Goal: Task Accomplishment & Management: Use online tool/utility

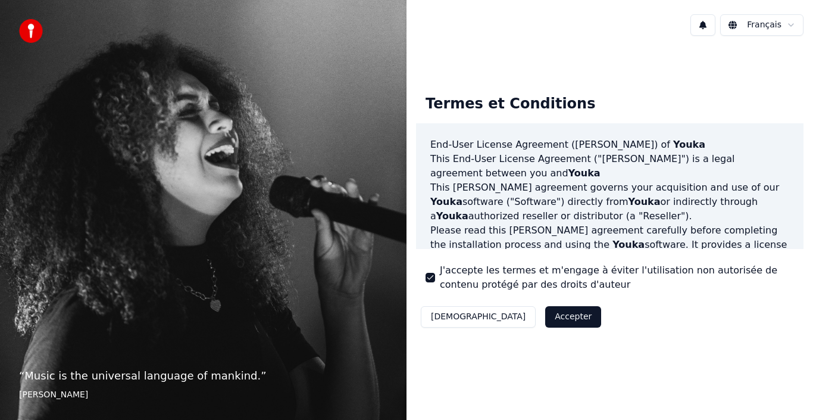
click at [545, 320] on button "Accepter" at bounding box center [573, 316] width 56 height 21
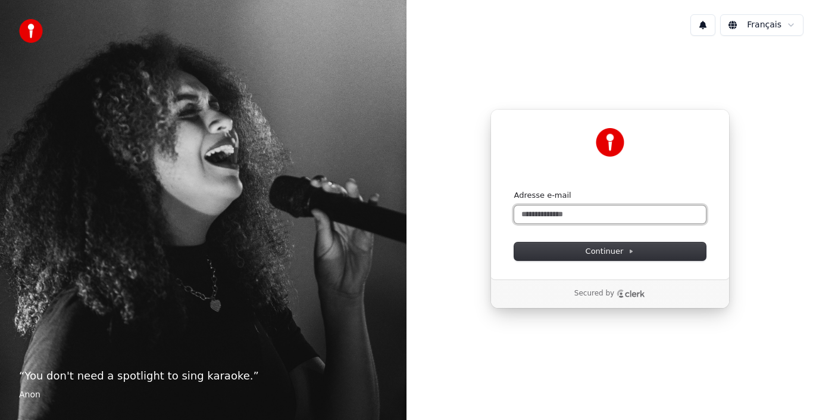
click at [578, 213] on input "Adresse e-mail" at bounding box center [610, 214] width 192 height 18
click at [514, 190] on button "submit" at bounding box center [514, 190] width 0 height 0
type input "**********"
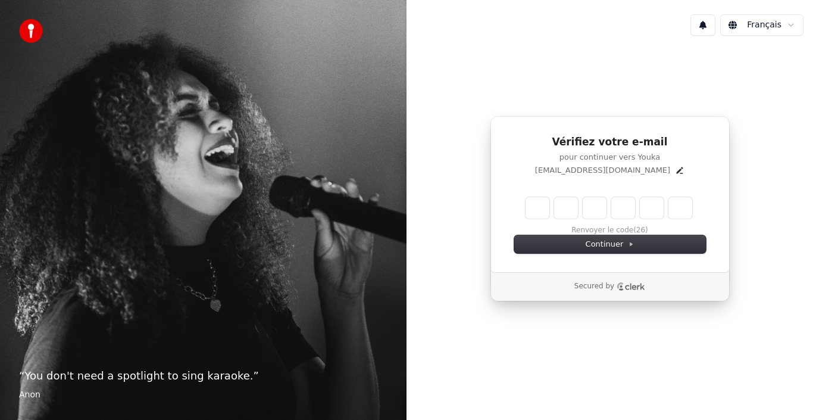
click at [773, 25] on html "“ You don't need a spotlight to sing karaoke. ” Anon Français Vérifiez votre e-…" at bounding box center [406, 210] width 813 height 420
click at [791, 25] on html "“ You don't need a spotlight to sing karaoke. ” Anon Français Vérifiez votre e-…" at bounding box center [406, 210] width 813 height 420
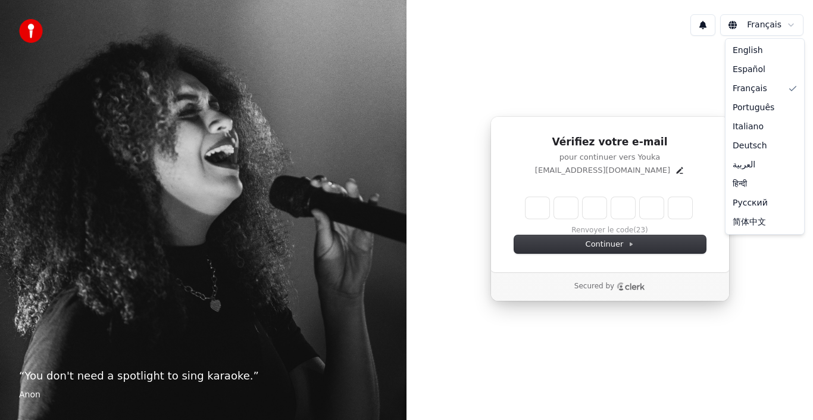
drag, startPoint x: 760, startPoint y: 61, endPoint x: 793, endPoint y: 37, distance: 41.3
click at [793, 37] on html "“ You don't need a spotlight to sing karaoke. ” Anon Français Vérifiez votre e-…" at bounding box center [406, 210] width 813 height 420
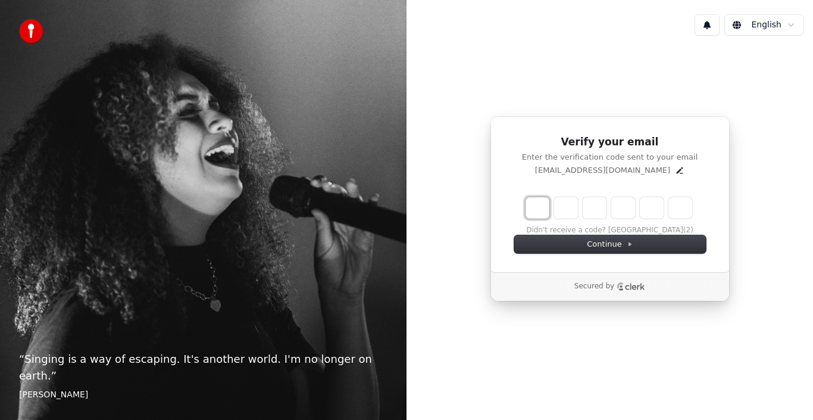
click at [542, 205] on input "Enter verification code. Digit 1" at bounding box center [538, 207] width 24 height 21
type input "*"
type input "**"
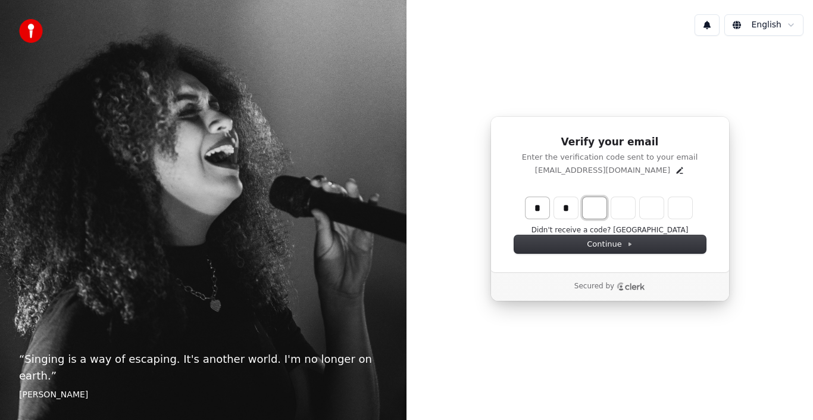
type input "*"
type input "***"
type input "*"
type input "****"
type input "*"
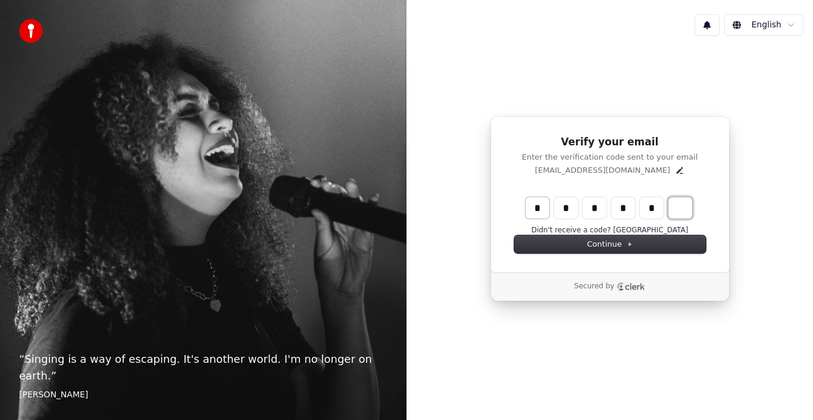
type input "******"
type input "*"
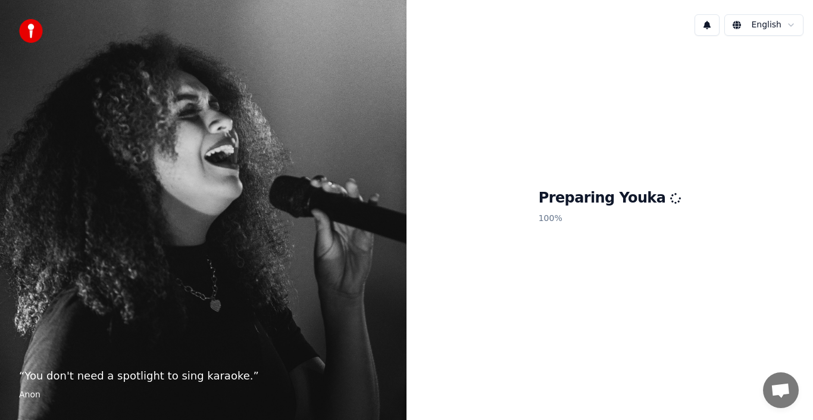
drag, startPoint x: 600, startPoint y: 218, endPoint x: 646, endPoint y: 246, distance: 54.5
click at [646, 246] on div "Preparing Youka 100 %" at bounding box center [610, 208] width 407 height 327
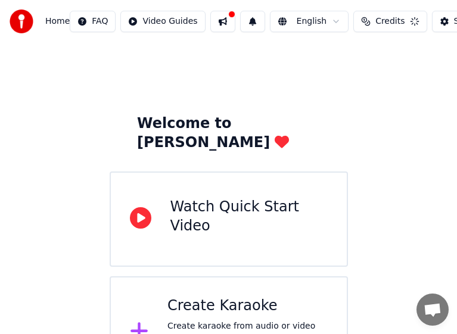
drag, startPoint x: 287, startPoint y: 42, endPoint x: 364, endPoint y: 73, distance: 83.4
click at [364, 73] on div "Home FAQ Video Guides English Credits Settings Welcome to Youka Watch Quick Sta…" at bounding box center [228, 194] width 457 height 388
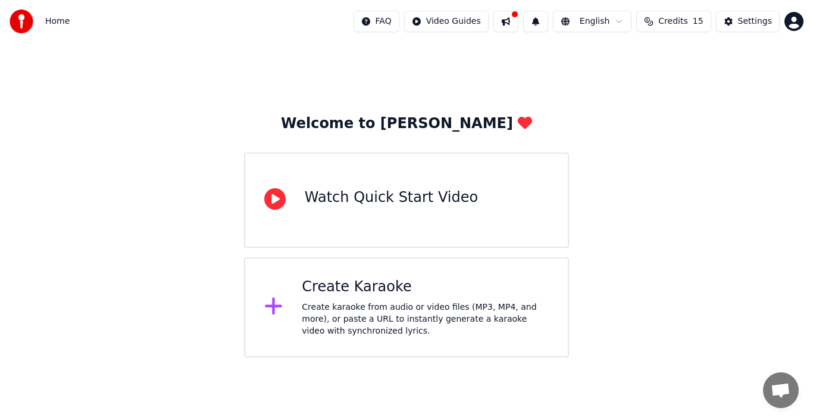
click at [448, 183] on div "Watch Quick Start Video" at bounding box center [406, 199] width 325 height 95
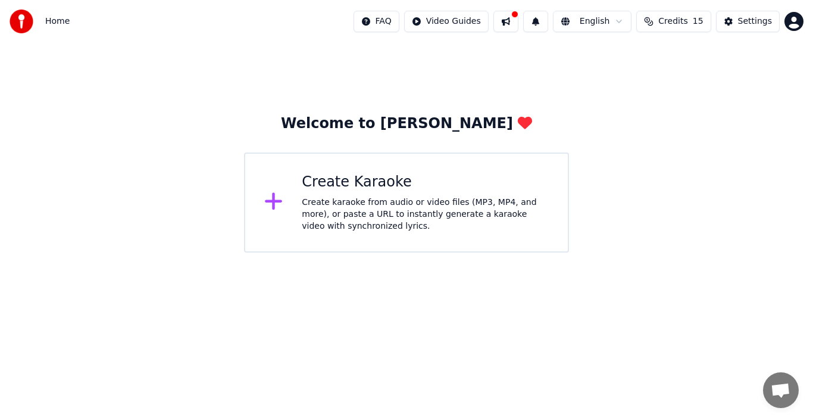
click at [274, 198] on icon at bounding box center [273, 201] width 17 height 17
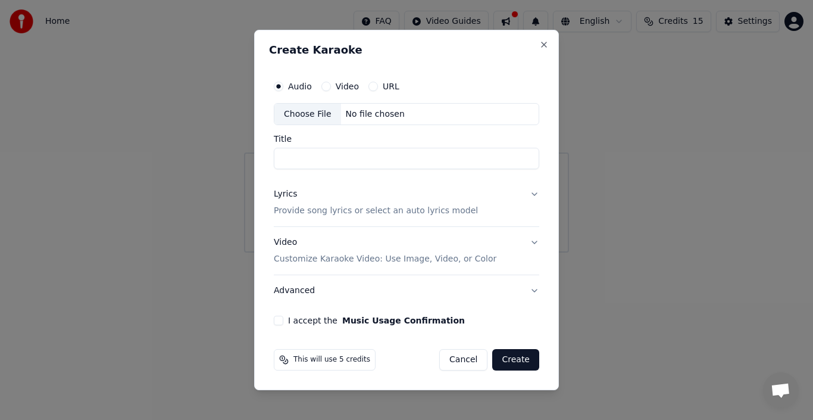
click at [330, 159] on input "Title" at bounding box center [407, 158] width 266 height 21
click at [349, 198] on div "Lyrics Provide song lyrics or select an auto lyrics model" at bounding box center [376, 203] width 204 height 29
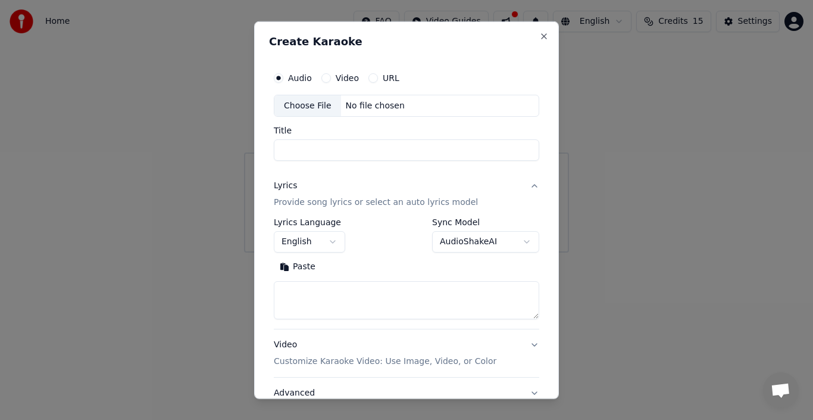
click at [529, 196] on button "Lyrics Provide song lyrics or select an auto lyrics model" at bounding box center [407, 194] width 266 height 48
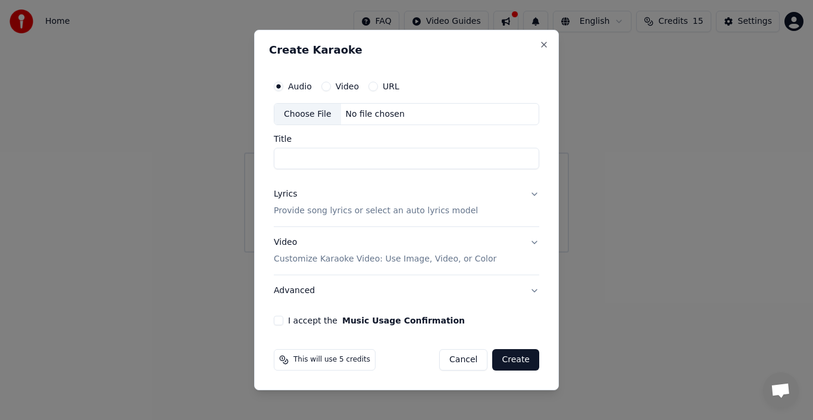
click at [520, 194] on button "Lyrics Provide song lyrics or select an auto lyrics model" at bounding box center [407, 203] width 266 height 48
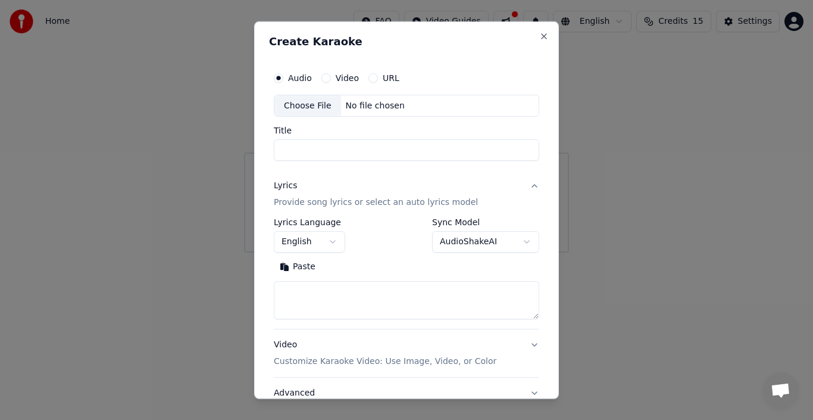
click at [341, 301] on textarea at bounding box center [407, 300] width 266 height 38
click at [306, 269] on button "Paste" at bounding box center [298, 266] width 48 height 19
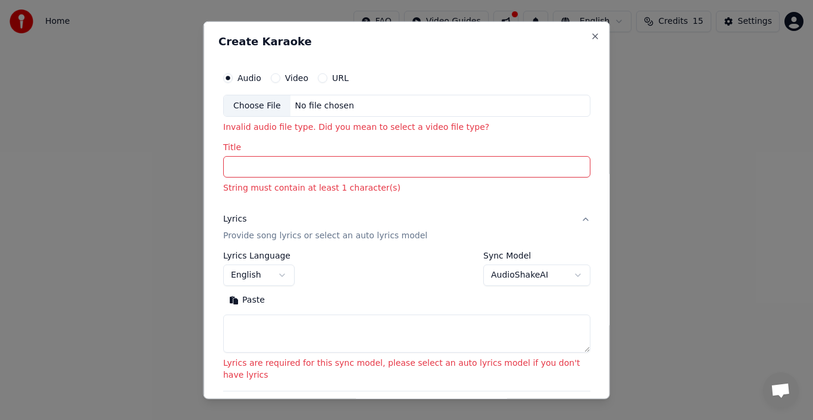
click at [361, 163] on input "Title" at bounding box center [406, 166] width 367 height 21
click at [349, 106] on div "No file chosen" at bounding box center [324, 105] width 68 height 12
click at [591, 38] on button "Close" at bounding box center [596, 36] width 10 height 10
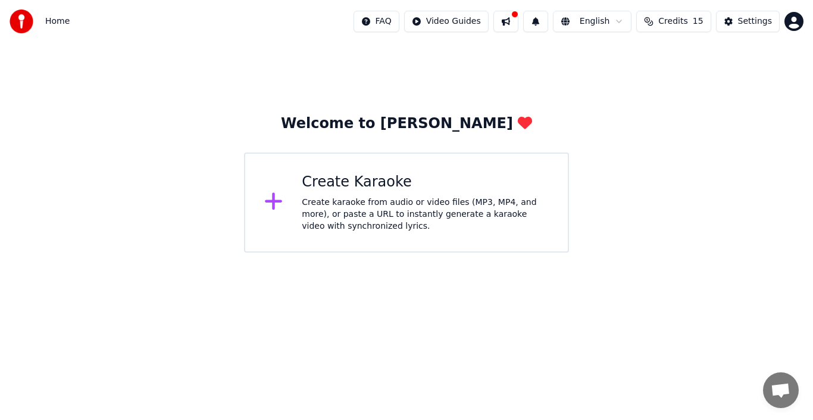
click at [25, 18] on img at bounding box center [22, 22] width 24 height 24
click at [54, 19] on span "Home" at bounding box center [57, 21] width 24 height 12
click at [8, 24] on div "Home FAQ Video Guides English Credits 15 Settings" at bounding box center [406, 21] width 813 height 43
click at [17, 24] on img at bounding box center [22, 22] width 24 height 24
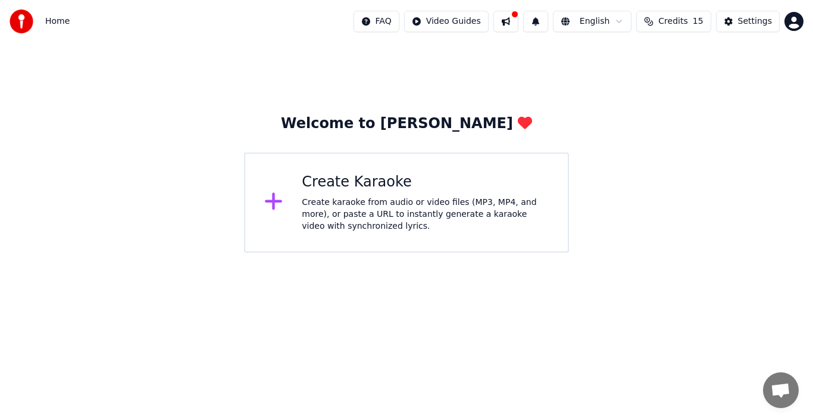
drag, startPoint x: 35, startPoint y: 24, endPoint x: 26, endPoint y: 24, distance: 8.3
click at [26, 24] on div at bounding box center [25, 22] width 31 height 24
click at [26, 24] on img at bounding box center [22, 22] width 24 height 24
click at [278, 204] on icon at bounding box center [273, 201] width 17 height 17
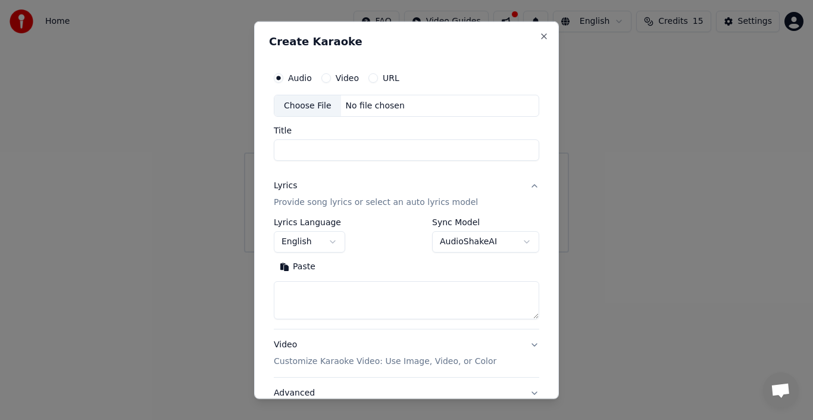
click at [335, 105] on div "Choose File" at bounding box center [307, 105] width 67 height 21
click at [297, 105] on div "Choose File" at bounding box center [307, 105] width 67 height 21
click at [322, 79] on button "Video" at bounding box center [327, 78] width 10 height 10
click at [332, 148] on input "Title" at bounding box center [407, 149] width 266 height 21
type input "*"
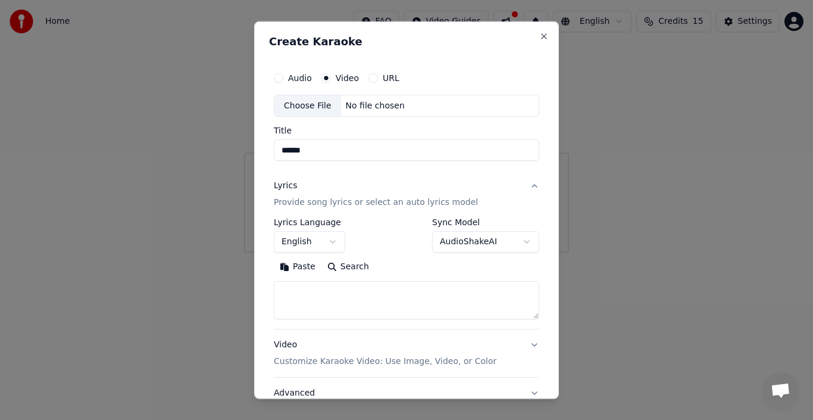
type input "******"
click at [517, 188] on button "Lyrics Provide song lyrics or select an auto lyrics model" at bounding box center [407, 194] width 266 height 48
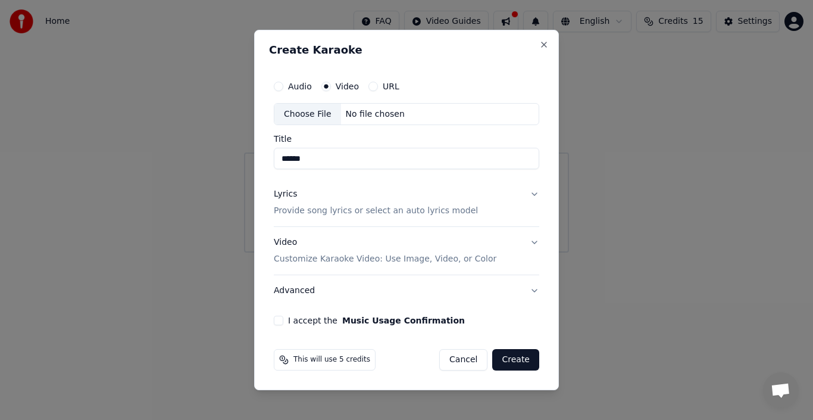
click at [523, 192] on button "Lyrics Provide song lyrics or select an auto lyrics model" at bounding box center [407, 203] width 266 height 48
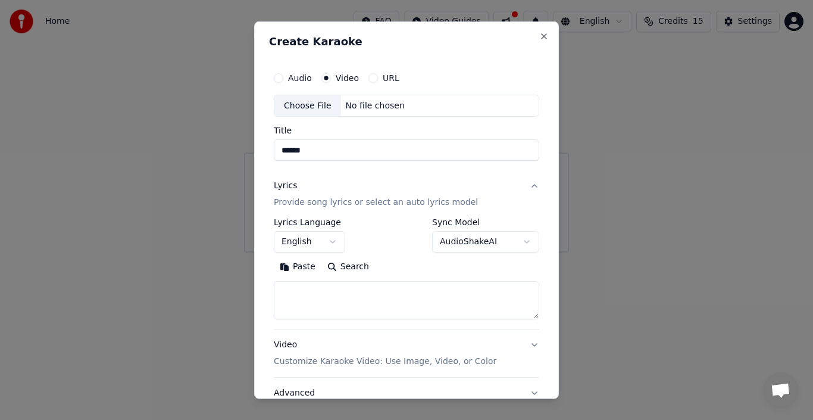
click at [325, 239] on button "English" at bounding box center [309, 241] width 71 height 21
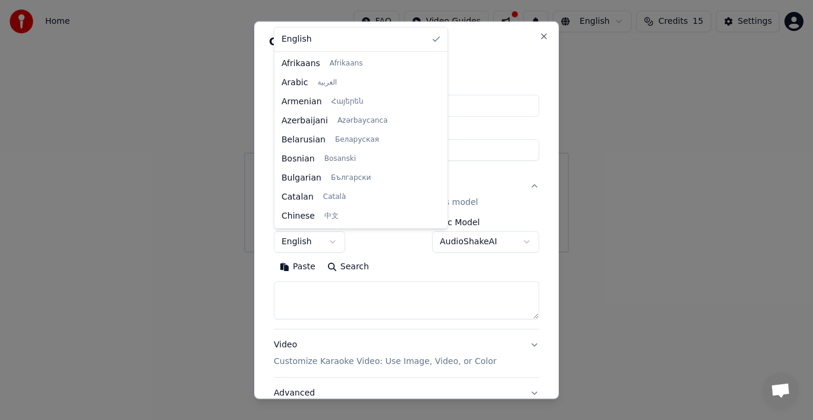
click at [325, 239] on body "**********" at bounding box center [406, 126] width 813 height 252
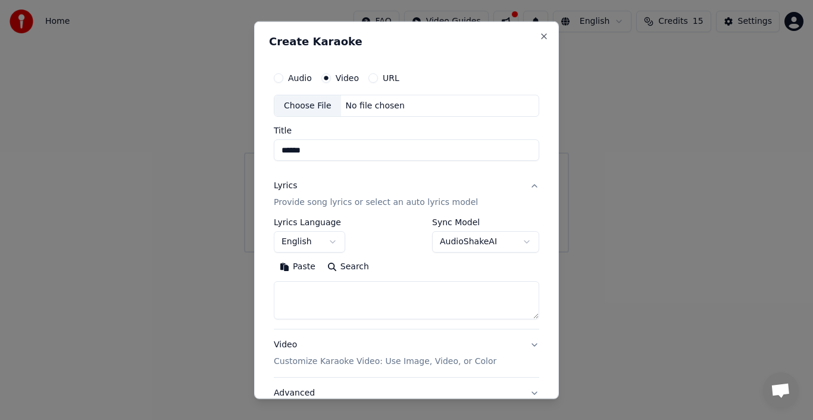
click at [298, 271] on button "Paste" at bounding box center [298, 266] width 48 height 19
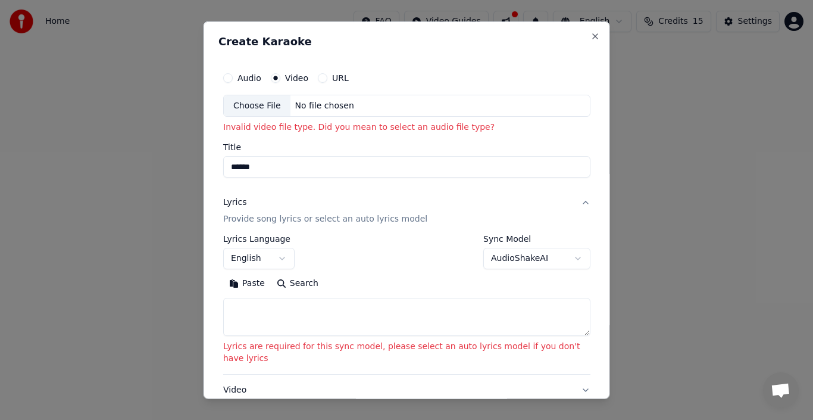
click at [226, 107] on div "Choose File" at bounding box center [257, 105] width 67 height 21
click at [354, 105] on div "Choose File No file chosen" at bounding box center [406, 105] width 367 height 23
click at [257, 110] on div "Choose File" at bounding box center [257, 105] width 67 height 21
click at [336, 76] on label "URL" at bounding box center [340, 77] width 17 height 8
click at [327, 76] on button "URL" at bounding box center [323, 78] width 10 height 10
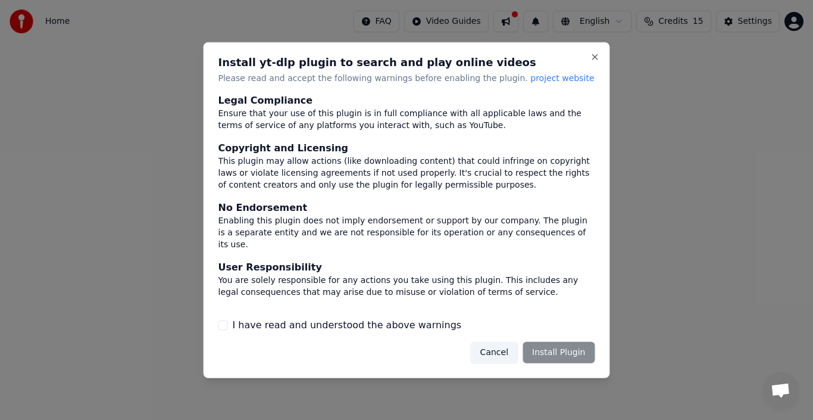
click at [543, 354] on div "Cancel Install Plugin" at bounding box center [533, 352] width 124 height 21
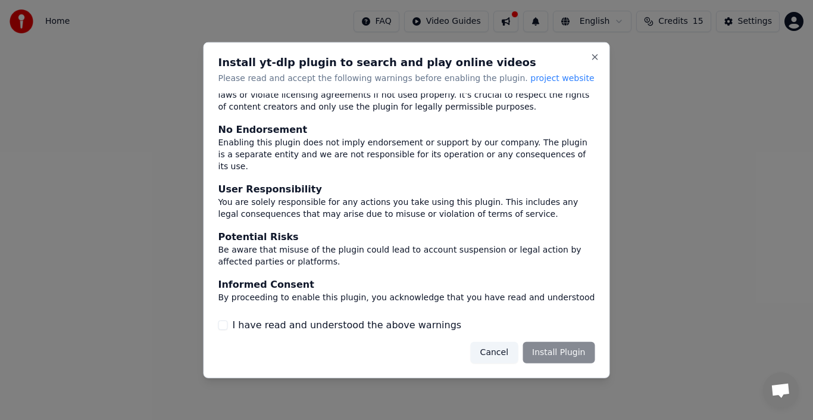
click at [561, 345] on div "Cancel Install Plugin" at bounding box center [533, 352] width 124 height 21
click at [551, 352] on div "Cancel Install Plugin" at bounding box center [533, 352] width 124 height 21
click at [225, 326] on button "I have read and understood the above warnings" at bounding box center [224, 325] width 10 height 10
click at [566, 349] on button "Install Plugin" at bounding box center [559, 352] width 72 height 21
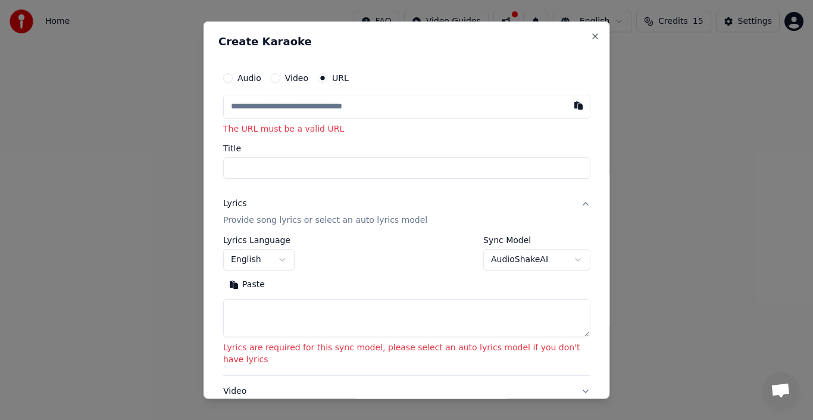
click at [324, 110] on input "text" at bounding box center [406, 106] width 367 height 24
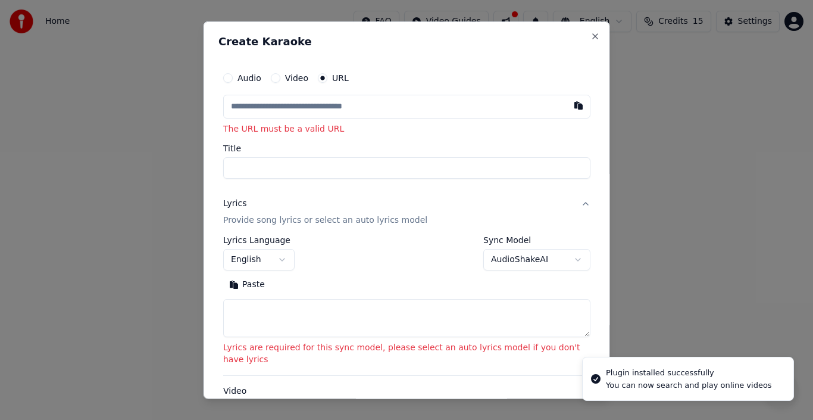
click at [295, 177] on input "Title" at bounding box center [406, 167] width 367 height 21
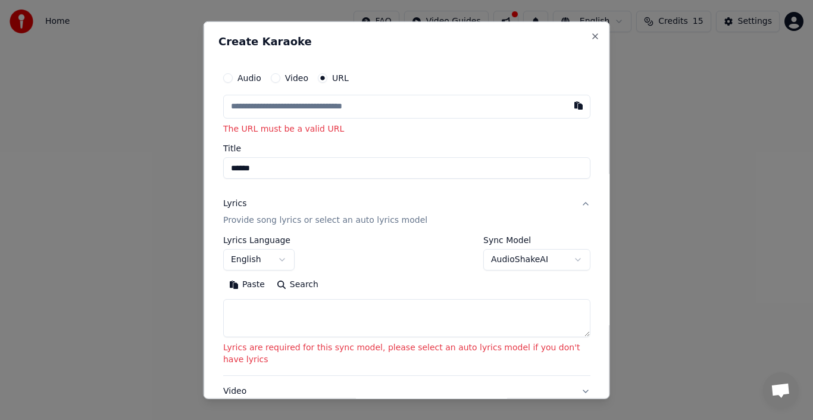
click at [461, 164] on input "******" at bounding box center [406, 167] width 367 height 21
type input "******"
click at [280, 79] on button "Video" at bounding box center [275, 78] width 10 height 10
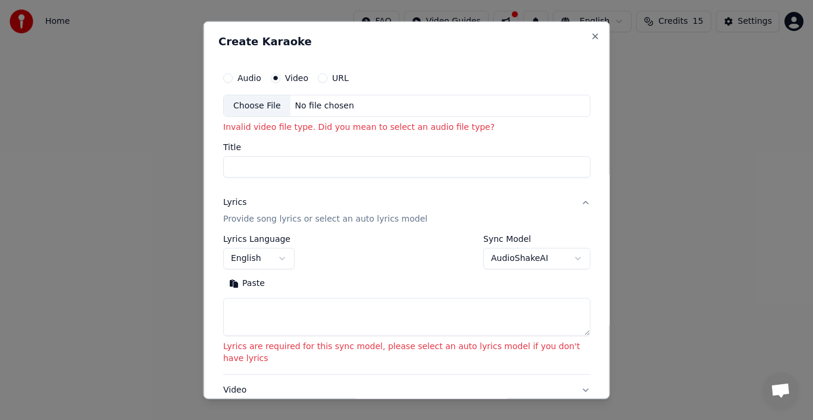
click at [329, 70] on div "Audio Video URL" at bounding box center [406, 77] width 367 height 24
click at [327, 77] on button "URL" at bounding box center [323, 78] width 10 height 10
click at [304, 167] on input "Title" at bounding box center [406, 167] width 367 height 21
click at [333, 97] on input "text" at bounding box center [406, 106] width 367 height 24
click at [336, 101] on input "text" at bounding box center [406, 106] width 367 height 24
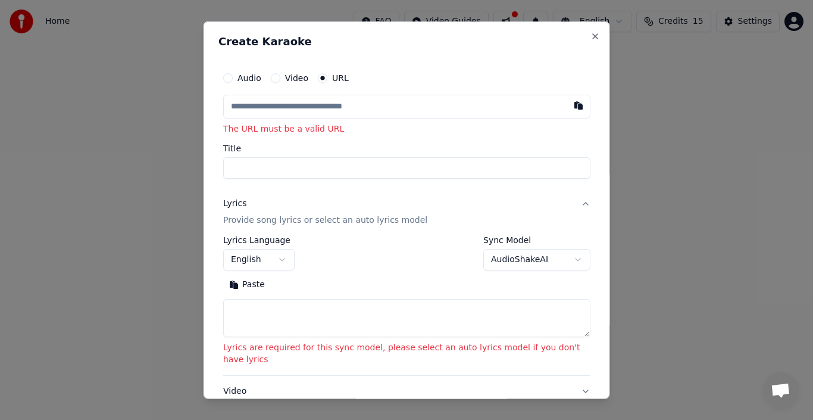
click at [306, 113] on input "text" at bounding box center [406, 106] width 367 height 24
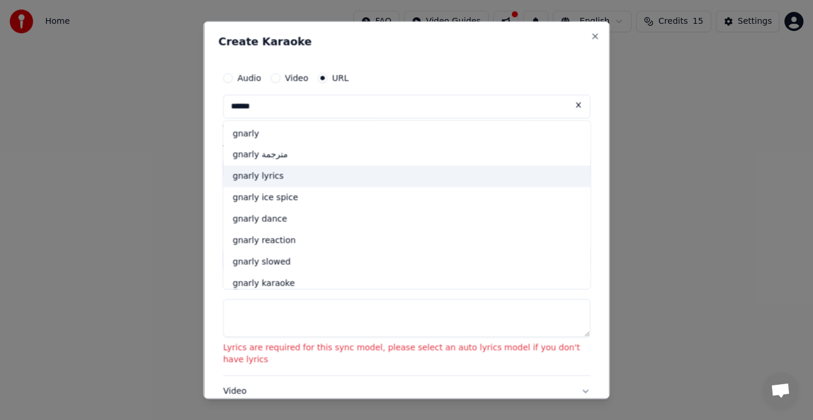
click at [322, 176] on div "gnarly lyrics" at bounding box center [406, 176] width 367 height 21
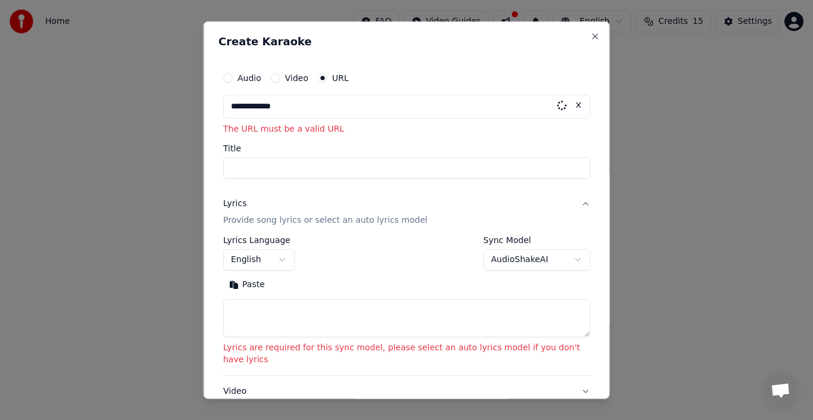
click at [302, 172] on div "**********" at bounding box center [406, 121] width 367 height 113
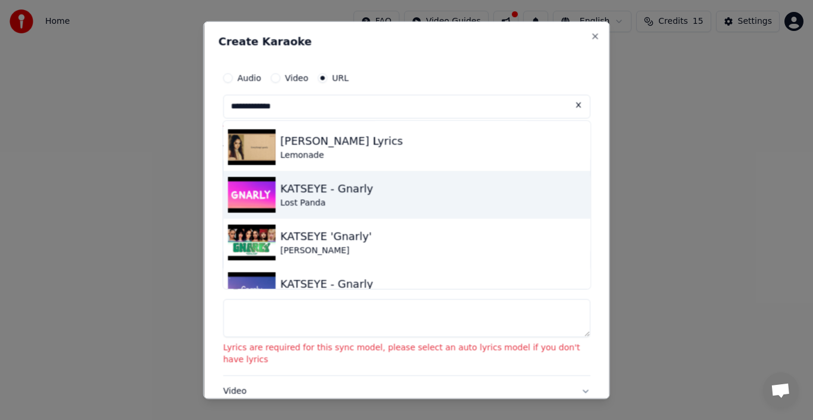
click at [369, 197] on div "KATSEYE - Gnarly Lost Panda" at bounding box center [406, 194] width 367 height 48
type input "**********"
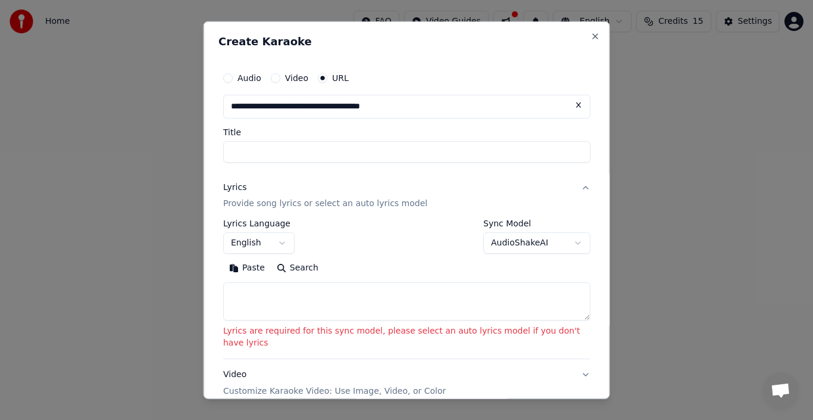
type input "**********"
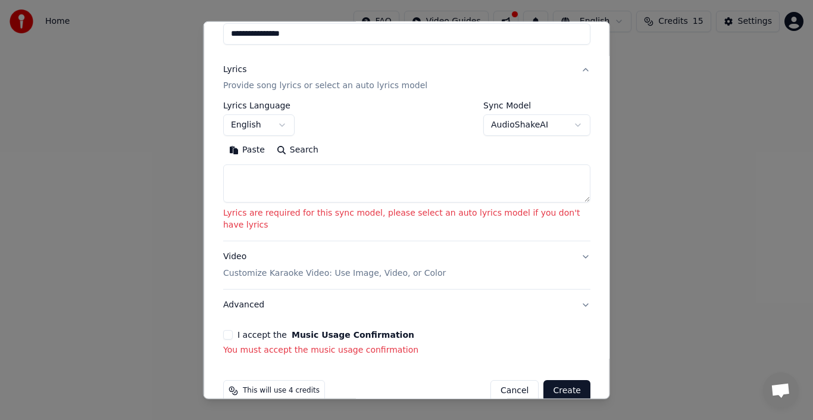
scroll to position [126, 0]
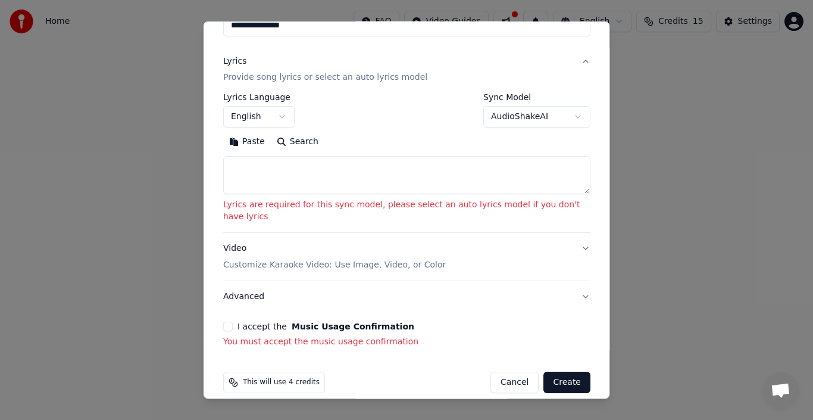
click at [283, 171] on textarea at bounding box center [406, 175] width 367 height 38
click at [258, 146] on button "Paste" at bounding box center [247, 141] width 48 height 19
click at [571, 193] on textarea at bounding box center [406, 175] width 367 height 38
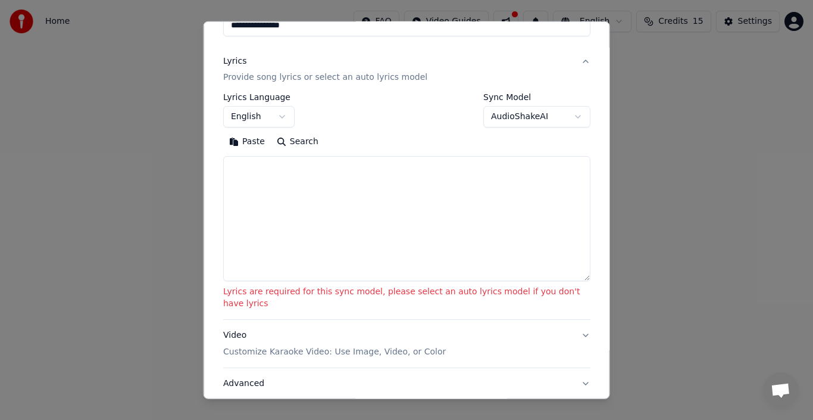
drag, startPoint x: 571, startPoint y: 193, endPoint x: 574, endPoint y: 280, distance: 87.0
click at [574, 280] on textarea at bounding box center [406, 218] width 367 height 125
click at [249, 139] on button "Paste" at bounding box center [247, 141] width 48 height 19
click at [246, 137] on button "Paste" at bounding box center [247, 141] width 48 height 19
click at [297, 145] on button "Search" at bounding box center [297, 141] width 54 height 19
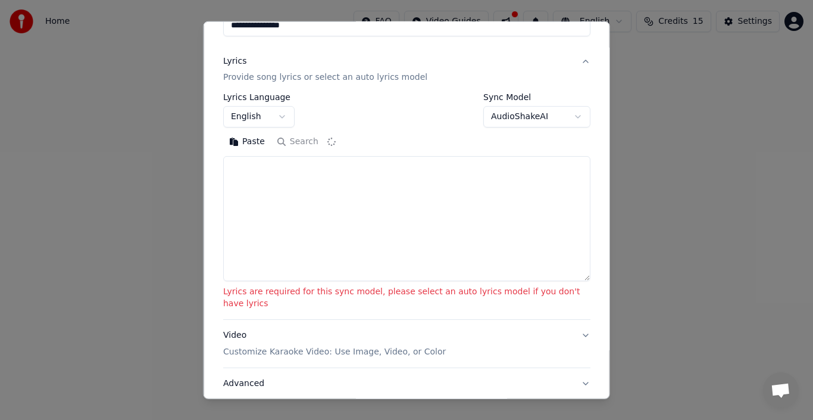
click at [258, 145] on button "Paste" at bounding box center [247, 141] width 48 height 19
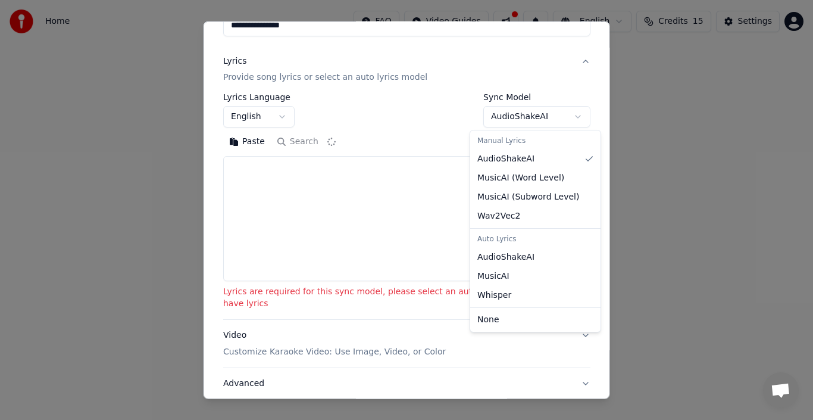
click at [532, 110] on button "AudioShakeAI" at bounding box center [536, 116] width 107 height 21
click at [407, 105] on body "**********" at bounding box center [406, 126] width 813 height 252
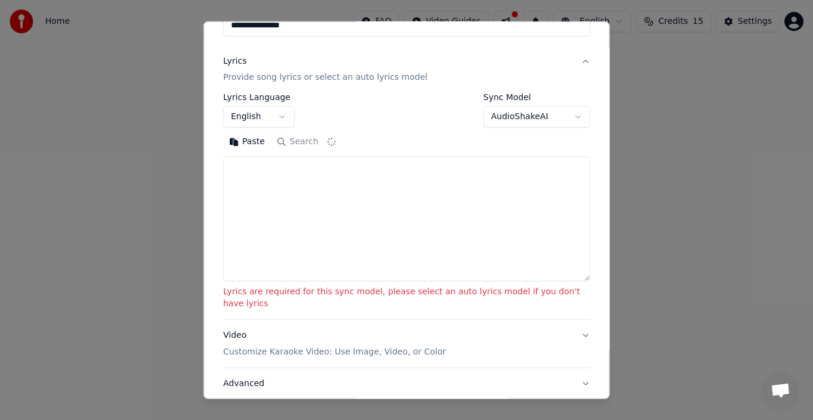
type textarea "**********"
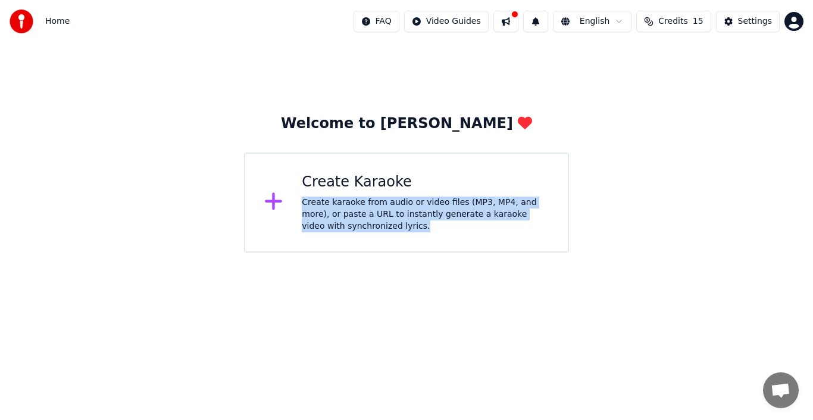
drag, startPoint x: 599, startPoint y: 164, endPoint x: 402, endPoint y: 259, distance: 218.6
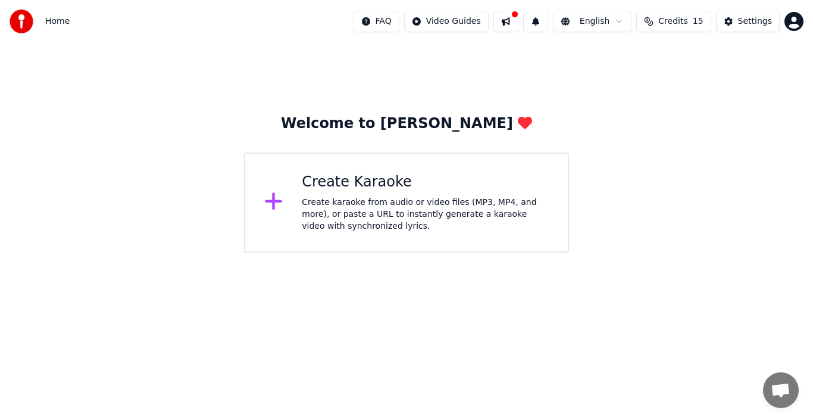
click at [266, 78] on div "Welcome to Youka Create Karaoke Create karaoke from audio or video files (MP3, …" at bounding box center [406, 148] width 813 height 210
click at [319, 181] on div "Create Karaoke" at bounding box center [425, 182] width 247 height 19
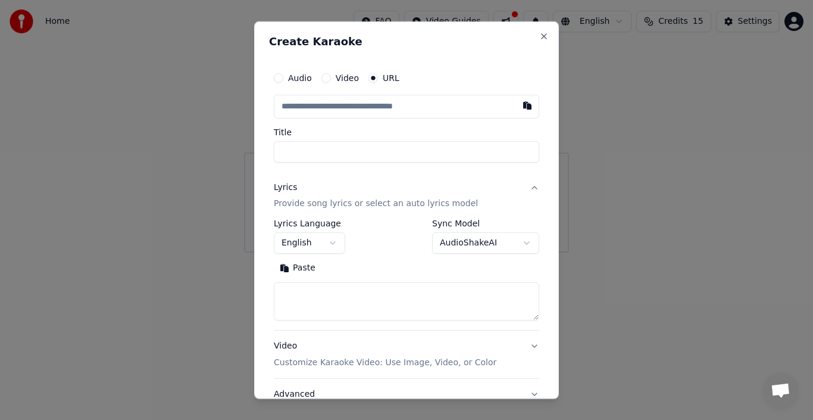
click at [341, 115] on input "text" at bounding box center [407, 106] width 266 height 24
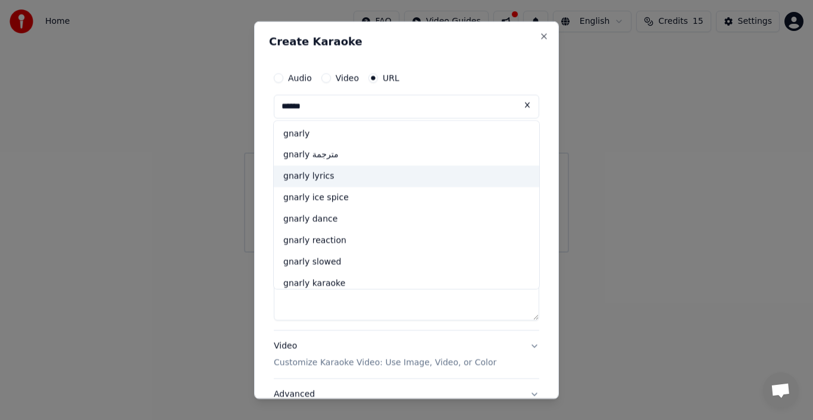
click at [318, 179] on div "gnarly lyrics" at bounding box center [407, 176] width 266 height 21
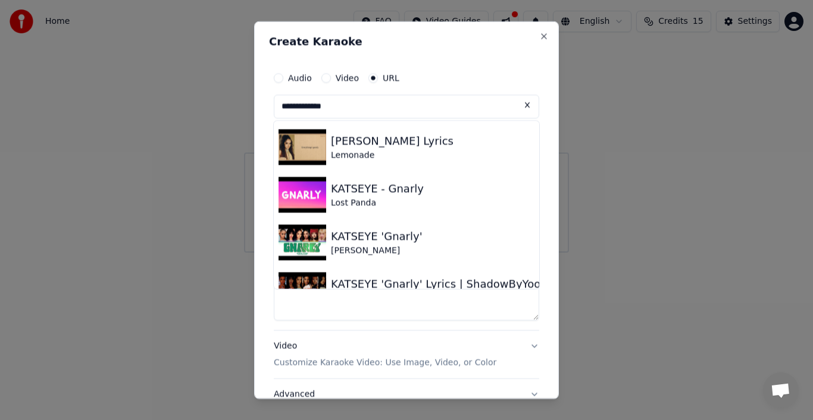
click at [333, 163] on div "[PERSON_NAME] Lyrics Lemonade" at bounding box center [407, 147] width 266 height 48
type input "**********"
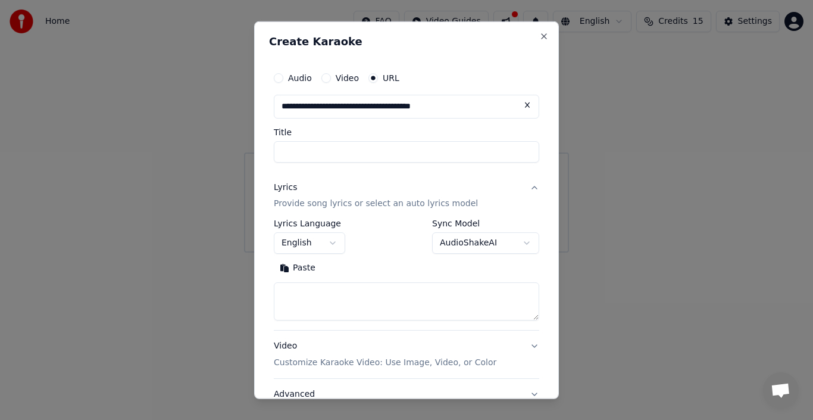
type input "**********"
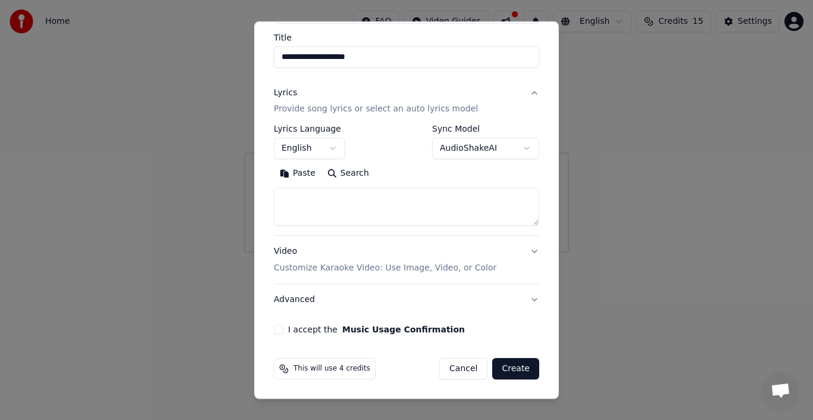
click at [382, 200] on textarea at bounding box center [407, 207] width 266 height 38
click at [273, 172] on div "**********" at bounding box center [406, 152] width 275 height 373
click at [282, 172] on button "Paste" at bounding box center [298, 173] width 48 height 19
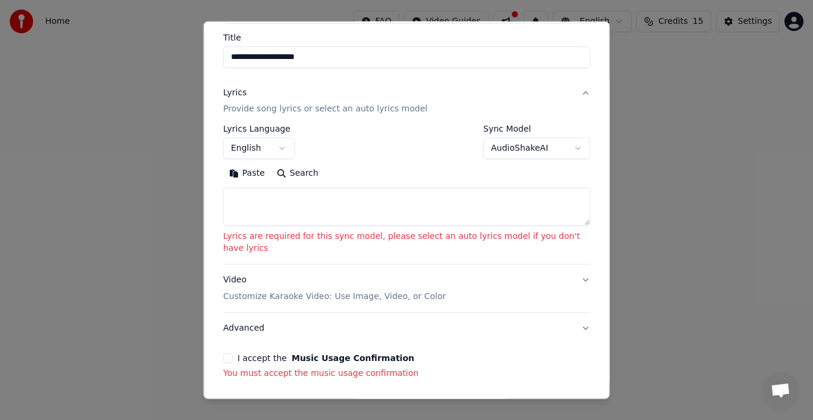
click at [258, 174] on button "Paste" at bounding box center [247, 173] width 48 height 19
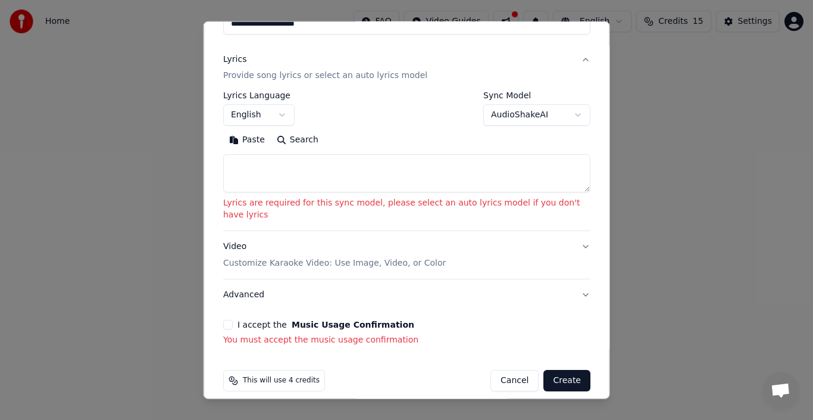
click at [284, 113] on button "English" at bounding box center [258, 114] width 71 height 21
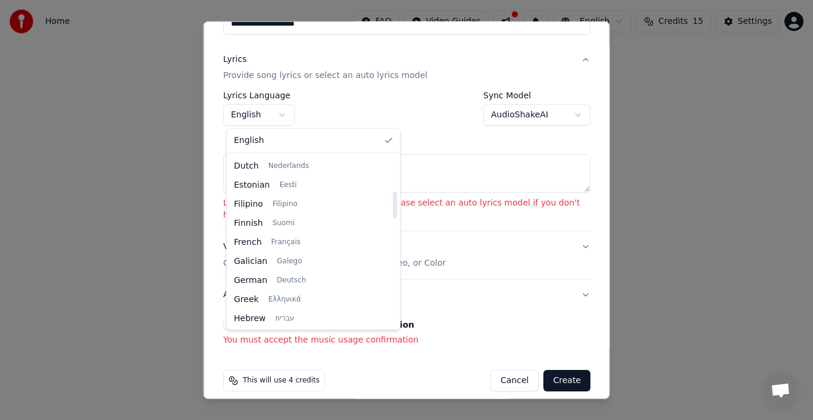
scroll to position [216, 0]
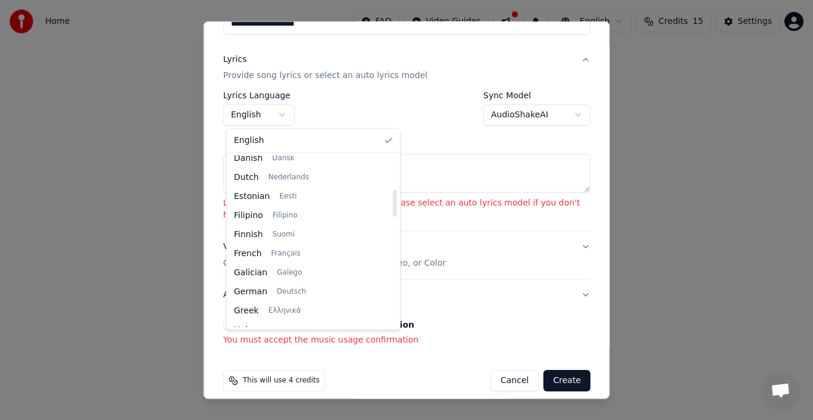
drag, startPoint x: 360, startPoint y: 163, endPoint x: 360, endPoint y: 197, distance: 33.9
click at [393, 197] on div at bounding box center [395, 203] width 4 height 27
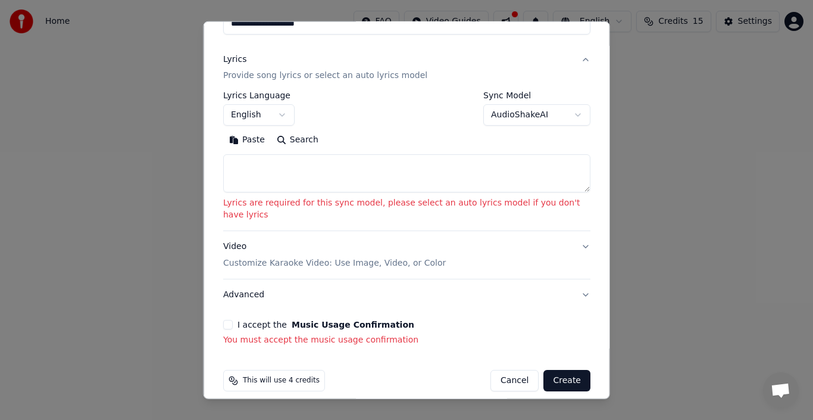
click at [394, 146] on body "**********" at bounding box center [406, 126] width 813 height 252
click at [454, 180] on textarea at bounding box center [406, 173] width 367 height 38
drag, startPoint x: 553, startPoint y: 188, endPoint x: 584, endPoint y: 201, distance: 33.6
click at [584, 201] on div "**********" at bounding box center [407, 210] width 407 height 378
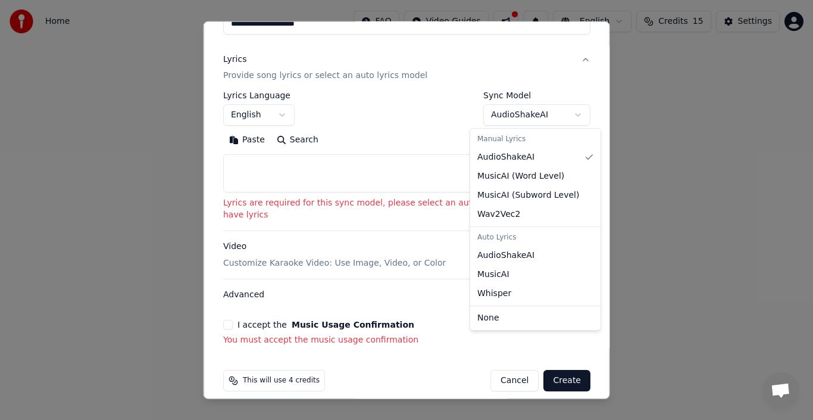
click at [514, 115] on button "AudioShakeAI" at bounding box center [536, 114] width 107 height 21
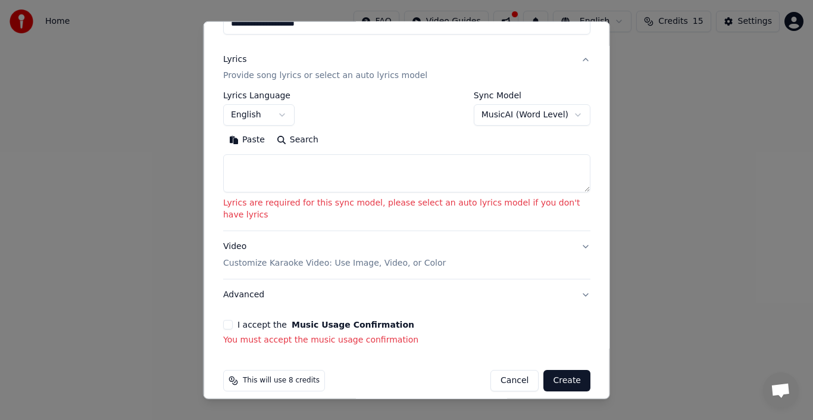
click at [514, 116] on body "**********" at bounding box center [406, 126] width 813 height 252
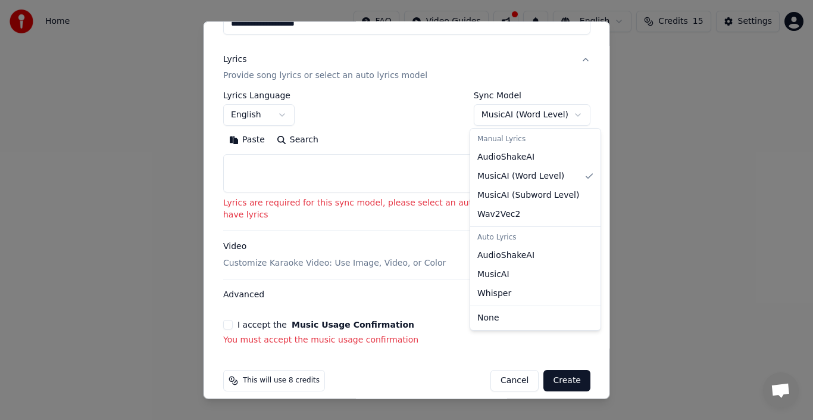
select select "**********"
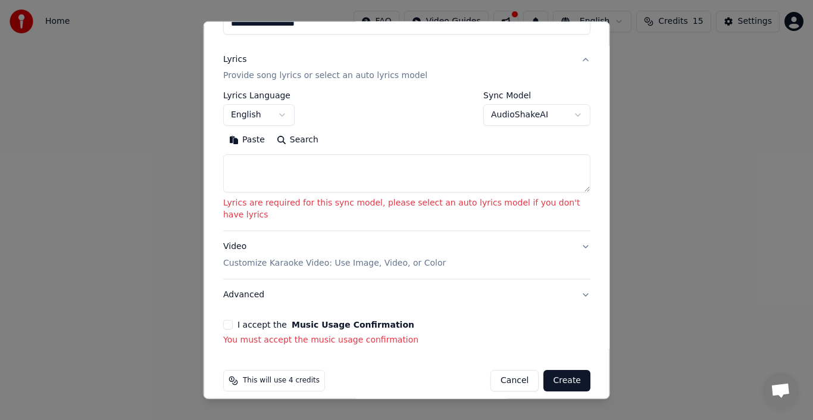
click at [301, 141] on button "Search" at bounding box center [297, 139] width 54 height 19
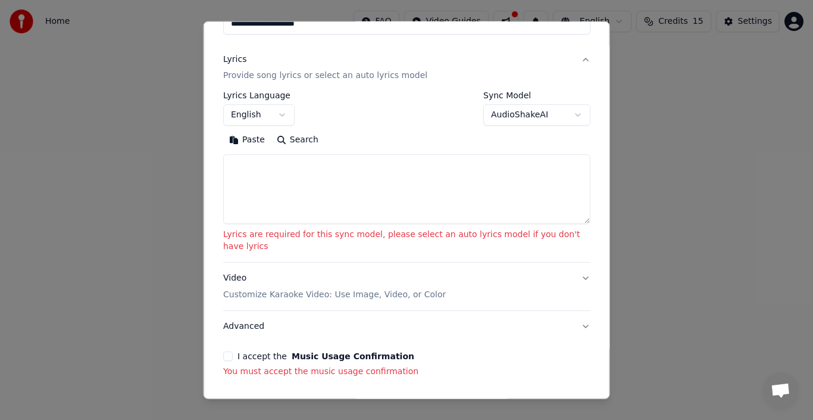
drag, startPoint x: 576, startPoint y: 189, endPoint x: 576, endPoint y: 223, distance: 33.3
click at [576, 223] on textarea at bounding box center [406, 189] width 367 height 70
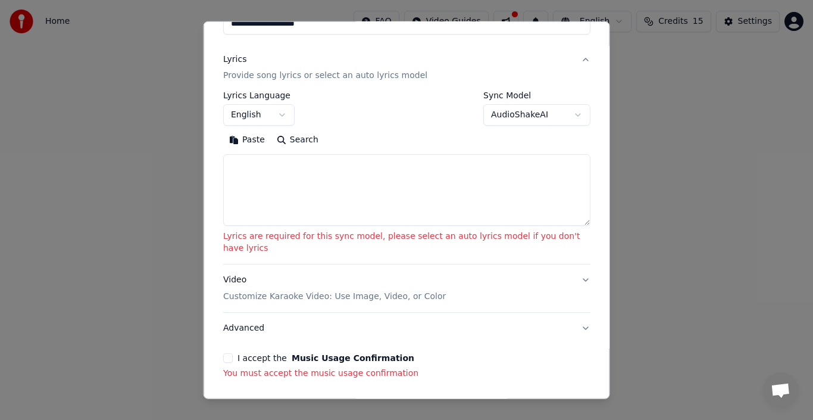
click at [252, 140] on button "Paste" at bounding box center [247, 139] width 48 height 19
click at [252, 143] on button "Paste" at bounding box center [247, 139] width 48 height 19
click at [358, 104] on div "**********" at bounding box center [406, 108] width 367 height 35
click at [254, 138] on button "Paste" at bounding box center [247, 139] width 48 height 19
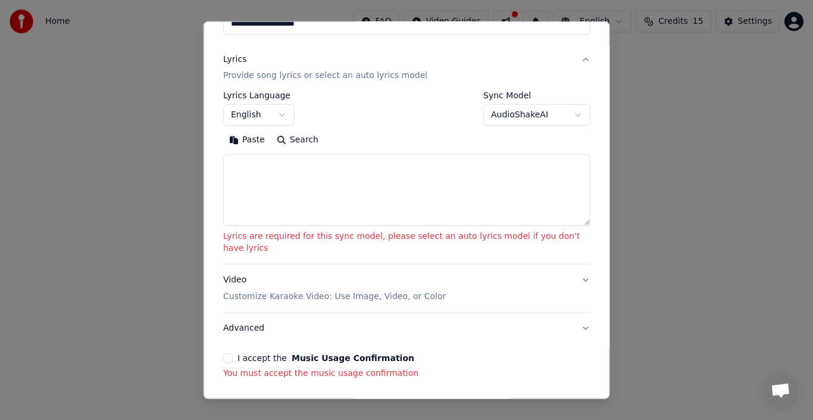
click at [254, 138] on button "Paste" at bounding box center [247, 139] width 48 height 19
click at [277, 170] on textarea at bounding box center [406, 189] width 367 height 71
drag, startPoint x: 277, startPoint y: 170, endPoint x: 339, endPoint y: 228, distance: 84.6
click at [339, 228] on div "**********" at bounding box center [406, 172] width 367 height 163
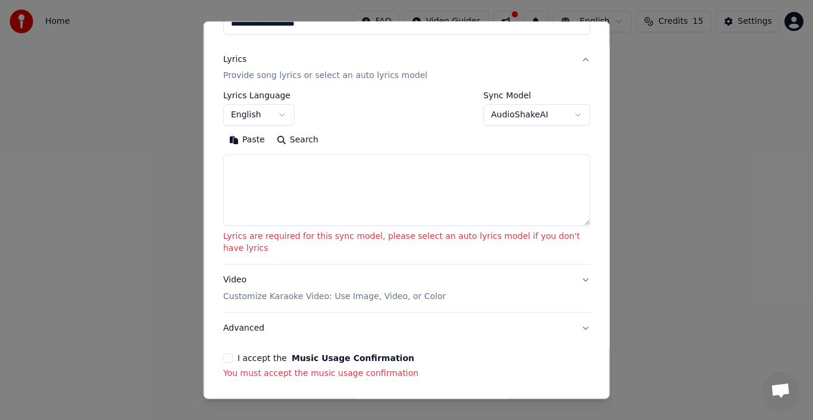
scroll to position [0, 0]
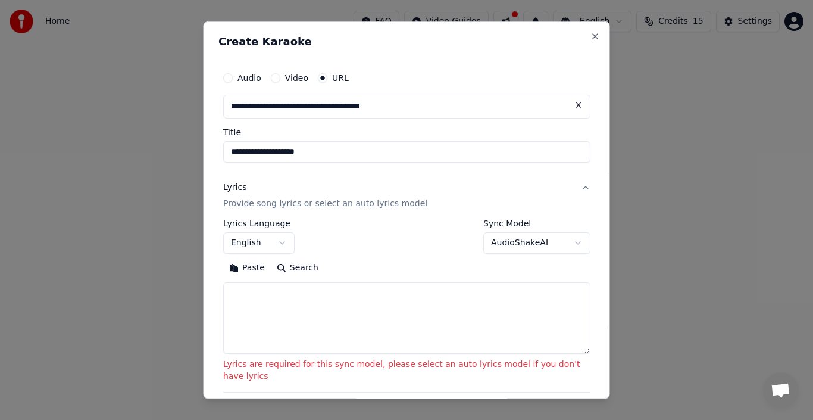
click at [384, 156] on input "**********" at bounding box center [406, 151] width 367 height 21
click at [548, 148] on input "**********" at bounding box center [406, 151] width 367 height 21
drag, startPoint x: 548, startPoint y: 148, endPoint x: 151, endPoint y: 191, distance: 399.4
click at [151, 191] on body "**********" at bounding box center [406, 126] width 813 height 252
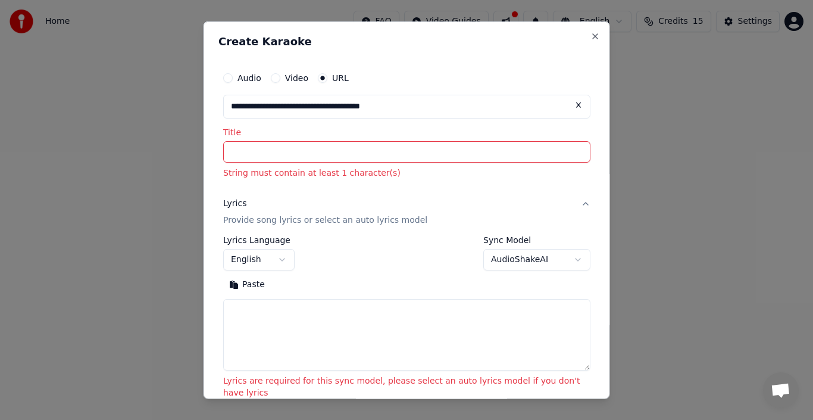
click at [335, 160] on input "Title" at bounding box center [406, 151] width 367 height 21
click at [329, 155] on input "Title" at bounding box center [406, 151] width 367 height 21
type input "*"
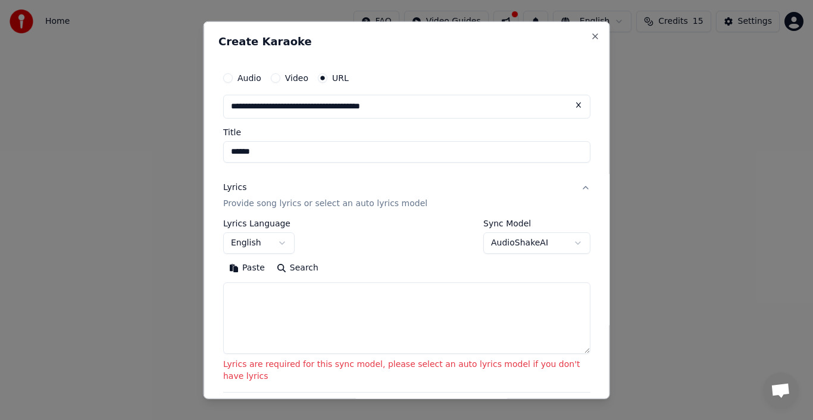
click at [369, 151] on input "******" at bounding box center [406, 151] width 367 height 21
type input "******"
click at [366, 228] on div "**********" at bounding box center [406, 236] width 367 height 35
click at [278, 246] on body "**********" at bounding box center [406, 126] width 813 height 252
click at [344, 252] on body "**********" at bounding box center [406, 126] width 813 height 252
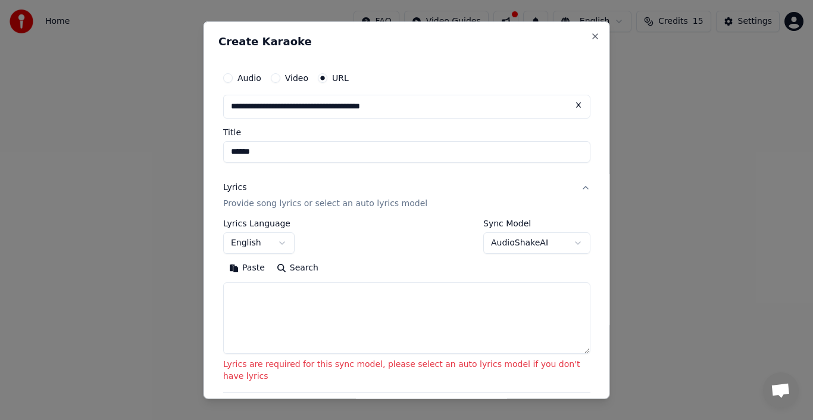
click at [246, 263] on button "Paste" at bounding box center [247, 267] width 48 height 19
click at [254, 269] on button "Paste" at bounding box center [247, 267] width 48 height 19
click at [290, 269] on button "Search" at bounding box center [297, 267] width 54 height 19
click at [290, 269] on div "Paste Search" at bounding box center [406, 267] width 367 height 19
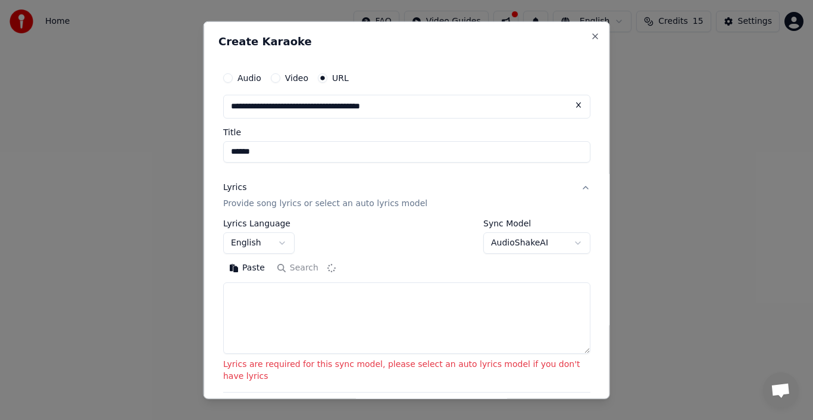
type textarea "**********"
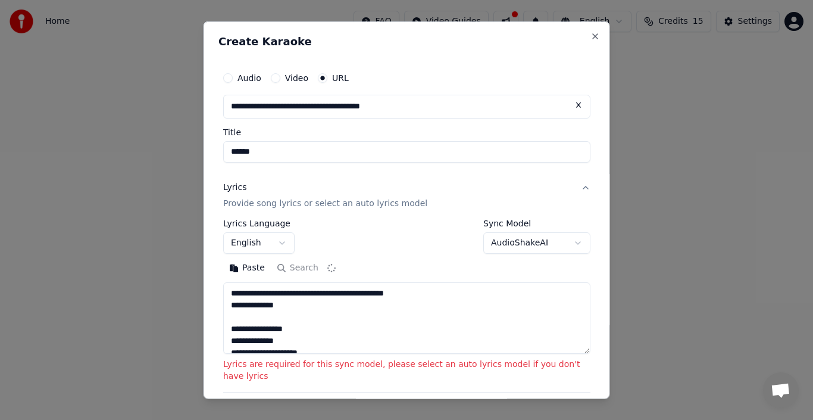
click at [355, 263] on div "Paste Search" at bounding box center [406, 267] width 367 height 19
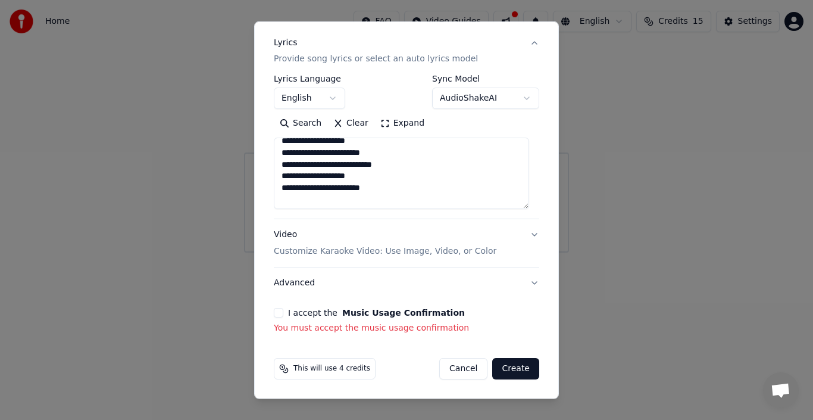
scroll to position [736, 0]
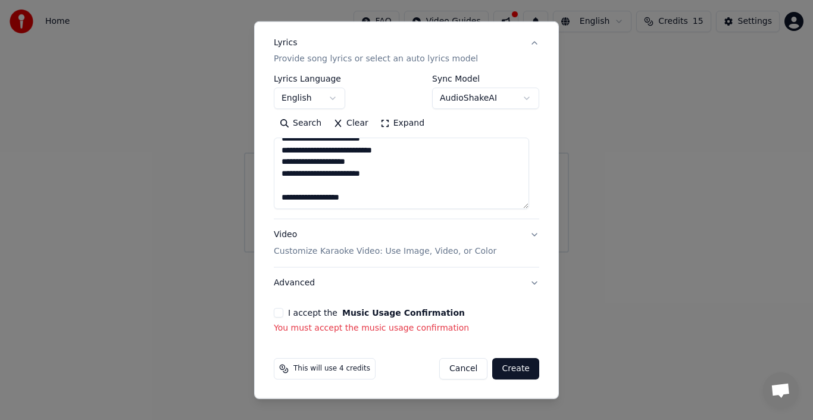
click at [278, 314] on button "I accept the Music Usage Confirmation" at bounding box center [279, 313] width 10 height 10
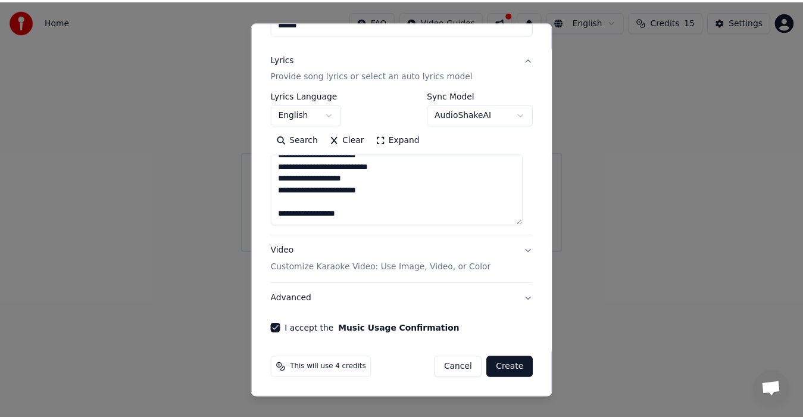
scroll to position [128, 0]
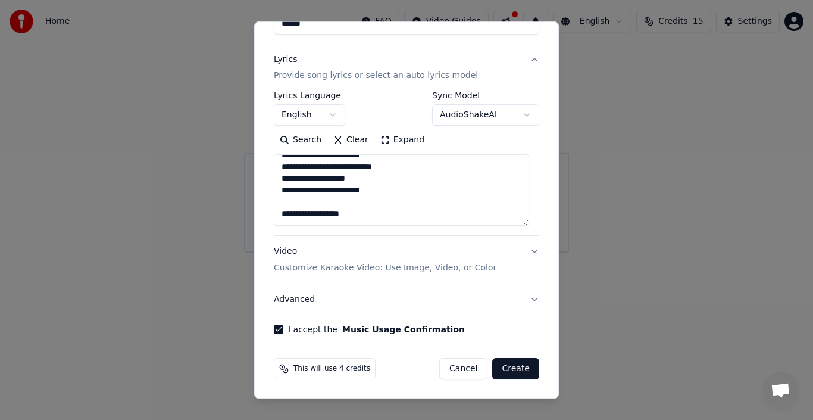
click at [508, 368] on button "Create" at bounding box center [515, 368] width 47 height 21
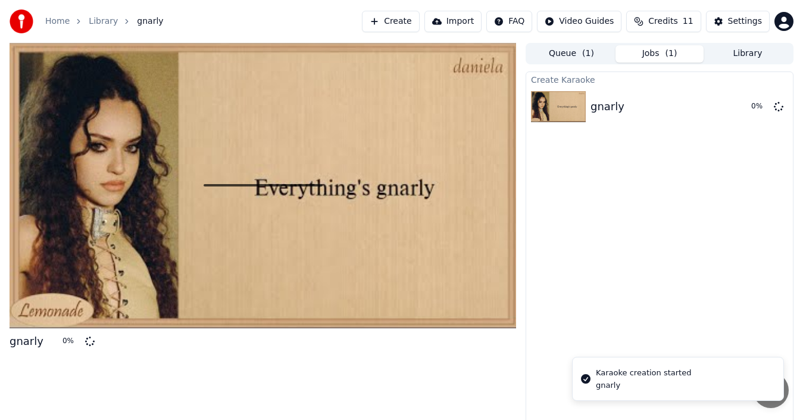
click at [299, 189] on div at bounding box center [263, 185] width 507 height 285
drag, startPoint x: 264, startPoint y: 188, endPoint x: 353, endPoint y: 252, distance: 109.7
click at [353, 252] on div at bounding box center [263, 185] width 507 height 285
click at [506, 120] on div at bounding box center [263, 185] width 507 height 285
click at [562, 56] on button "Queue ( 1 )" at bounding box center [572, 53] width 88 height 17
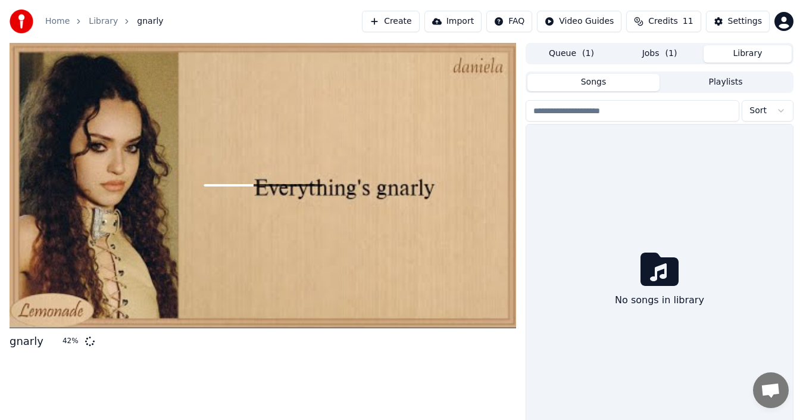
click at [726, 52] on button "Library" at bounding box center [748, 53] width 88 height 17
click at [588, 57] on span "( 1 )" at bounding box center [588, 54] width 12 height 12
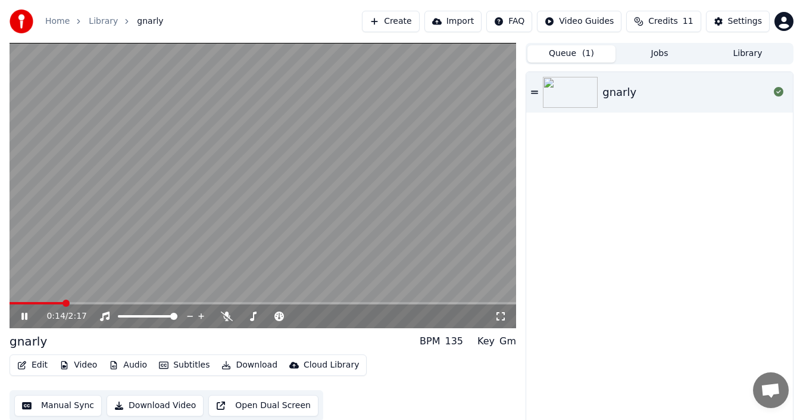
click at [20, 316] on icon at bounding box center [32, 316] width 27 height 10
click at [10, 301] on span at bounding box center [13, 302] width 7 height 7
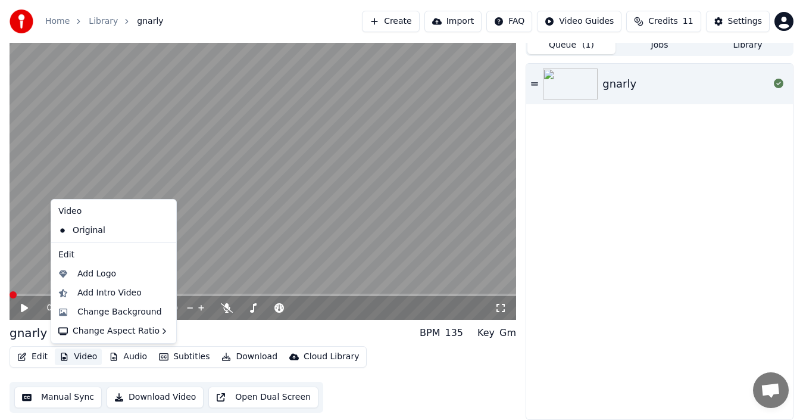
click at [72, 357] on button "Video" at bounding box center [78, 356] width 47 height 17
click at [122, 317] on div "Change Background" at bounding box center [119, 312] width 85 height 12
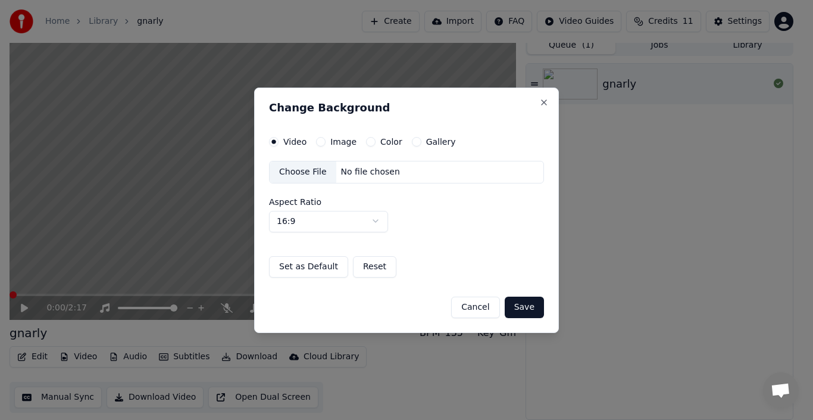
click at [358, 171] on div "No file chosen" at bounding box center [370, 172] width 68 height 12
click at [361, 141] on div "Video Image Color Gallery" at bounding box center [362, 142] width 187 height 10
click at [366, 142] on button "Color" at bounding box center [371, 142] width 10 height 10
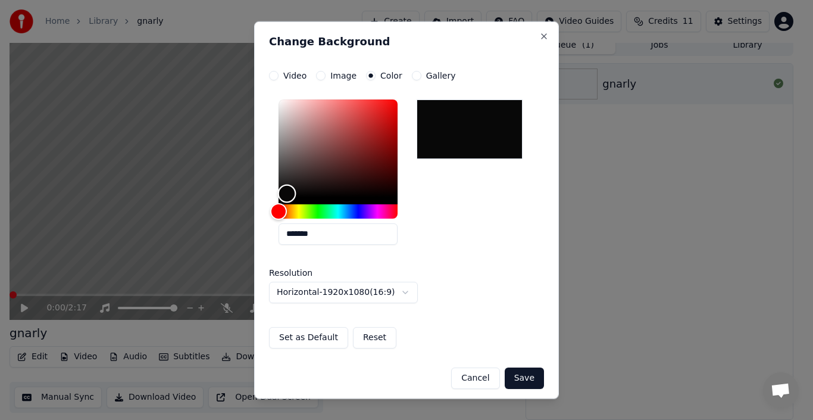
type input "*******"
drag, startPoint x: 277, startPoint y: 192, endPoint x: 443, endPoint y: 221, distance: 168.1
click at [443, 221] on div "*******" at bounding box center [406, 174] width 275 height 160
click at [515, 380] on button "Save" at bounding box center [524, 377] width 39 height 21
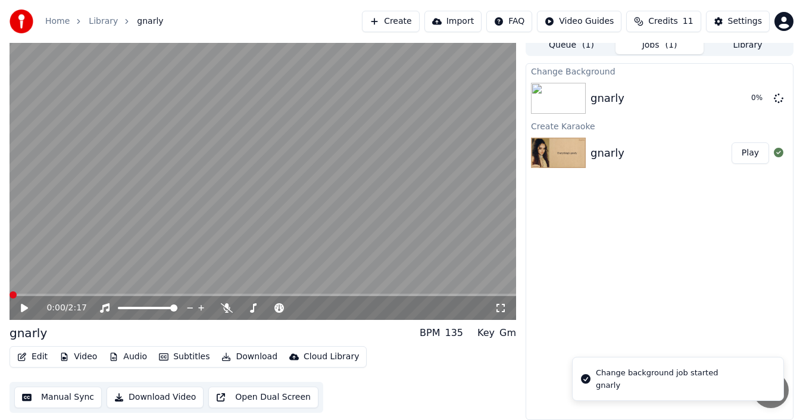
click at [302, 236] on video at bounding box center [263, 177] width 507 height 285
drag, startPoint x: 274, startPoint y: 255, endPoint x: 319, endPoint y: 216, distance: 59.0
click at [319, 216] on video at bounding box center [263, 177] width 507 height 285
click at [22, 311] on icon at bounding box center [24, 308] width 7 height 8
click at [27, 310] on icon at bounding box center [24, 307] width 6 height 7
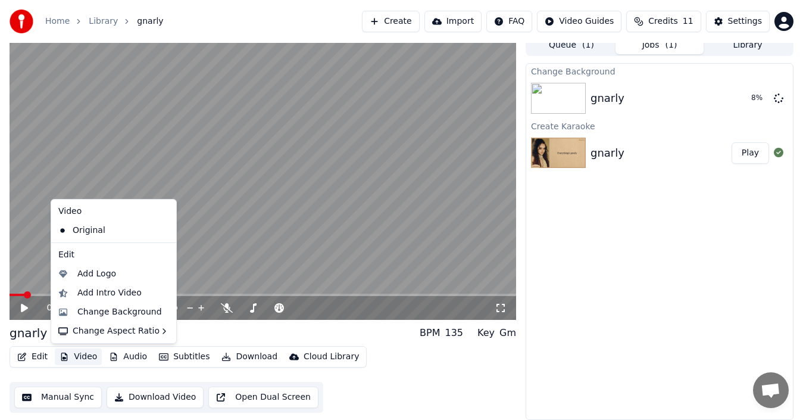
click at [76, 360] on button "Video" at bounding box center [78, 356] width 47 height 17
click at [161, 230] on icon at bounding box center [167, 231] width 13 height 10
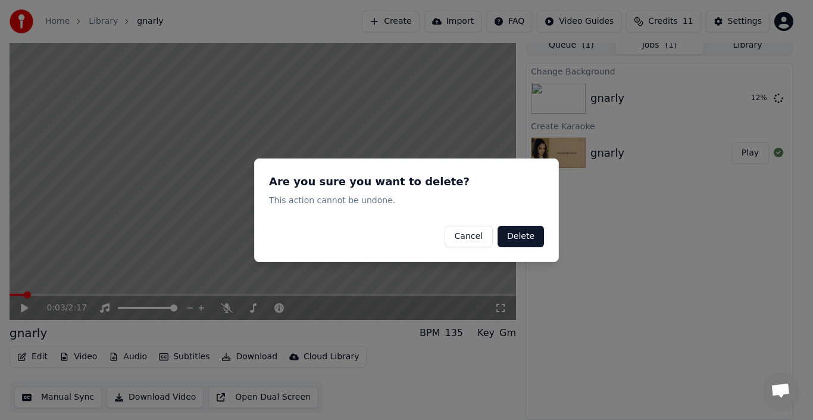
click at [528, 245] on button "Delete" at bounding box center [521, 235] width 46 height 21
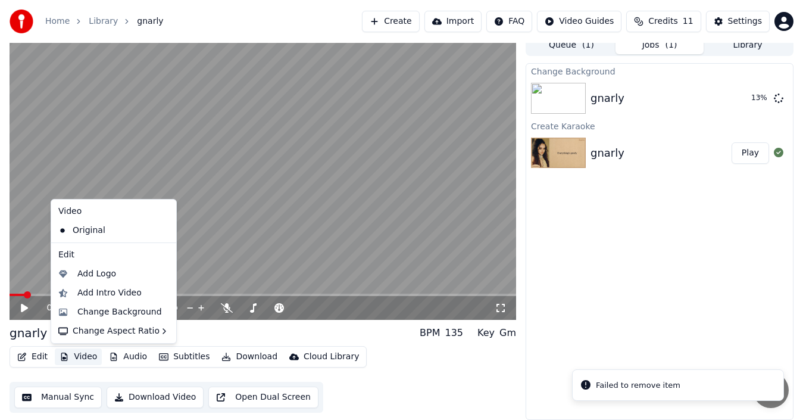
click at [77, 361] on button "Video" at bounding box center [78, 356] width 47 height 17
click at [117, 316] on div "Change Background" at bounding box center [119, 312] width 85 height 12
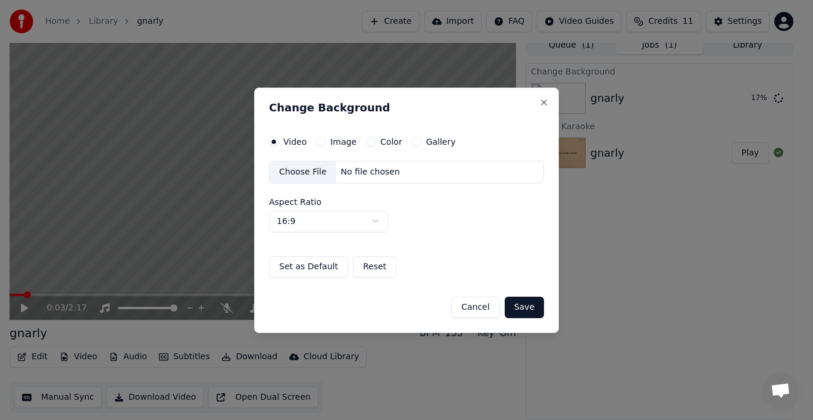
click at [368, 141] on button "Color" at bounding box center [371, 142] width 10 height 10
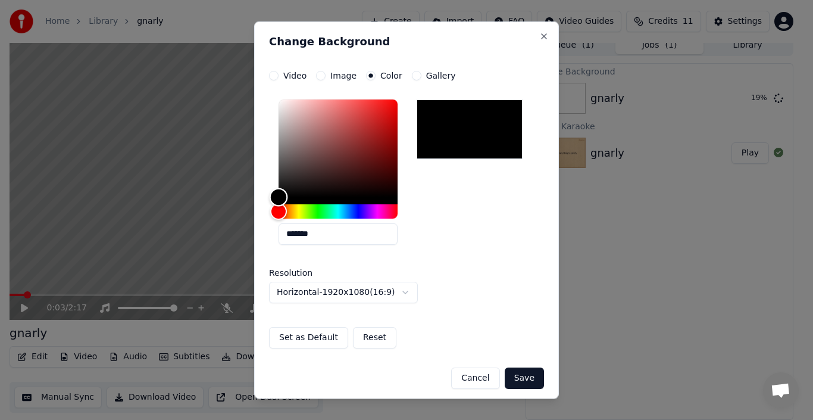
type input "*******"
drag, startPoint x: 286, startPoint y: 194, endPoint x: 262, endPoint y: 198, distance: 24.1
click at [262, 198] on div "**********" at bounding box center [406, 210] width 305 height 378
click at [508, 383] on button "Save" at bounding box center [524, 377] width 39 height 21
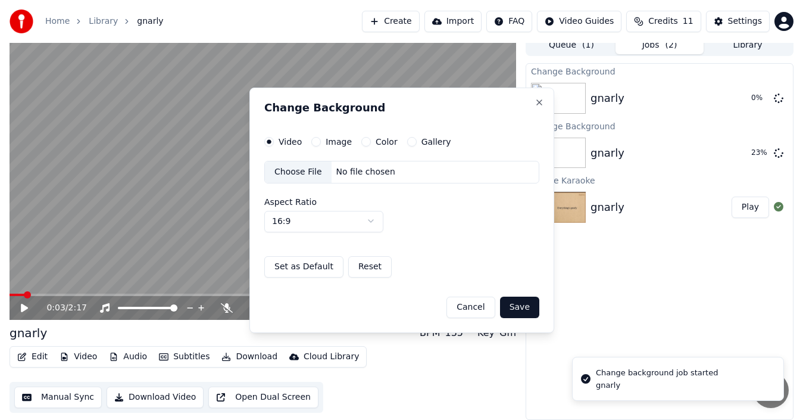
scroll to position [0, 0]
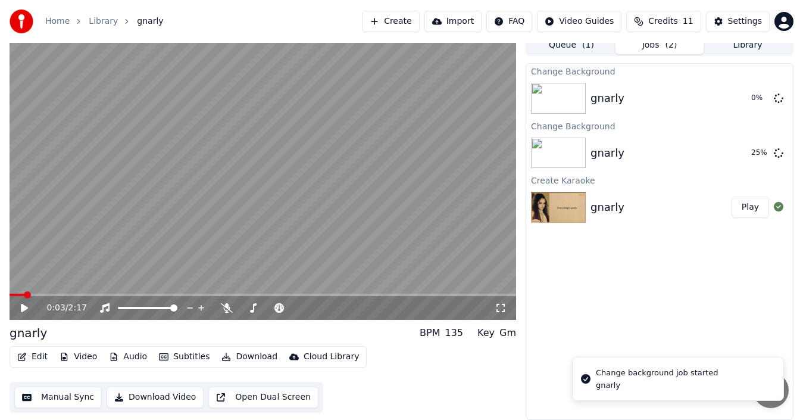
click at [184, 355] on button "Subtitles" at bounding box center [184, 356] width 60 height 17
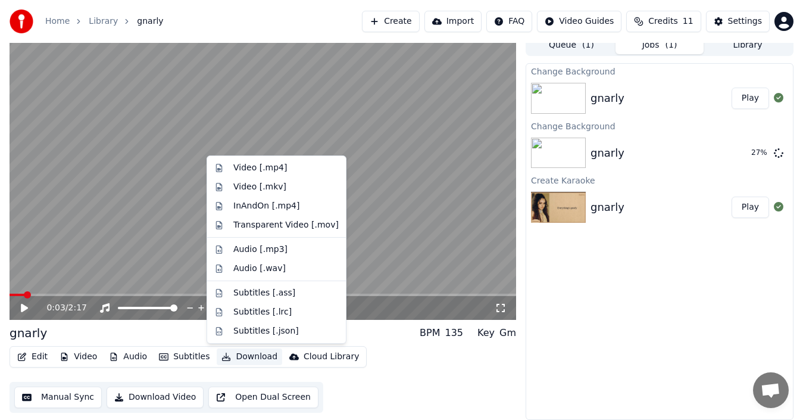
click at [245, 361] on button "Download" at bounding box center [249, 356] width 65 height 17
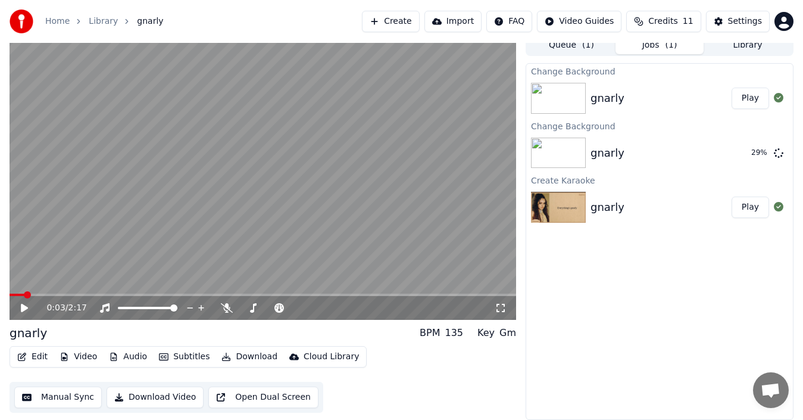
drag, startPoint x: 260, startPoint y: 257, endPoint x: 257, endPoint y: 242, distance: 15.3
click at [258, 244] on video at bounding box center [263, 177] width 507 height 285
click at [257, 242] on video at bounding box center [263, 177] width 507 height 285
click at [242, 272] on video at bounding box center [263, 177] width 507 height 285
drag, startPoint x: 242, startPoint y: 272, endPoint x: 242, endPoint y: 286, distance: 13.7
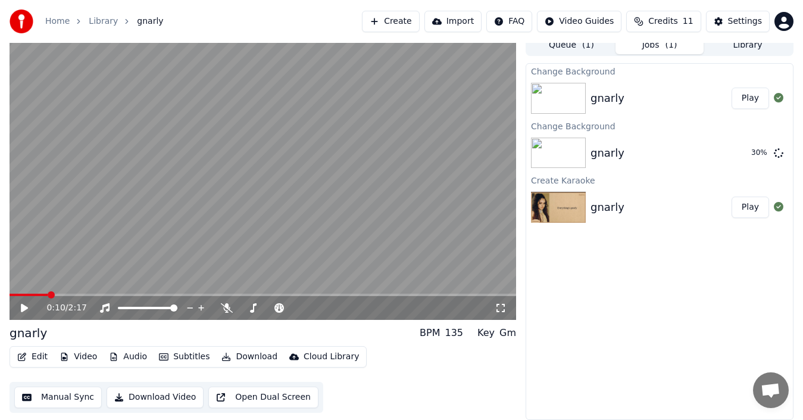
click at [242, 272] on video at bounding box center [263, 177] width 507 height 285
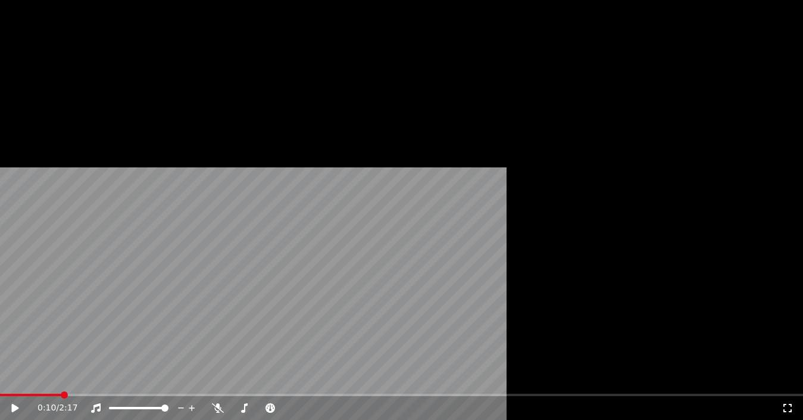
click at [385, 228] on video at bounding box center [401, 226] width 803 height 452
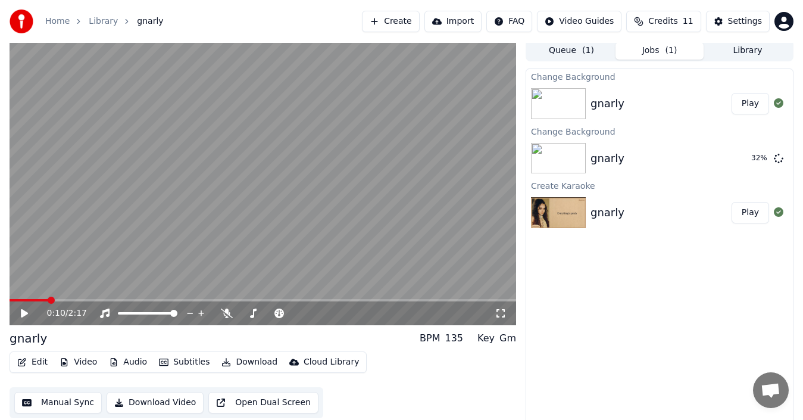
drag, startPoint x: 385, startPoint y: 228, endPoint x: 385, endPoint y: 242, distance: 13.7
click at [385, 228] on video at bounding box center [263, 182] width 507 height 285
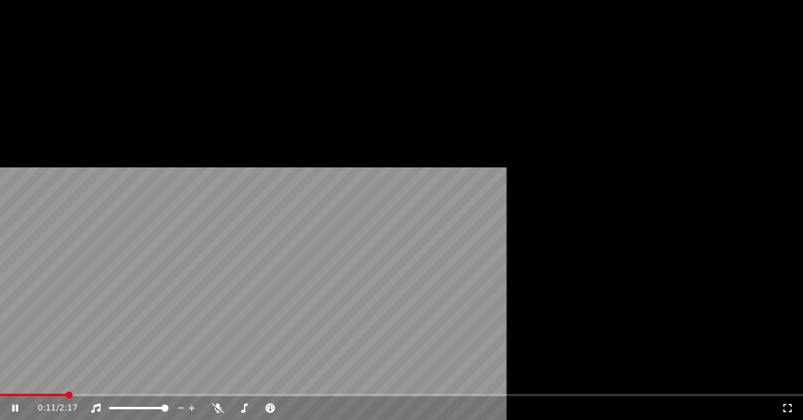
click at [21, 403] on icon at bounding box center [24, 408] width 28 height 10
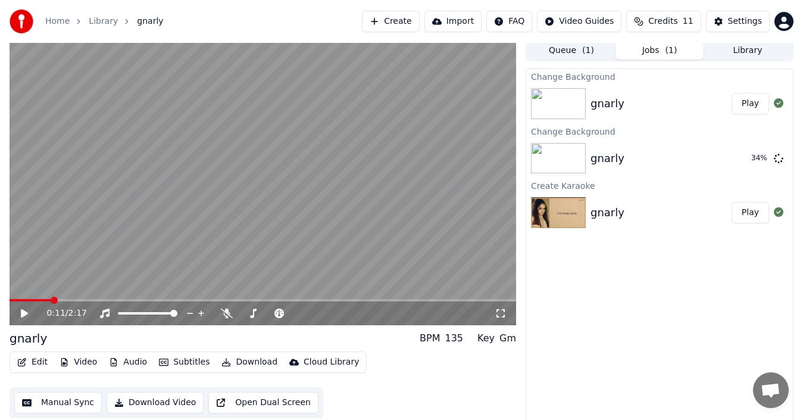
click at [604, 109] on div "gnarly" at bounding box center [608, 103] width 34 height 17
click at [587, 51] on span "( 1 )" at bounding box center [588, 51] width 12 height 12
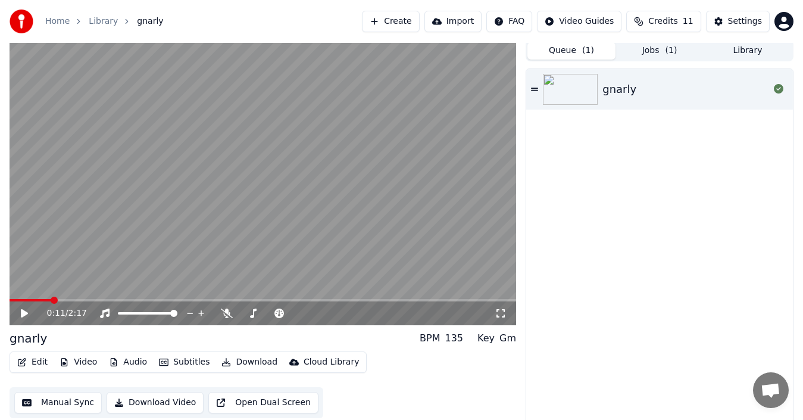
click at [15, 323] on div "0:11 / 2:17" at bounding box center [263, 313] width 507 height 24
click at [21, 317] on icon at bounding box center [32, 313] width 27 height 10
click at [181, 364] on button "Subtitles" at bounding box center [184, 362] width 60 height 17
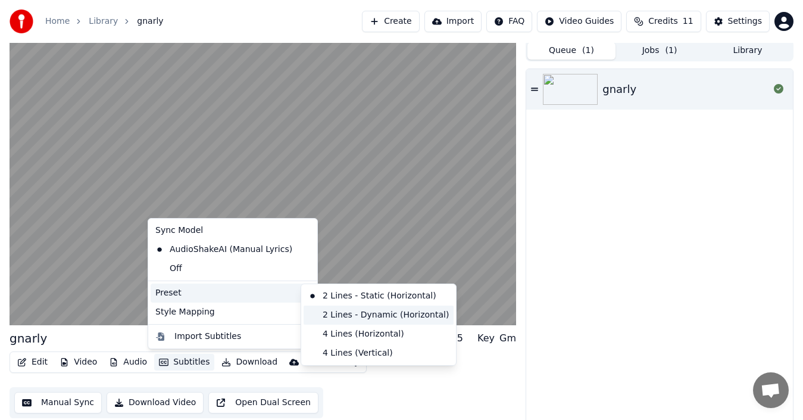
click at [317, 312] on div "2 Lines - Dynamic (Horizontal)" at bounding box center [379, 314] width 150 height 19
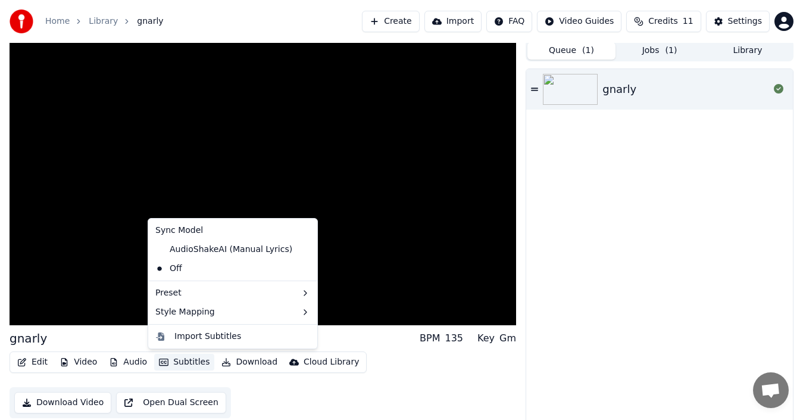
click at [192, 363] on button "Subtitles" at bounding box center [184, 362] width 60 height 17
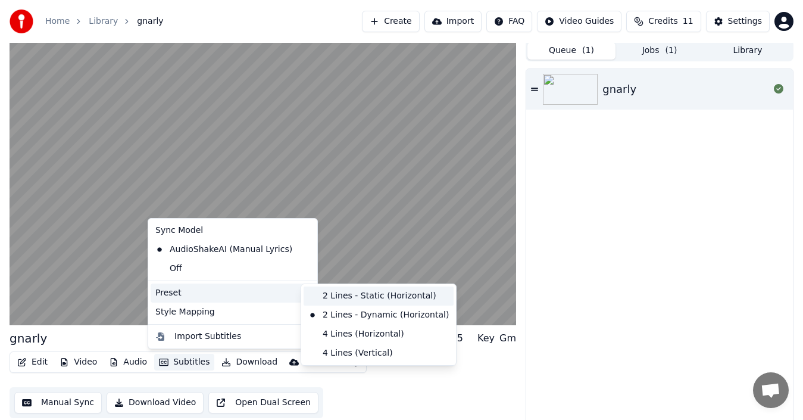
click at [324, 303] on div "2 Lines - Static (Horizontal)" at bounding box center [379, 295] width 150 height 19
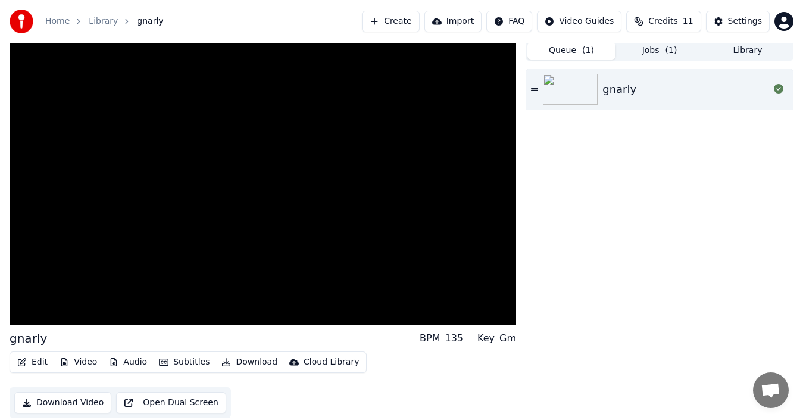
click at [188, 364] on button "Subtitles" at bounding box center [184, 362] width 60 height 17
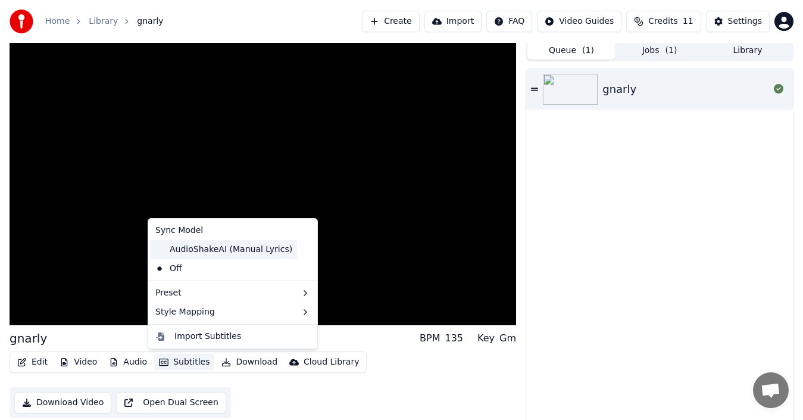
click at [225, 245] on div "AudioShakeAI (Manual Lyrics)" at bounding box center [224, 249] width 146 height 19
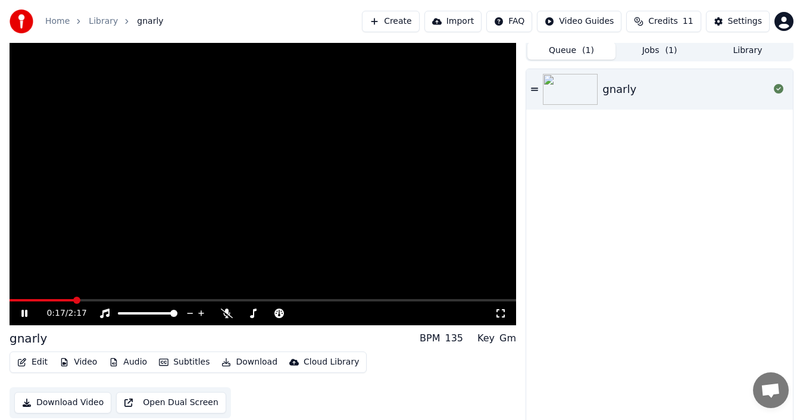
click at [182, 359] on button "Subtitles" at bounding box center [184, 362] width 60 height 17
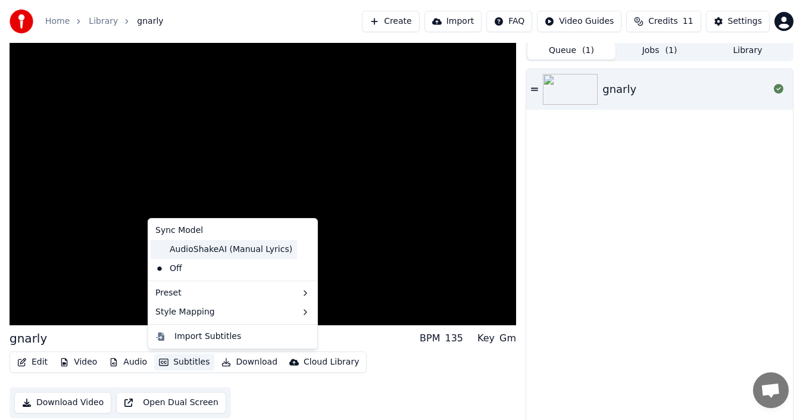
click at [170, 251] on div "AudioShakeAI (Manual Lyrics)" at bounding box center [224, 249] width 146 height 19
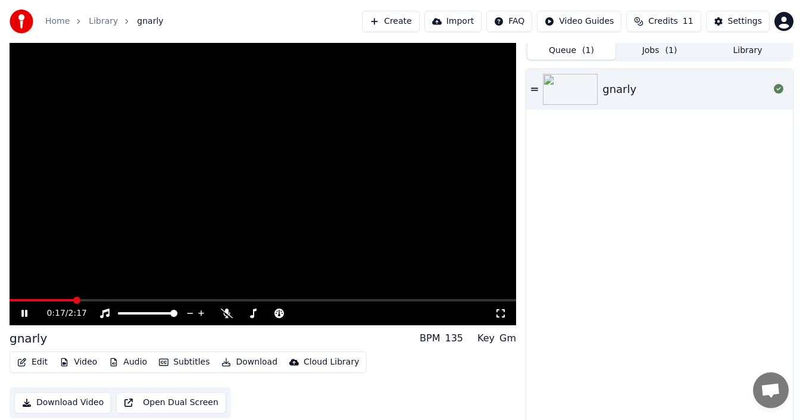
click at [178, 360] on button "Subtitles" at bounding box center [184, 362] width 60 height 17
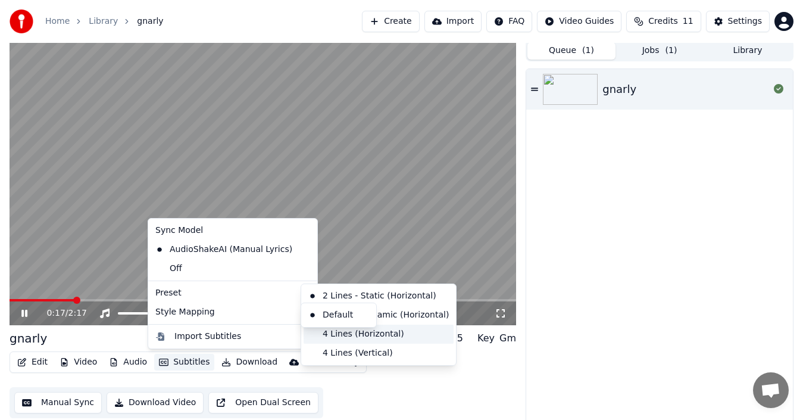
click at [367, 340] on div "4 Lines (Horizontal)" at bounding box center [379, 333] width 150 height 19
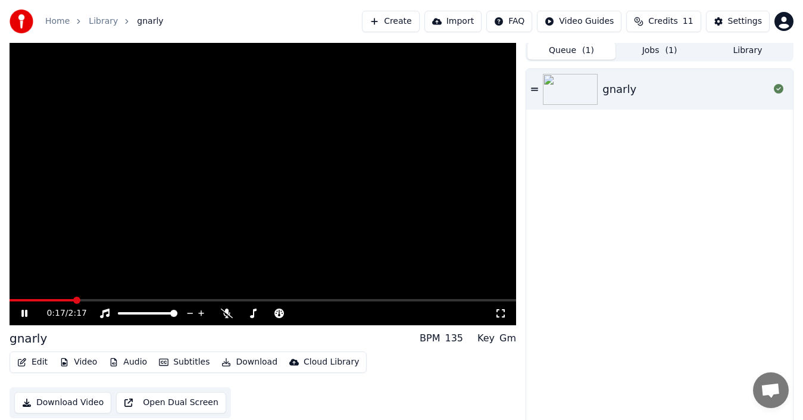
click at [182, 369] on button "Subtitles" at bounding box center [184, 362] width 60 height 17
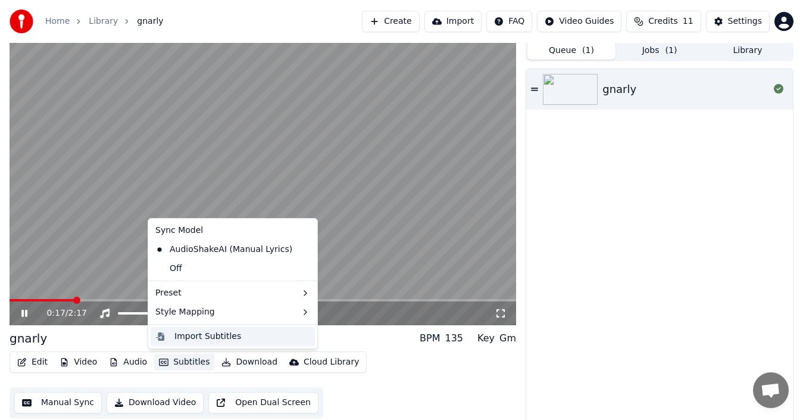
click at [223, 336] on div "Import Subtitles" at bounding box center [207, 336] width 67 height 12
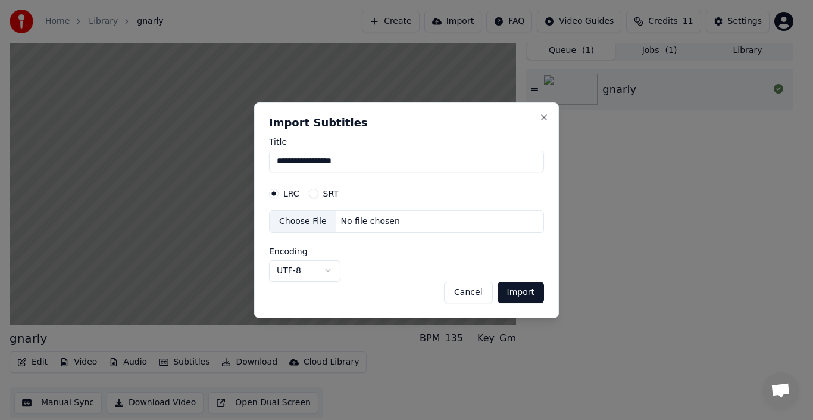
click at [473, 294] on button "Cancel" at bounding box center [468, 291] width 48 height 21
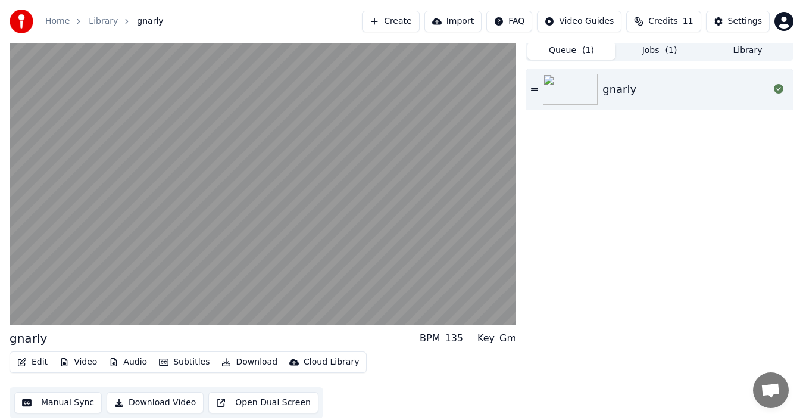
click at [409, 197] on video at bounding box center [263, 182] width 507 height 285
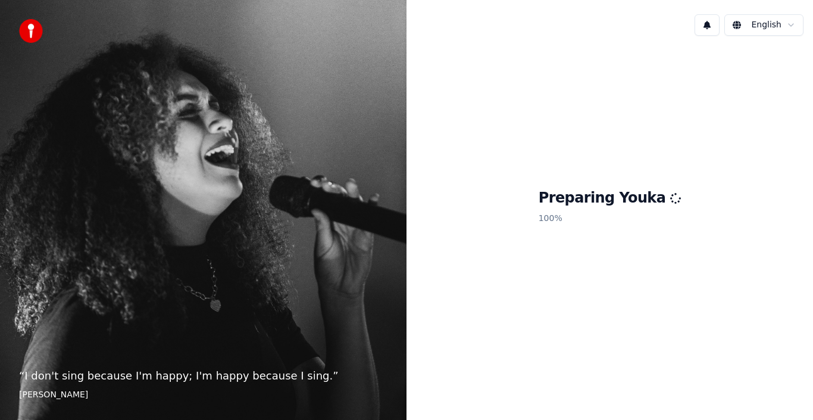
click at [92, 95] on div "“ I don't sing because I'm happy; I'm happy because I sing. ” William James" at bounding box center [203, 210] width 407 height 420
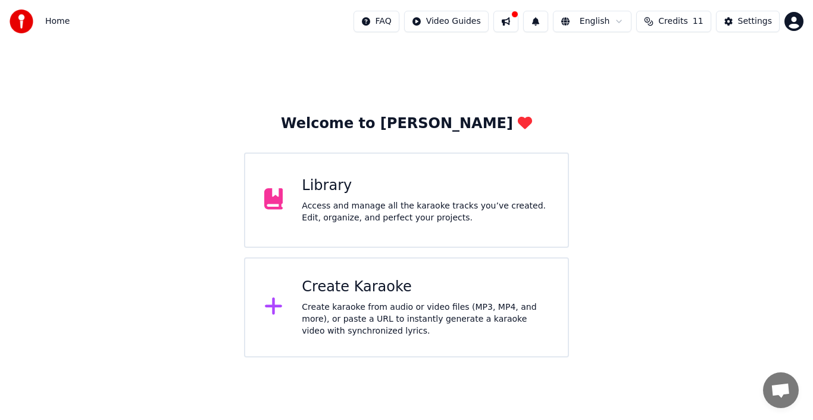
click at [341, 193] on div "Library" at bounding box center [425, 185] width 247 height 19
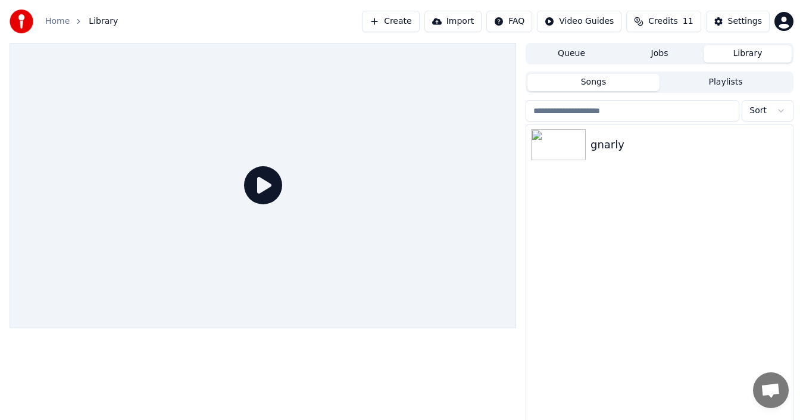
click at [257, 189] on icon at bounding box center [263, 185] width 38 height 38
click at [274, 192] on icon at bounding box center [263, 185] width 38 height 38
click at [268, 185] on icon at bounding box center [263, 185] width 38 height 38
click at [566, 136] on img at bounding box center [558, 144] width 55 height 31
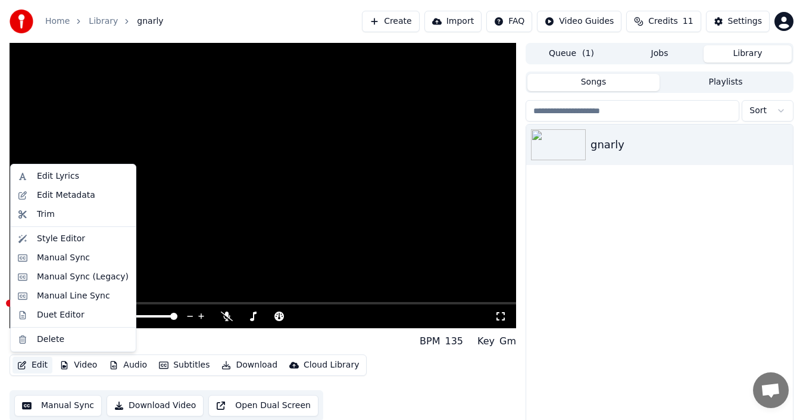
click at [27, 369] on button "Edit" at bounding box center [33, 365] width 40 height 17
click at [58, 296] on div "Manual Line Sync" at bounding box center [73, 296] width 73 height 12
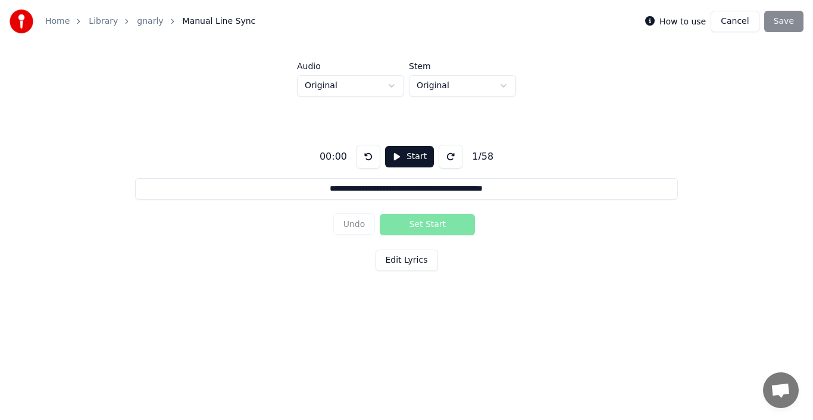
click at [416, 200] on div "**********" at bounding box center [406, 204] width 775 height 217
click at [411, 164] on button "Start" at bounding box center [409, 156] width 49 height 21
drag, startPoint x: 388, startPoint y: 192, endPoint x: 379, endPoint y: 192, distance: 8.9
click at [379, 192] on input "**********" at bounding box center [406, 188] width 542 height 21
click at [500, 210] on div "**********" at bounding box center [406, 204] width 775 height 217
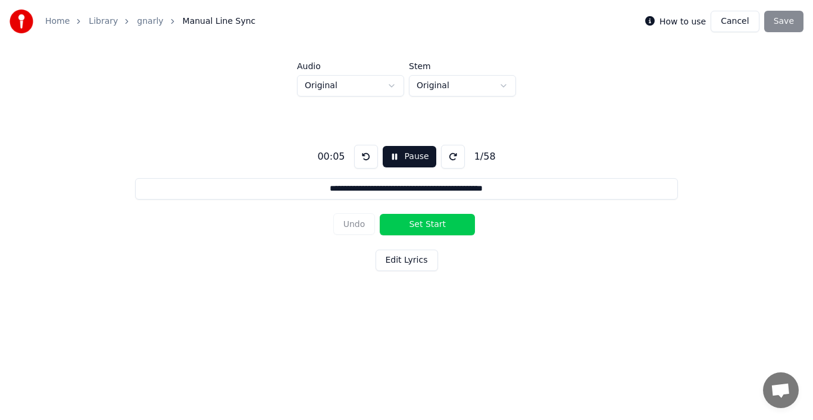
click at [394, 155] on button "Pause" at bounding box center [409, 156] width 53 height 21
drag, startPoint x: 456, startPoint y: 194, endPoint x: 456, endPoint y: 182, distance: 12.5
click at [456, 182] on input "**********" at bounding box center [406, 188] width 542 height 21
click at [500, 188] on input "**********" at bounding box center [406, 188] width 542 height 21
click at [517, 189] on input "**********" at bounding box center [406, 188] width 542 height 21
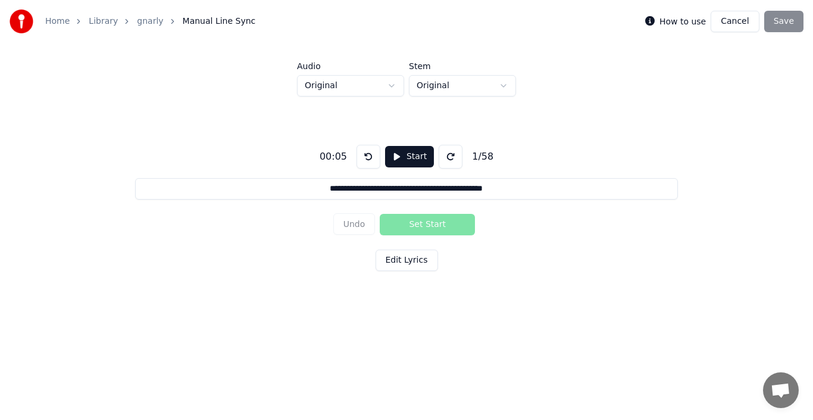
click at [401, 267] on button "Edit Lyrics" at bounding box center [407, 259] width 63 height 21
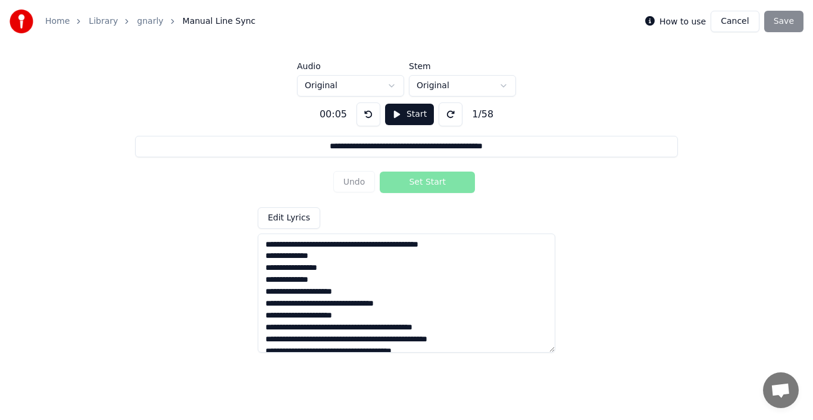
click at [351, 185] on div "Undo Set Start" at bounding box center [406, 182] width 147 height 31
click at [423, 88] on html "**********" at bounding box center [406, 166] width 813 height 333
drag, startPoint x: 423, startPoint y: 88, endPoint x: 374, endPoint y: 95, distance: 49.3
click at [404, 91] on html "**********" at bounding box center [406, 166] width 813 height 333
click at [372, 95] on html "**********" at bounding box center [406, 166] width 813 height 333
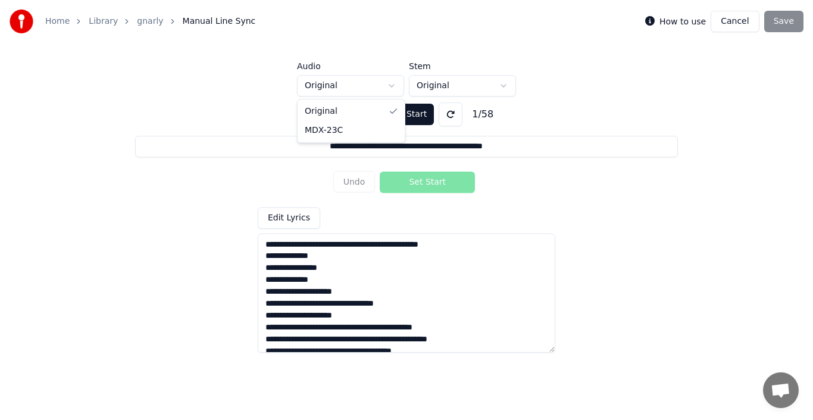
click at [369, 90] on html "**********" at bounding box center [406, 166] width 813 height 333
click at [355, 92] on html "**********" at bounding box center [406, 166] width 813 height 333
click at [389, 114] on button "Start" at bounding box center [409, 114] width 49 height 21
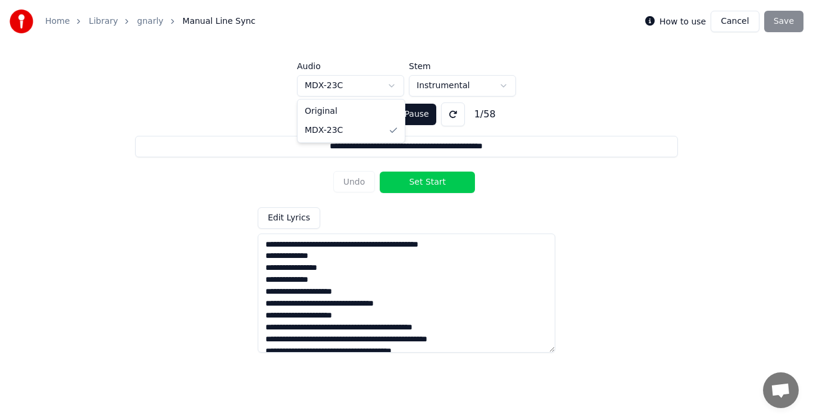
click at [354, 84] on html "**********" at bounding box center [406, 166] width 813 height 333
drag, startPoint x: 446, startPoint y: 257, endPoint x: 446, endPoint y: 298, distance: 41.7
click at [446, 298] on textarea at bounding box center [407, 292] width 298 height 119
click at [210, 191] on div "**********" at bounding box center [406, 222] width 775 height 252
click at [362, 123] on button at bounding box center [366, 114] width 24 height 24
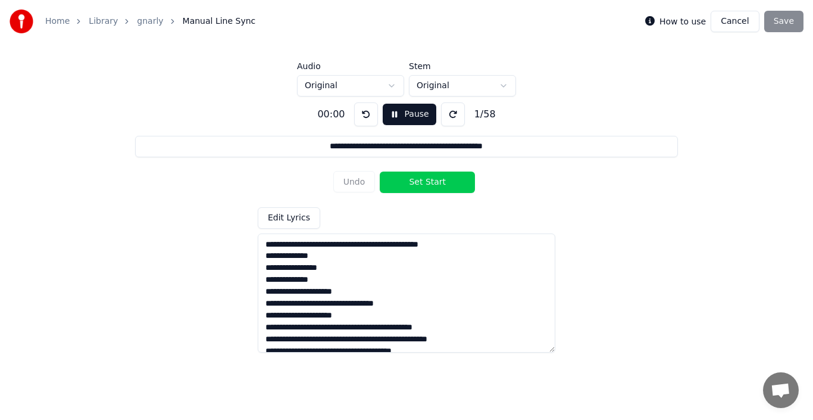
click at [401, 120] on button "Pause" at bounding box center [409, 114] width 53 height 21
click at [392, 116] on button "Pause" at bounding box center [409, 114] width 53 height 21
click at [420, 186] on button "Set Start" at bounding box center [427, 181] width 95 height 21
click at [731, 20] on button "Cancel" at bounding box center [735, 21] width 48 height 21
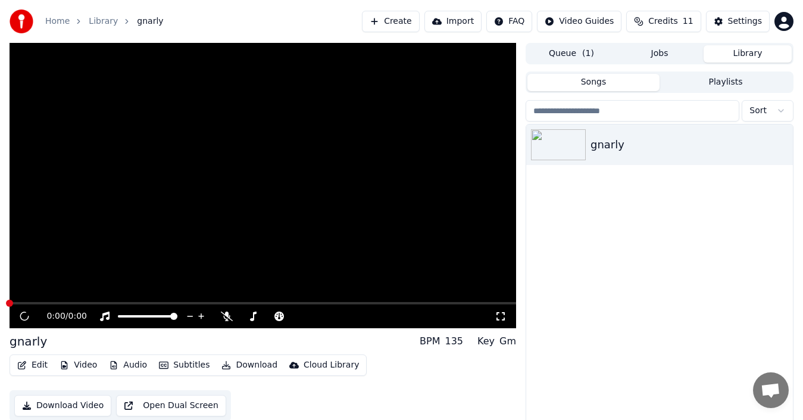
click at [81, 368] on button "Video" at bounding box center [78, 365] width 47 height 17
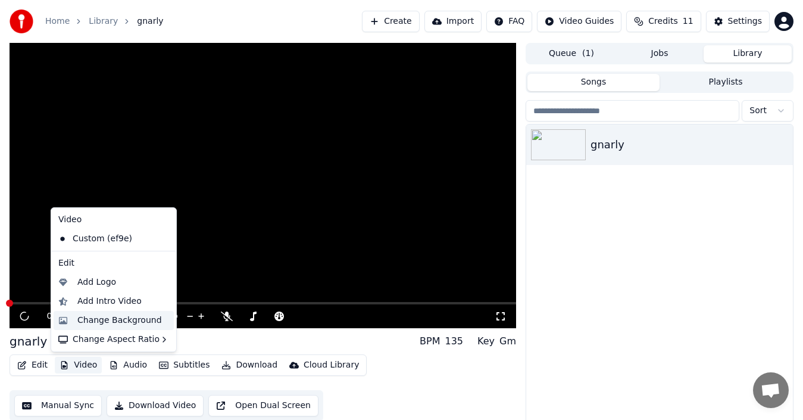
click at [94, 320] on div "Change Background" at bounding box center [119, 320] width 85 height 12
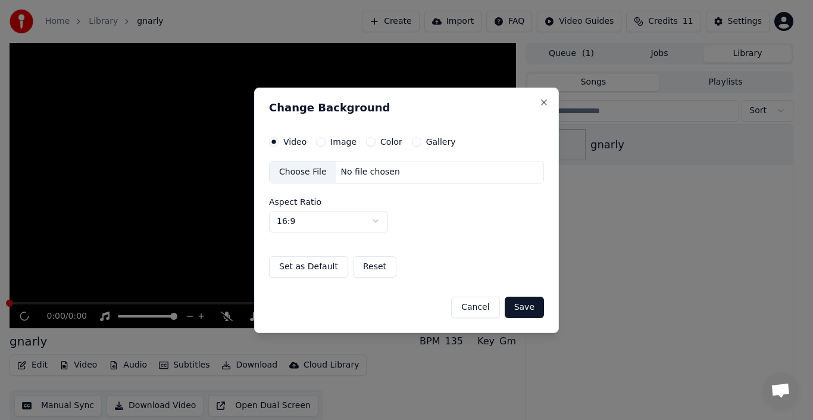
click at [380, 144] on label "Color" at bounding box center [391, 142] width 22 height 8
click at [376, 144] on button "Color" at bounding box center [371, 142] width 10 height 10
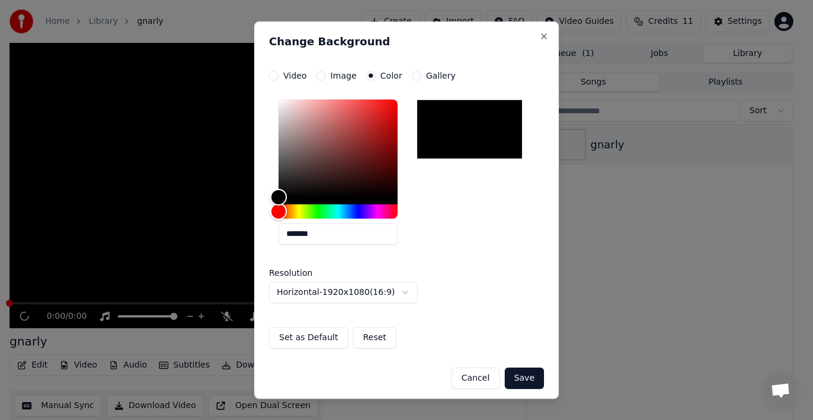
click at [508, 375] on button "Save" at bounding box center [524, 377] width 39 height 21
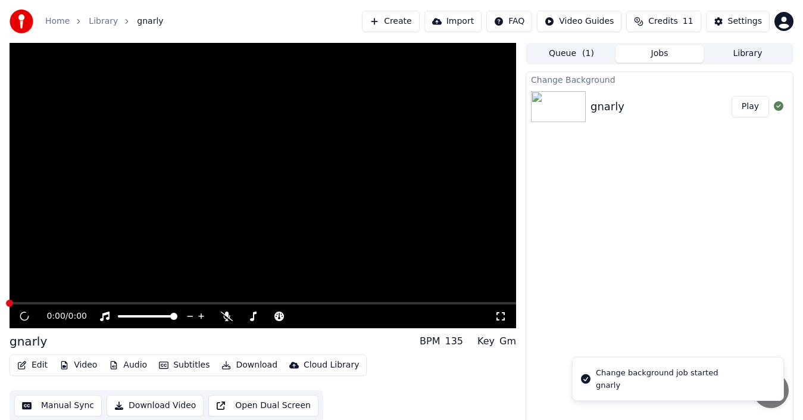
click at [618, 118] on div "gnarly Play" at bounding box center [659, 106] width 267 height 40
click at [567, 111] on img at bounding box center [558, 106] width 55 height 31
click at [227, 320] on icon at bounding box center [227, 316] width 12 height 10
click at [276, 320] on span at bounding box center [274, 316] width 7 height 7
click at [170, 363] on button "Subtitles" at bounding box center [184, 365] width 60 height 17
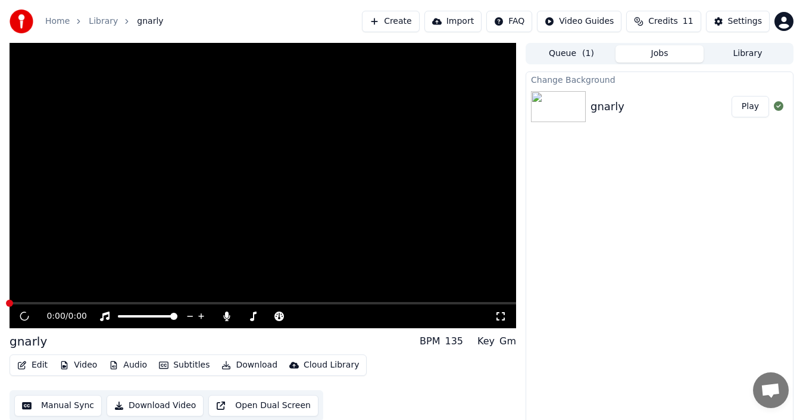
click at [364, 379] on div "Edit Video Audio Subtitles Download Cloud Library Manual Sync Download Video Op…" at bounding box center [263, 387] width 507 height 67
click at [749, 104] on button "Play" at bounding box center [751, 106] width 38 height 21
click at [29, 317] on icon at bounding box center [24, 315] width 9 height 9
click at [107, 316] on icon at bounding box center [105, 316] width 12 height 10
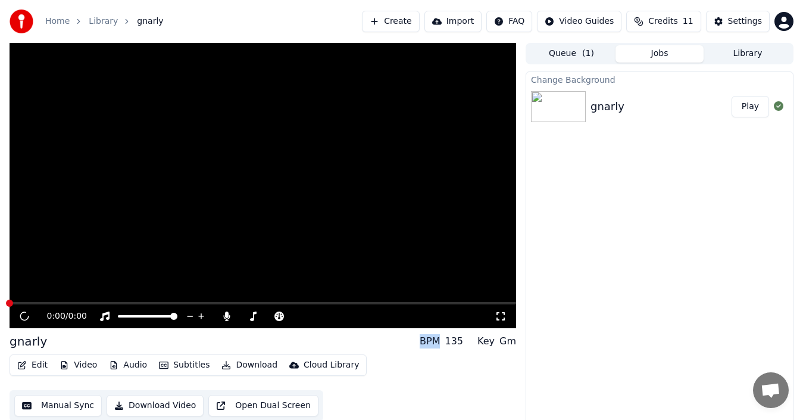
drag, startPoint x: 284, startPoint y: 192, endPoint x: 510, endPoint y: 323, distance: 260.9
click at [357, 255] on video at bounding box center [263, 185] width 507 height 285
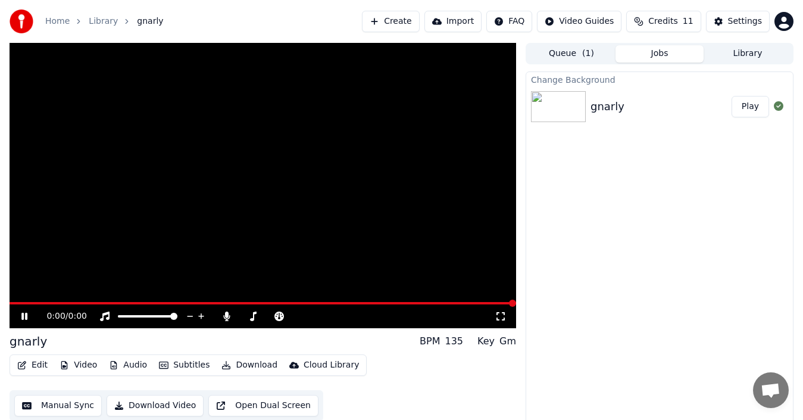
click at [502, 318] on icon at bounding box center [501, 316] width 12 height 10
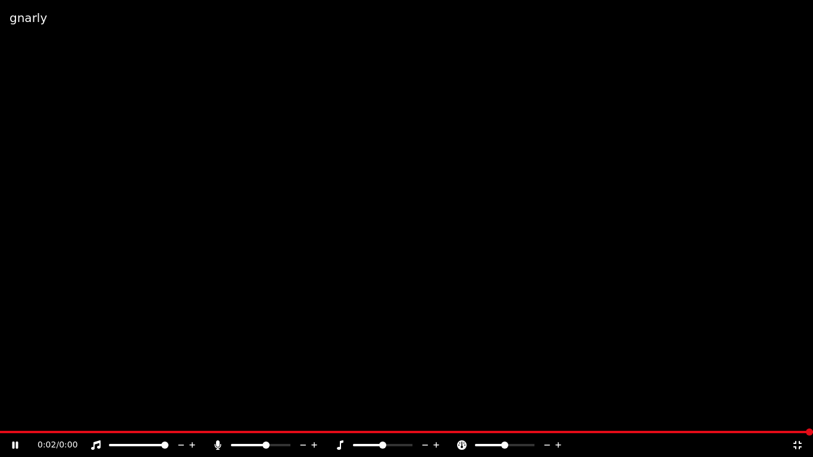
click at [6, 419] on video at bounding box center [406, 228] width 813 height 457
drag, startPoint x: 11, startPoint y: 430, endPoint x: 0, endPoint y: 435, distance: 12.3
click at [0, 419] on div "gnarly 0:02 / 0:00" at bounding box center [406, 228] width 813 height 457
click at [16, 419] on icon at bounding box center [16, 445] width 6 height 7
click at [10, 419] on div "0:00 / 0:00" at bounding box center [406, 445] width 813 height 24
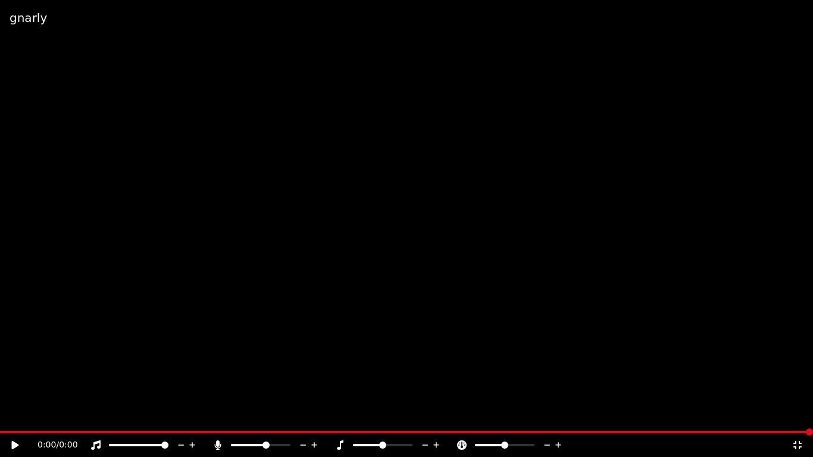
click at [17, 419] on icon at bounding box center [15, 445] width 7 height 8
click at [231, 419] on span at bounding box center [234, 445] width 7 height 7
click at [413, 419] on span at bounding box center [408, 445] width 7 height 7
click at [801, 419] on icon at bounding box center [798, 446] width 12 height 10
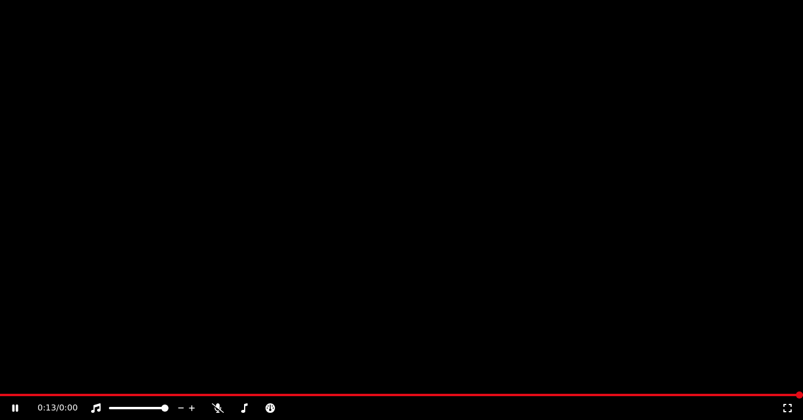
click at [168, 88] on button "Subtitles" at bounding box center [184, 79] width 60 height 17
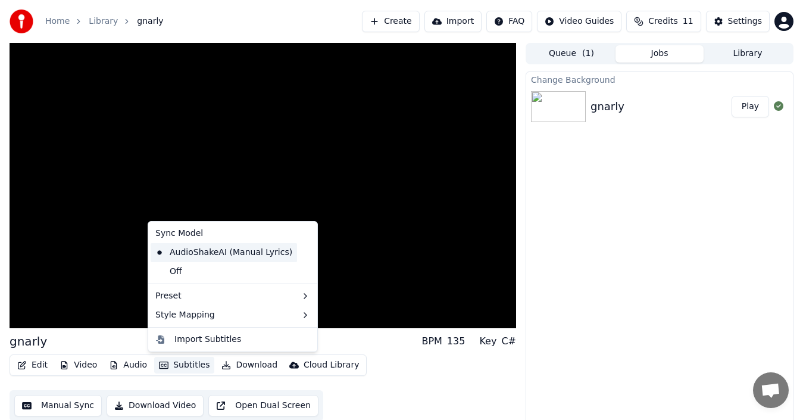
click at [203, 246] on div "AudioShakeAI (Manual Lyrics)" at bounding box center [224, 252] width 146 height 19
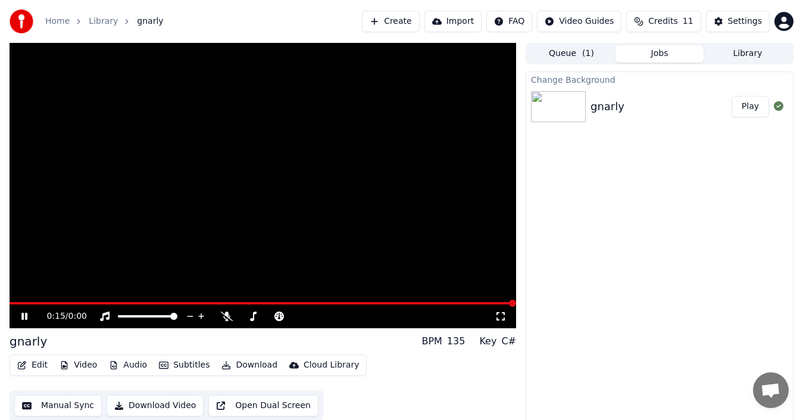
click at [193, 366] on button "Subtitles" at bounding box center [184, 365] width 60 height 17
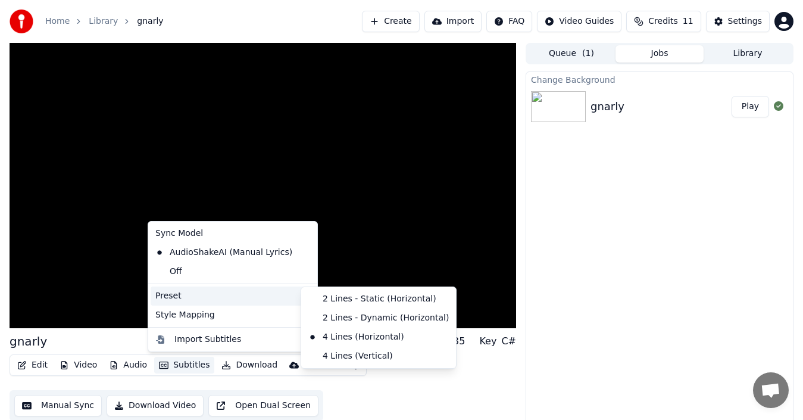
click at [278, 292] on div "Preset" at bounding box center [233, 295] width 164 height 19
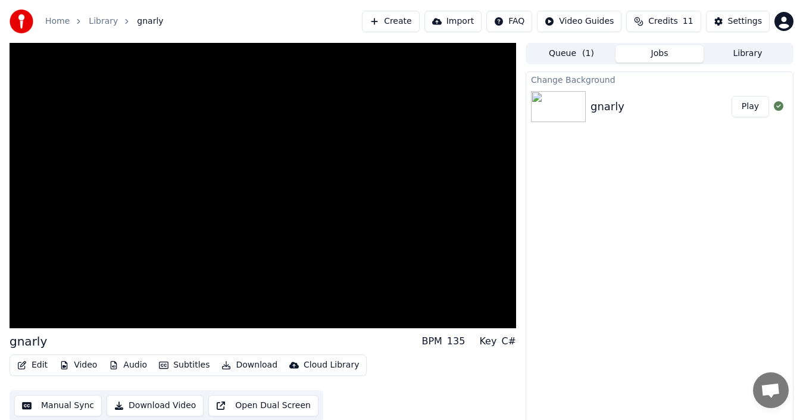
click at [589, 105] on div at bounding box center [561, 106] width 60 height 31
click at [629, 114] on div "gnarly" at bounding box center [661, 106] width 141 height 17
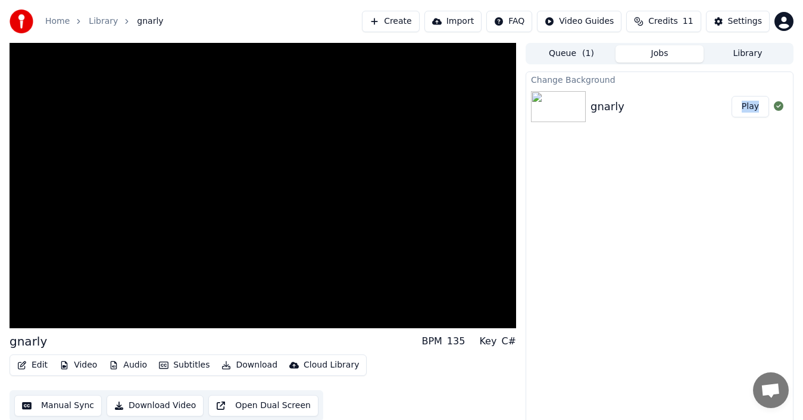
drag, startPoint x: 629, startPoint y: 114, endPoint x: 517, endPoint y: 152, distance: 117.9
click at [629, 114] on div "gnarly" at bounding box center [661, 106] width 141 height 17
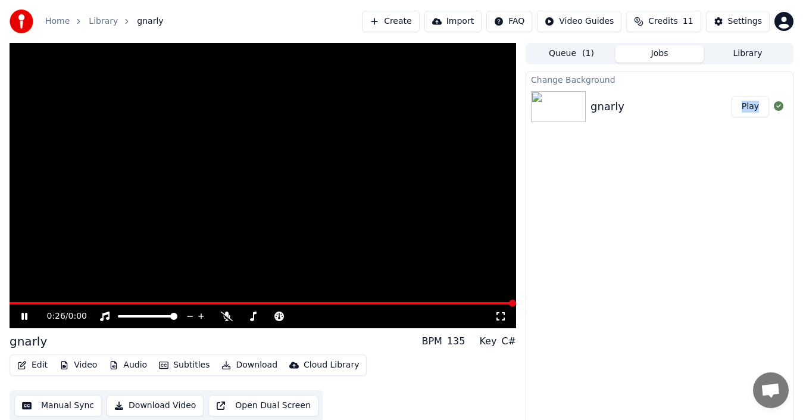
click at [348, 213] on video at bounding box center [263, 185] width 507 height 285
click at [79, 304] on span at bounding box center [263, 303] width 507 height 2
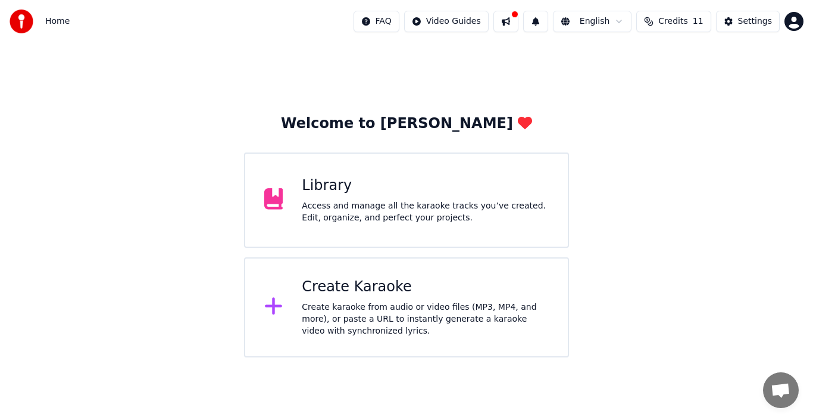
click at [324, 184] on div "Library" at bounding box center [425, 185] width 247 height 19
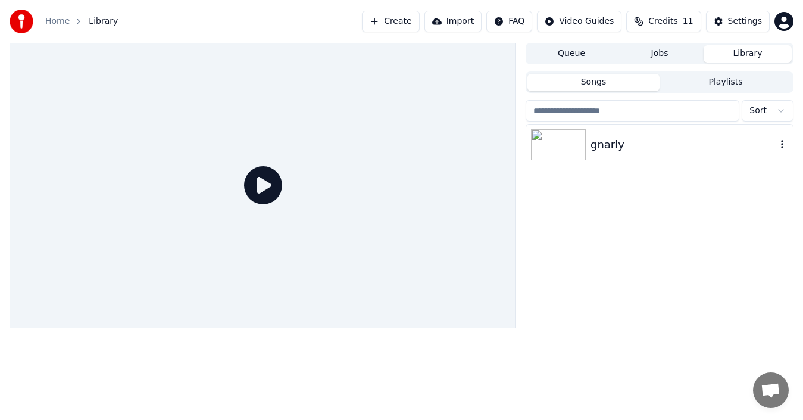
click at [587, 140] on div at bounding box center [561, 144] width 60 height 31
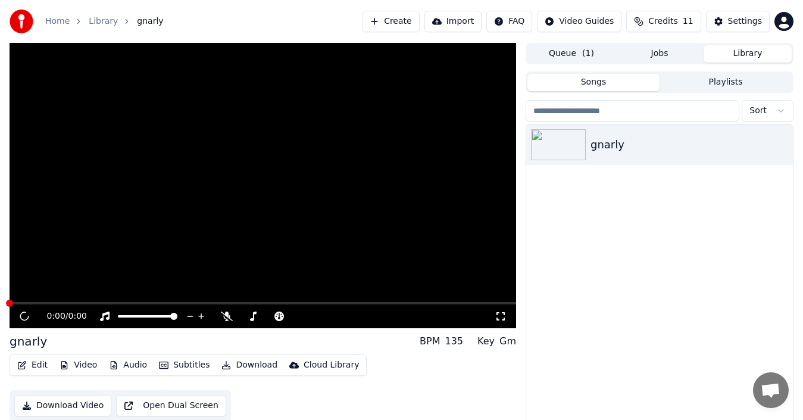
click at [119, 367] on button "Audio" at bounding box center [128, 365] width 48 height 17
click at [77, 363] on button "Video" at bounding box center [78, 365] width 47 height 17
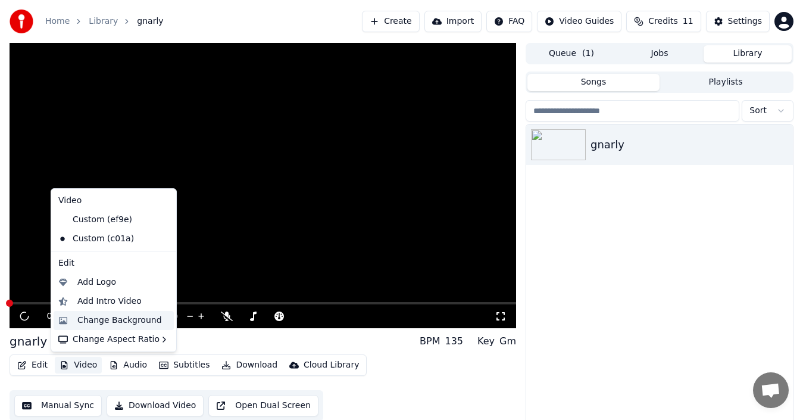
click at [116, 319] on div "Change Background" at bounding box center [119, 320] width 85 height 12
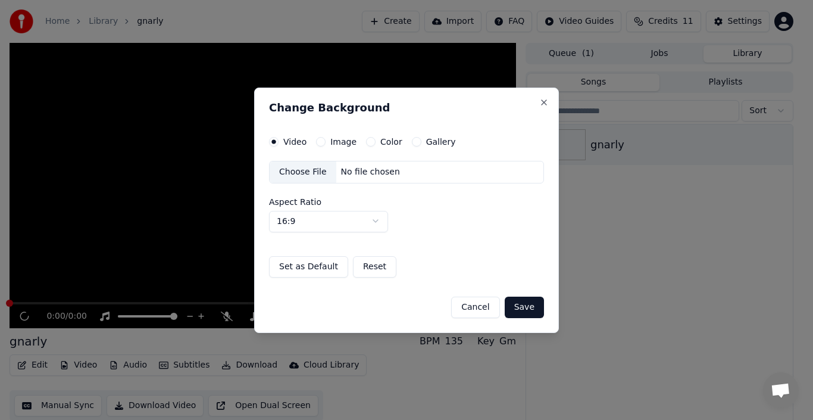
click at [416, 140] on div "Gallery" at bounding box center [434, 142] width 44 height 10
click at [412, 145] on div "Gallery" at bounding box center [434, 142] width 44 height 10
click at [412, 145] on button "Gallery" at bounding box center [417, 142] width 10 height 10
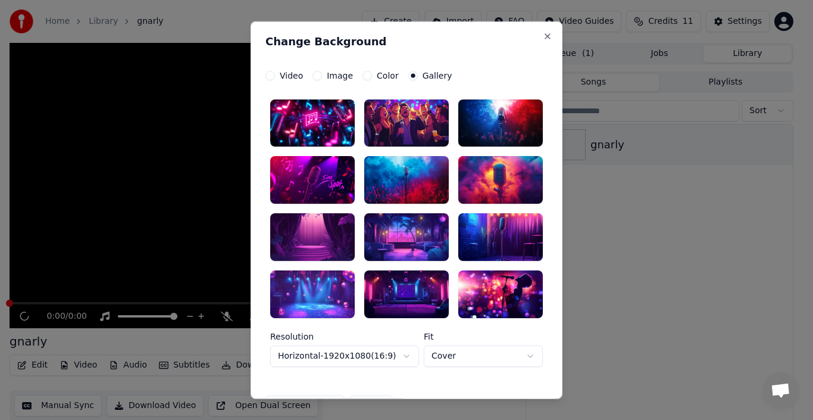
click at [307, 235] on div at bounding box center [312, 237] width 85 height 48
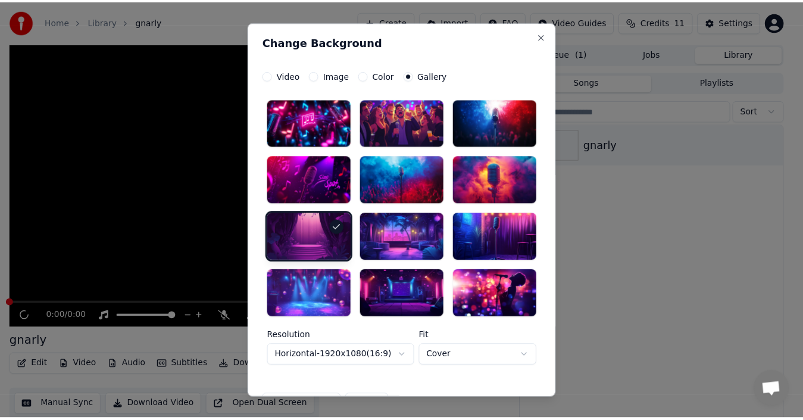
scroll to position [73, 0]
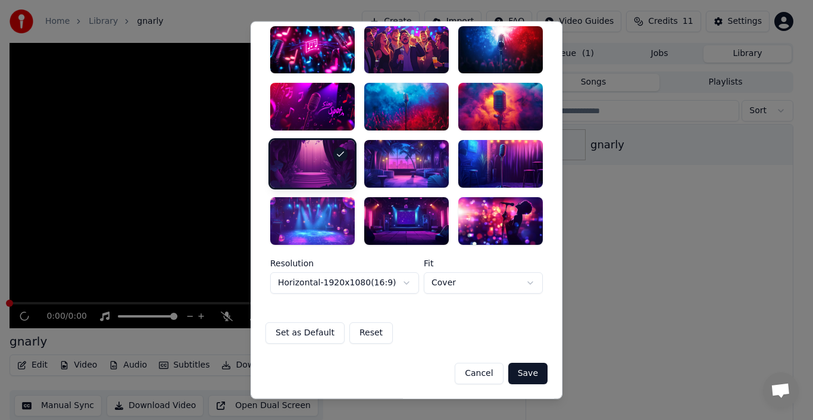
click at [524, 379] on button "Save" at bounding box center [527, 373] width 39 height 21
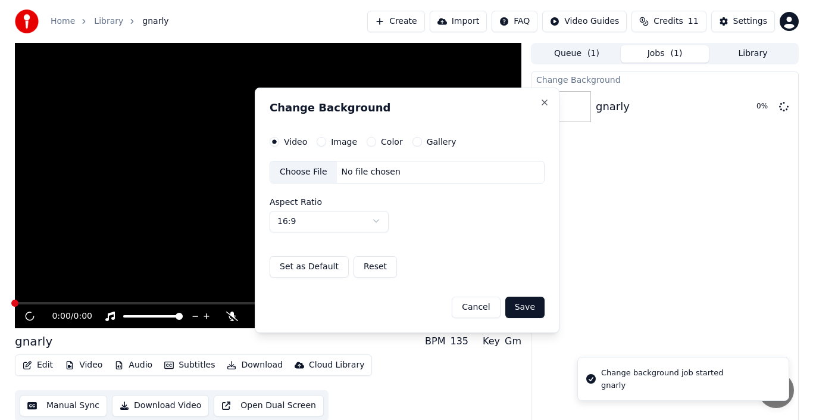
scroll to position [0, 0]
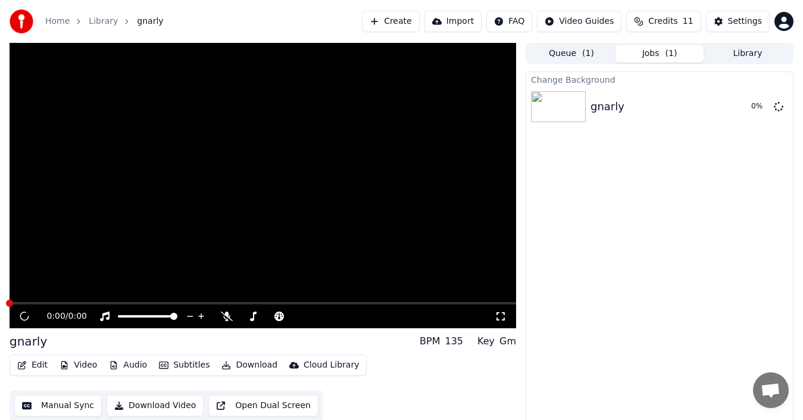
click at [557, 55] on button "Queue ( 1 )" at bounding box center [572, 53] width 88 height 17
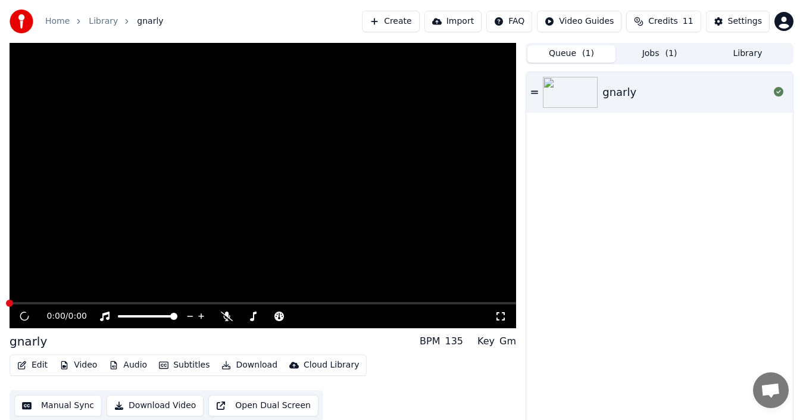
click at [636, 52] on button "Jobs ( 1 )" at bounding box center [660, 53] width 88 height 17
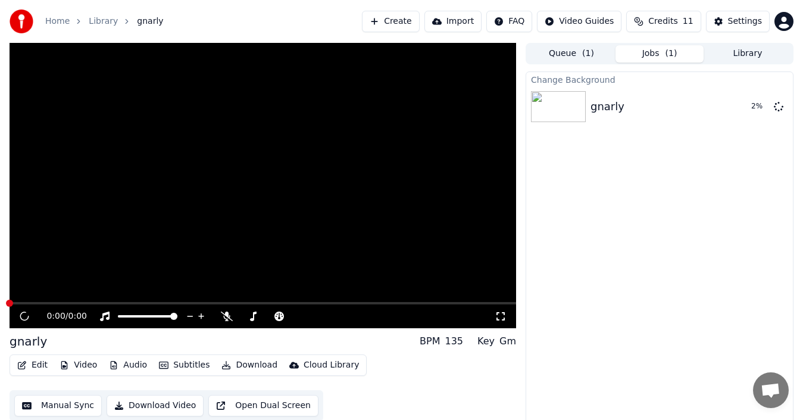
click at [403, 15] on button "Create" at bounding box center [391, 21] width 58 height 21
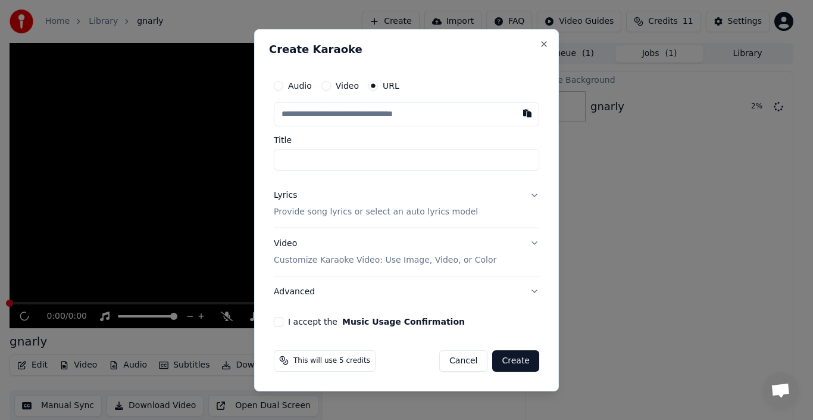
click at [353, 113] on input "text" at bounding box center [407, 114] width 266 height 24
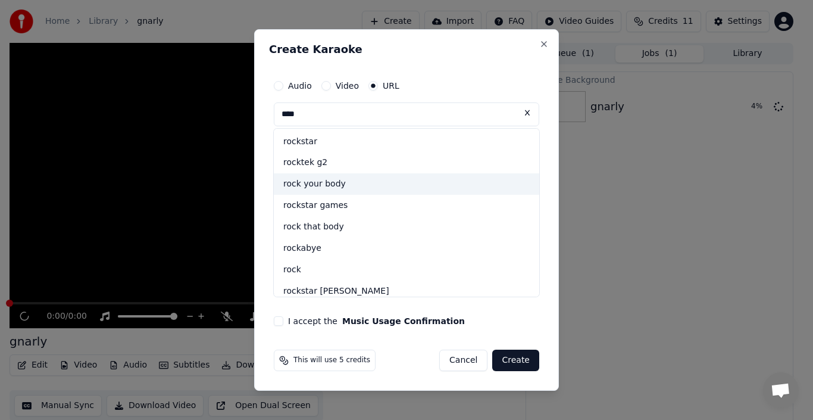
click at [320, 188] on div "rock your body" at bounding box center [407, 184] width 266 height 21
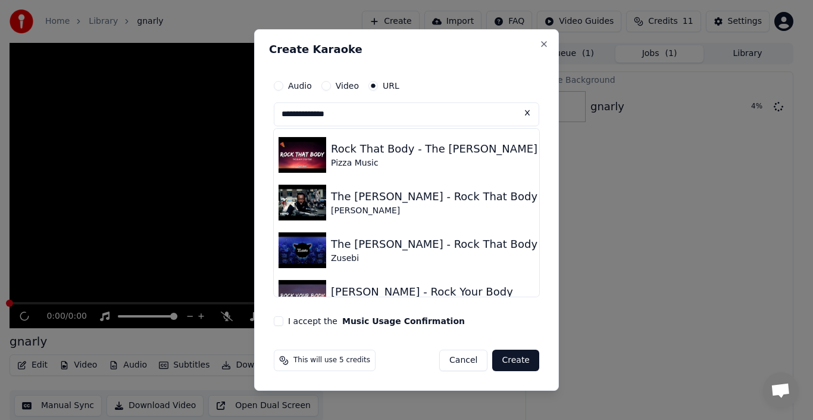
click at [324, 158] on img at bounding box center [303, 155] width 48 height 36
type input "**********"
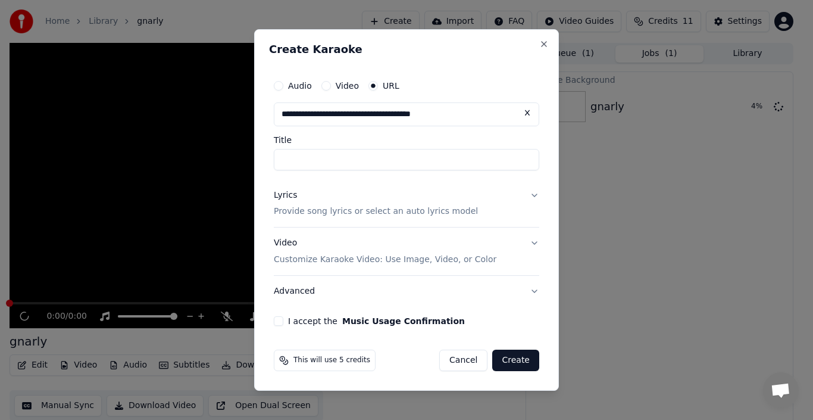
type input "**********"
click at [530, 196] on button "Lyrics Provide song lyrics or select an auto lyrics model" at bounding box center [407, 204] width 266 height 48
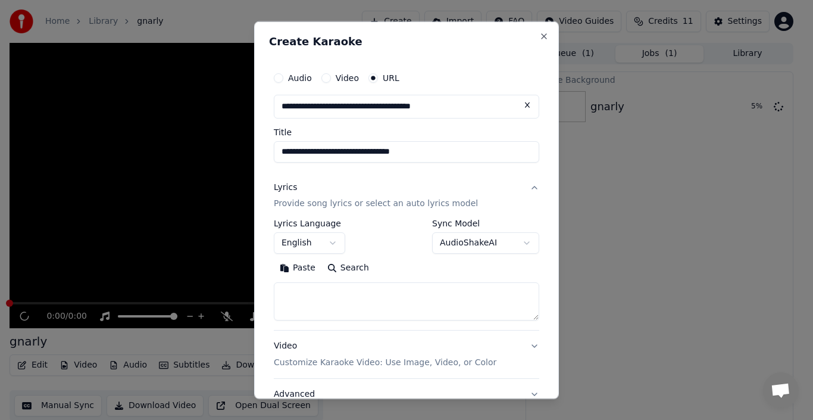
click at [292, 273] on button "Paste" at bounding box center [298, 267] width 48 height 19
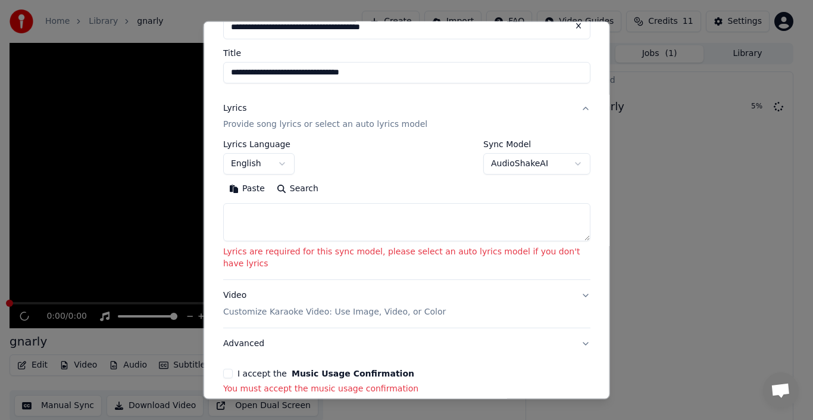
scroll to position [128, 0]
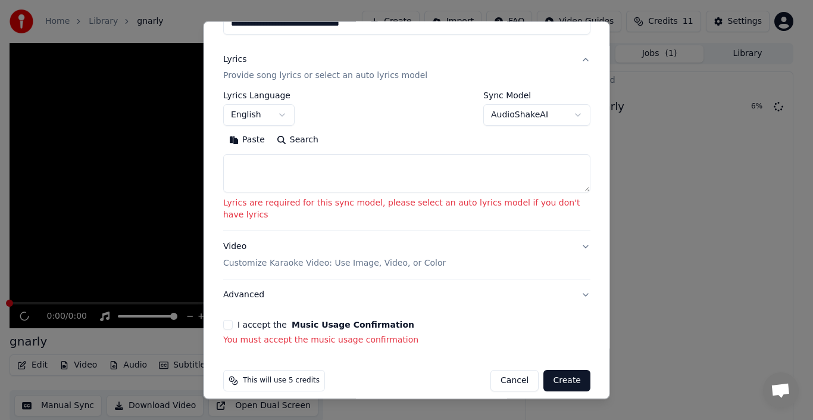
click at [289, 142] on button "Search" at bounding box center [297, 139] width 54 height 19
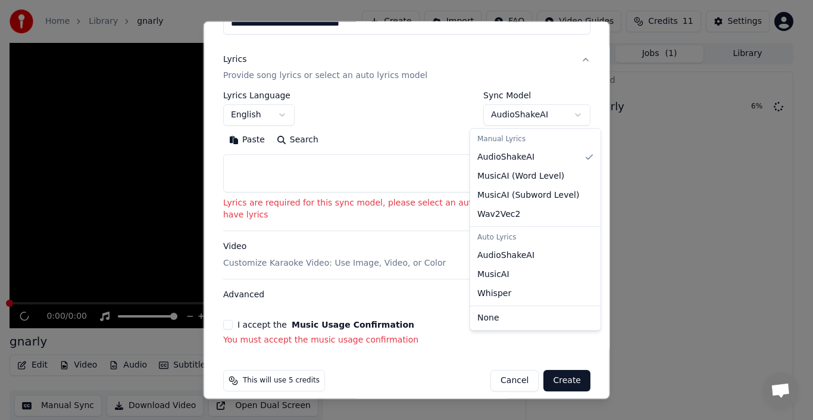
click at [547, 109] on body "**********" at bounding box center [401, 210] width 803 height 420
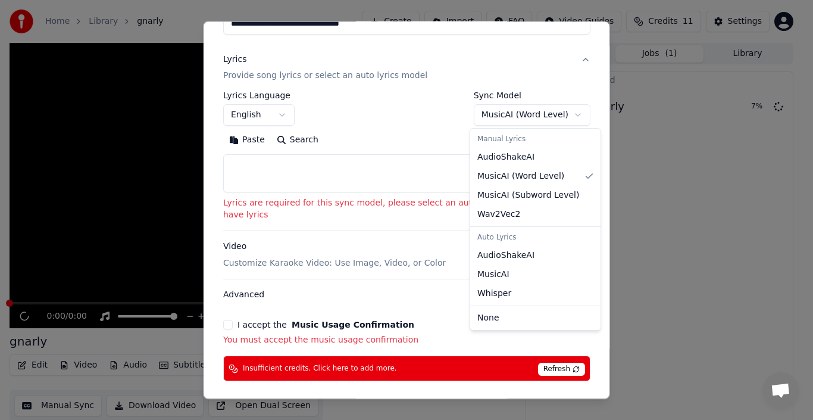
click at [509, 120] on body "**********" at bounding box center [401, 210] width 803 height 420
select select "**********"
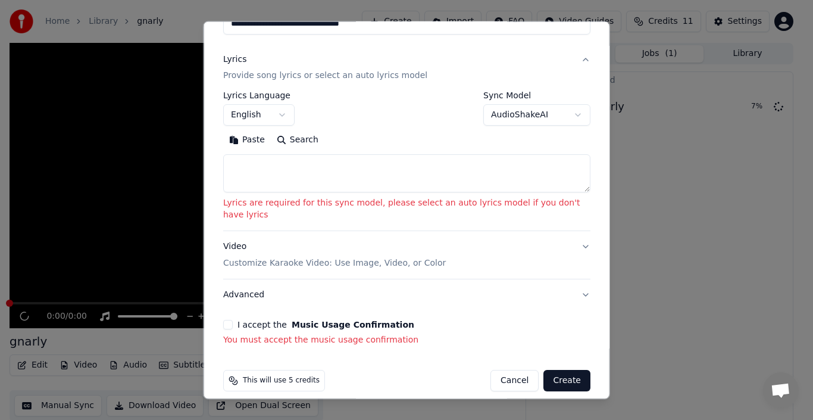
click at [499, 159] on textarea at bounding box center [406, 173] width 367 height 38
click at [301, 136] on button "Search" at bounding box center [297, 139] width 54 height 19
click at [360, 241] on div "Video Customize Karaoke Video: Use Image, Video, or Color" at bounding box center [334, 255] width 223 height 29
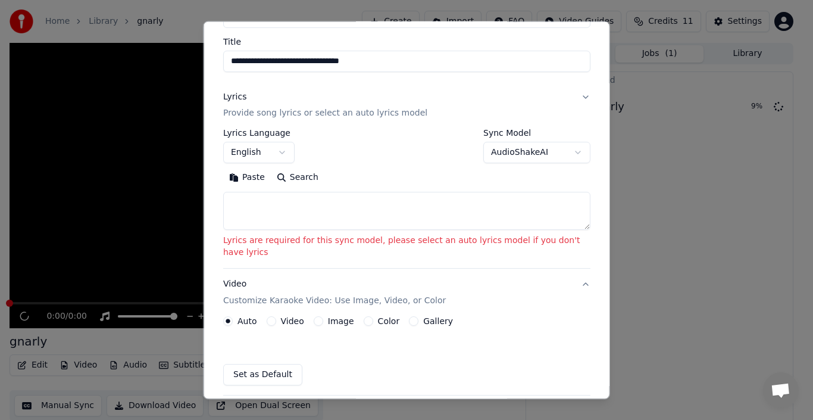
scroll to position [79, 0]
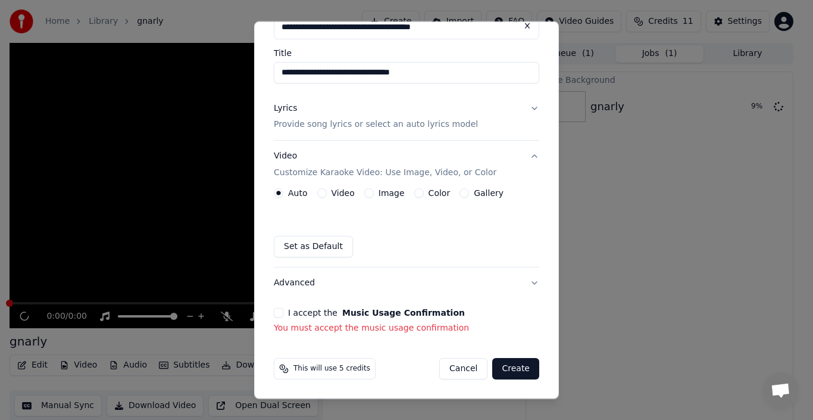
click at [533, 108] on div "**********" at bounding box center [406, 160] width 275 height 357
click at [531, 108] on div "**********" at bounding box center [406, 160] width 275 height 357
click at [526, 108] on button "Lyrics Provide song lyrics or select an auto lyrics model" at bounding box center [407, 116] width 266 height 48
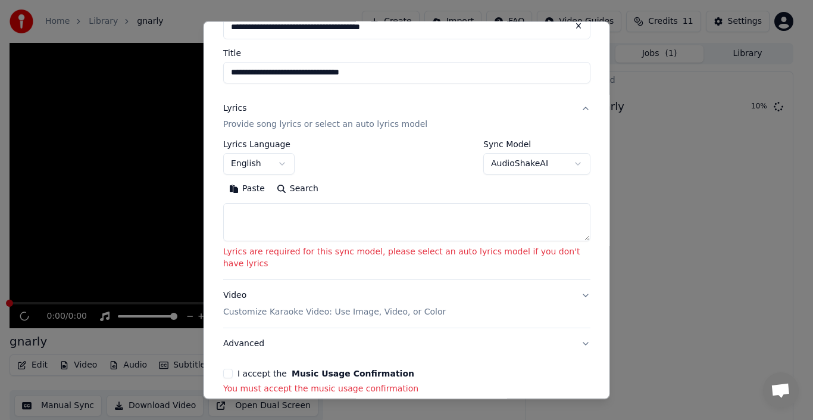
click at [526, 108] on button "Lyrics Provide song lyrics or select an auto lyrics model" at bounding box center [406, 116] width 367 height 48
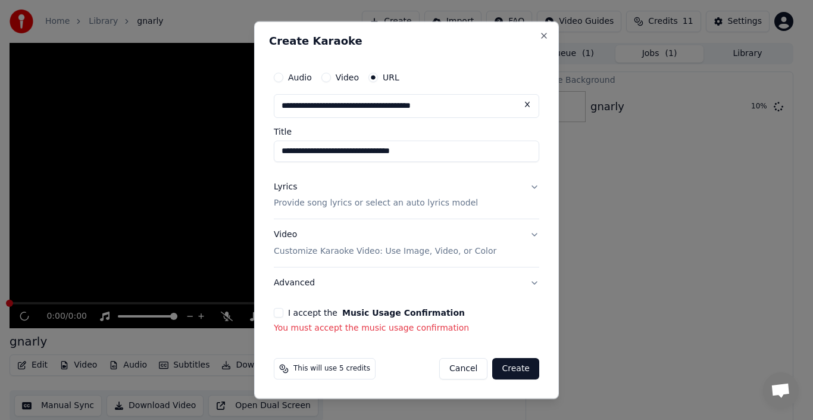
scroll to position [1, 0]
click at [507, 244] on button "Video Customize Karaoke Video: Use Image, Video, or Color" at bounding box center [407, 243] width 266 height 48
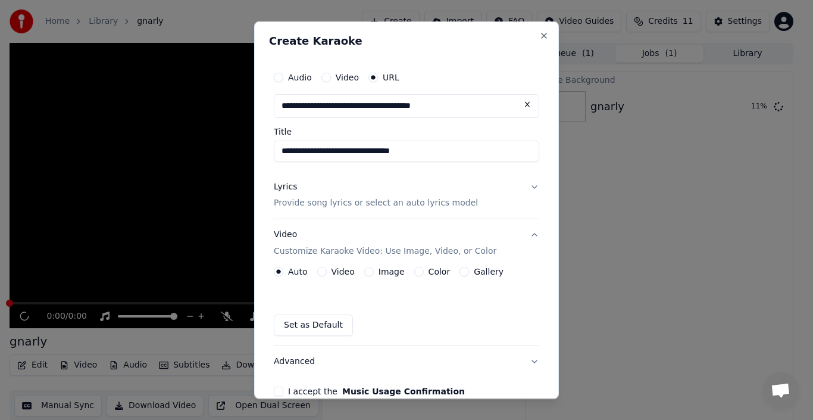
click at [414, 273] on button "Color" at bounding box center [419, 272] width 10 height 10
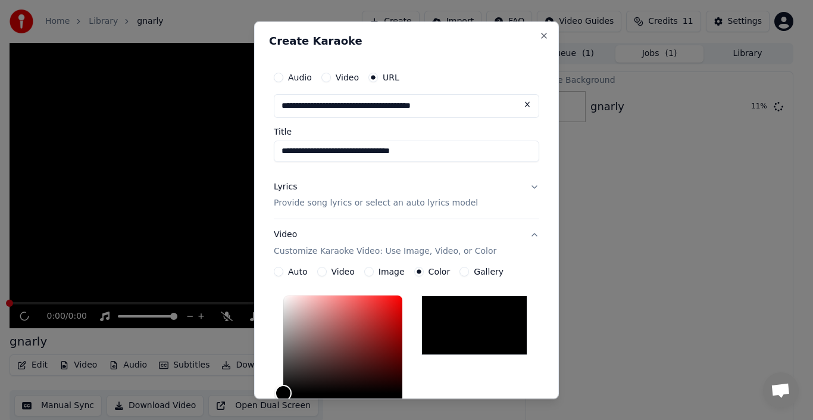
click at [460, 271] on button "Gallery" at bounding box center [465, 272] width 10 height 10
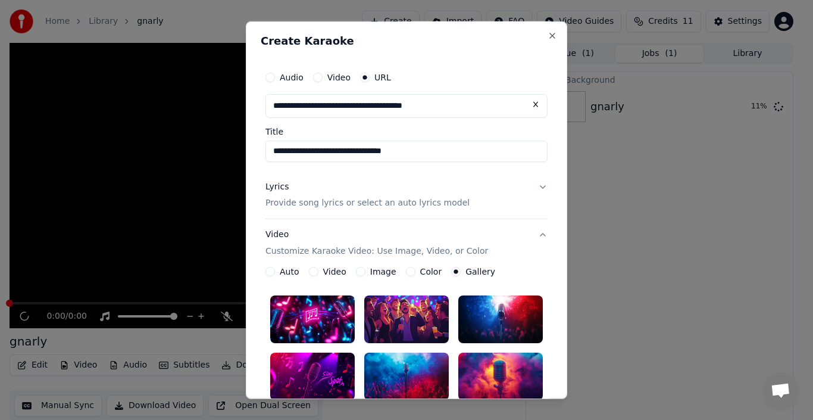
drag, startPoint x: 572, startPoint y: 174, endPoint x: 568, endPoint y: 291, distance: 116.7
click at [567, 291] on div "**********" at bounding box center [407, 210] width 322 height 378
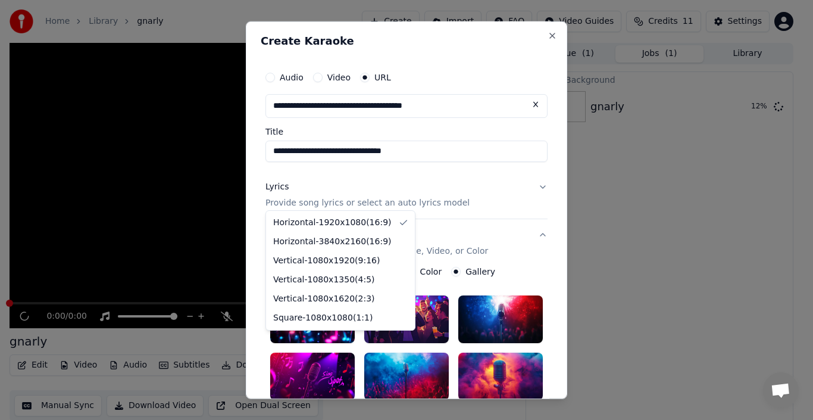
click at [332, 191] on body "**********" at bounding box center [401, 210] width 803 height 420
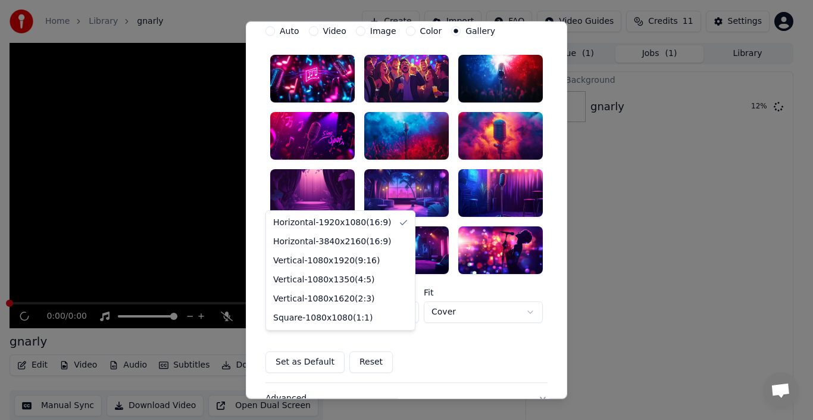
click at [306, 185] on div at bounding box center [406, 210] width 813 height 420
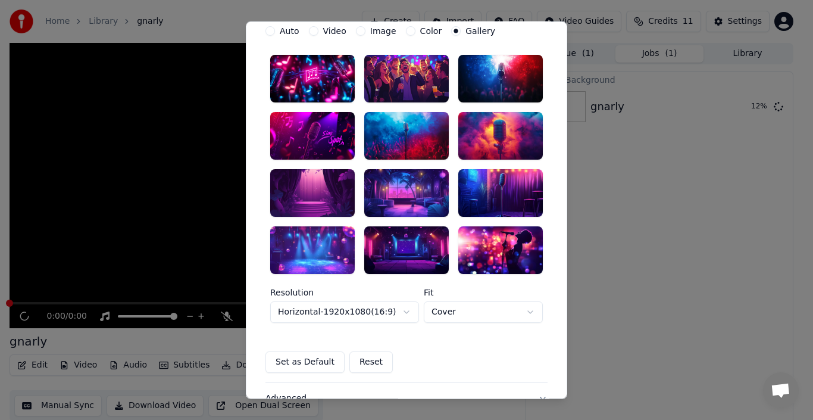
click at [299, 194] on div at bounding box center [312, 193] width 85 height 48
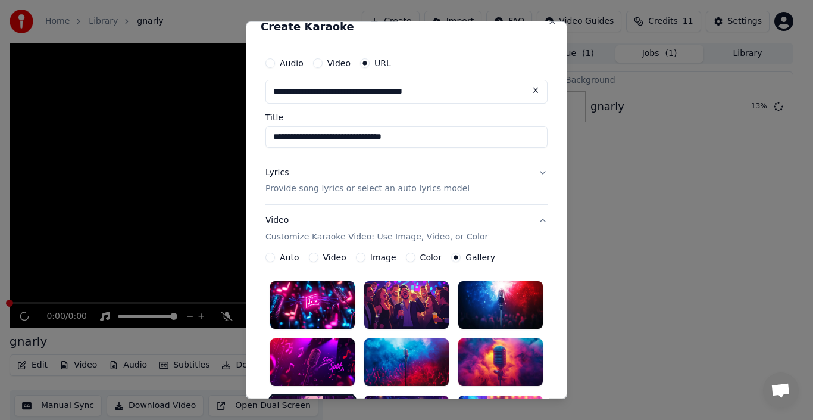
scroll to position [0, 0]
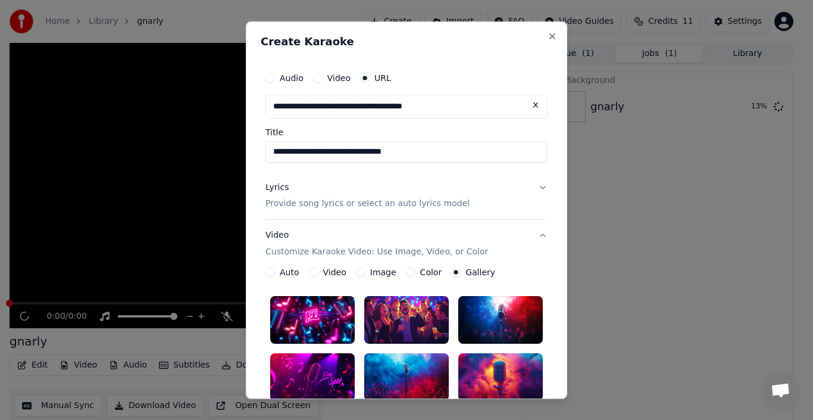
click at [545, 192] on div "**********" at bounding box center [407, 378] width 292 height 634
click at [532, 189] on button "Lyrics Provide song lyrics or select an auto lyrics model" at bounding box center [407, 195] width 282 height 48
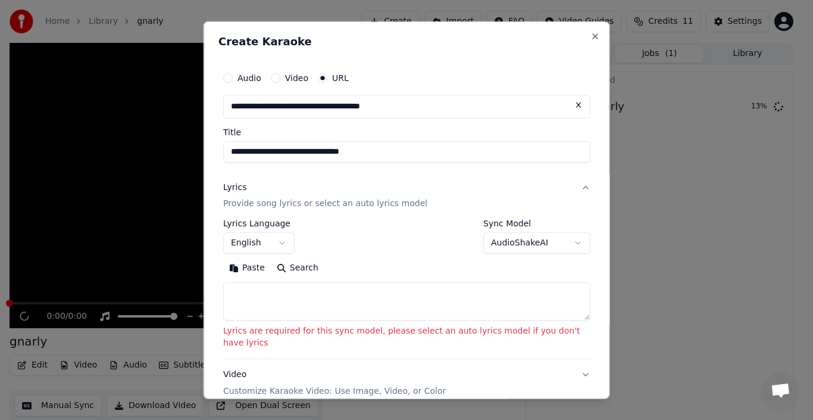
click at [536, 186] on button "Lyrics Provide song lyrics or select an auto lyrics model" at bounding box center [406, 195] width 367 height 48
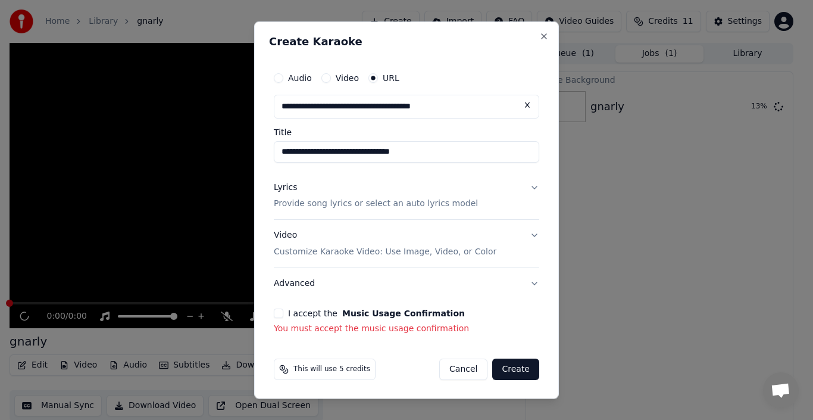
click at [529, 189] on div "**********" at bounding box center [406, 200] width 275 height 279
click at [526, 186] on button "Lyrics Provide song lyrics or select an auto lyrics model" at bounding box center [407, 195] width 266 height 48
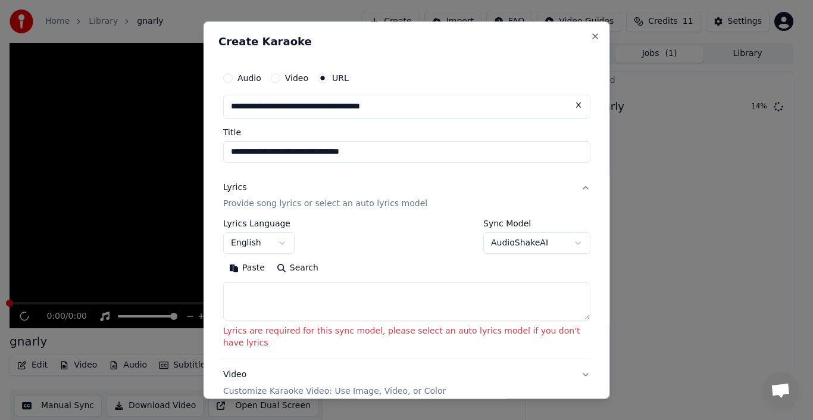
click at [255, 238] on button "English" at bounding box center [258, 242] width 71 height 21
click at [242, 269] on button "Paste" at bounding box center [247, 267] width 48 height 19
click at [290, 295] on textarea at bounding box center [406, 301] width 367 height 38
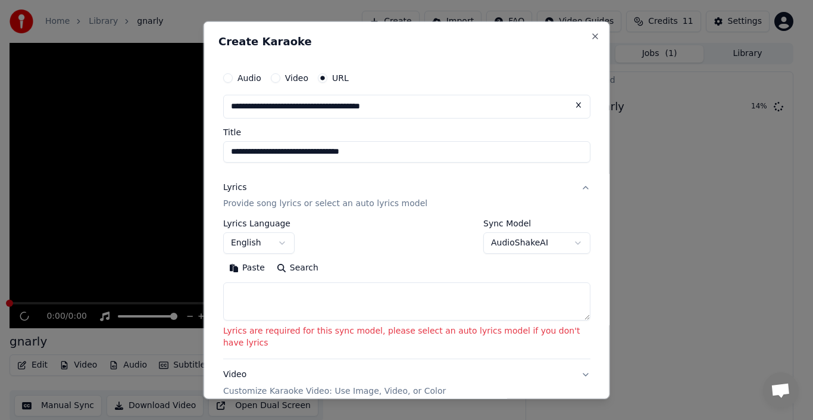
click at [292, 274] on button "Search" at bounding box center [297, 267] width 54 height 19
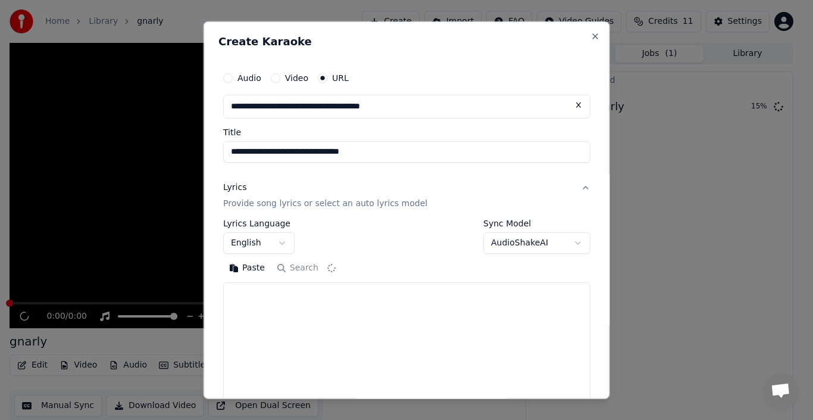
drag, startPoint x: 571, startPoint y: 316, endPoint x: 572, endPoint y: 401, distance: 84.5
click at [572, 401] on body "**********" at bounding box center [401, 210] width 803 height 420
click at [379, 142] on input "**********" at bounding box center [406, 151] width 367 height 21
drag, startPoint x: 380, startPoint y: 146, endPoint x: 176, endPoint y: 181, distance: 207.1
click at [176, 181] on body "**********" at bounding box center [401, 210] width 803 height 420
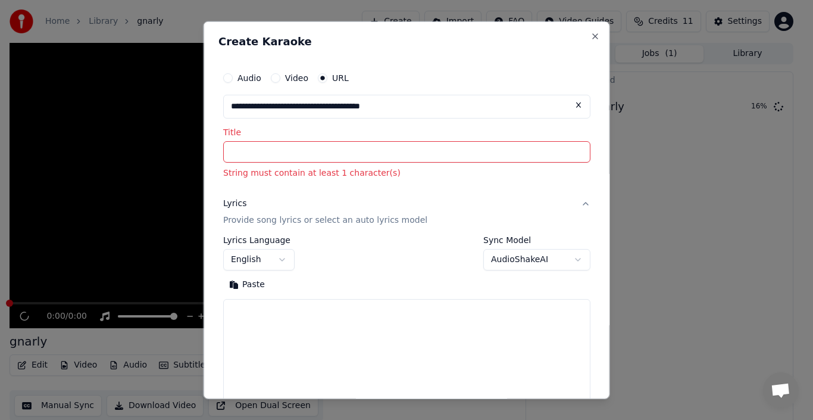
click at [385, 158] on input "Title" at bounding box center [406, 151] width 367 height 21
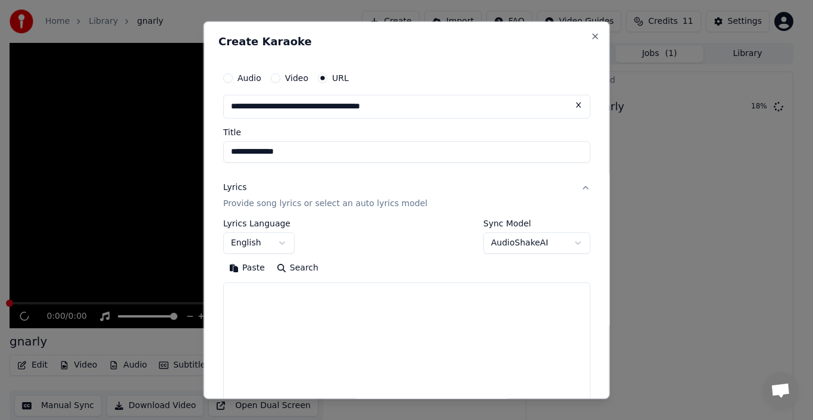
type input "**********"
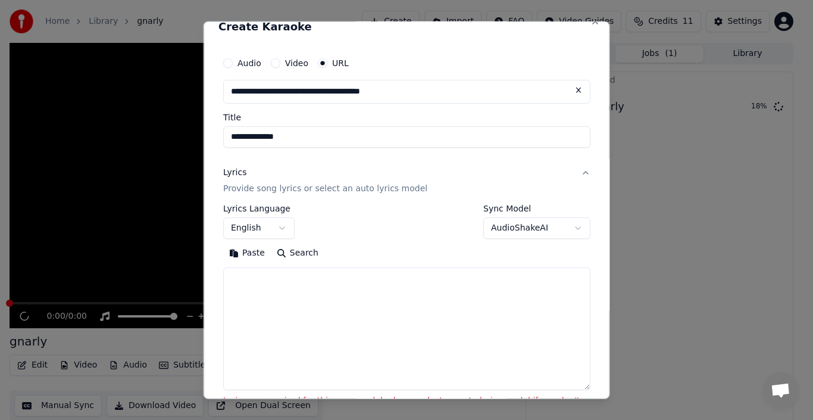
click at [296, 254] on button "Search" at bounding box center [297, 253] width 54 height 19
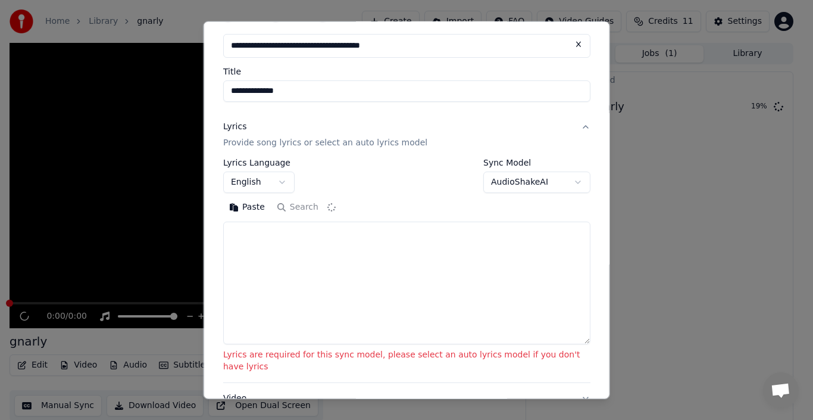
scroll to position [72, 0]
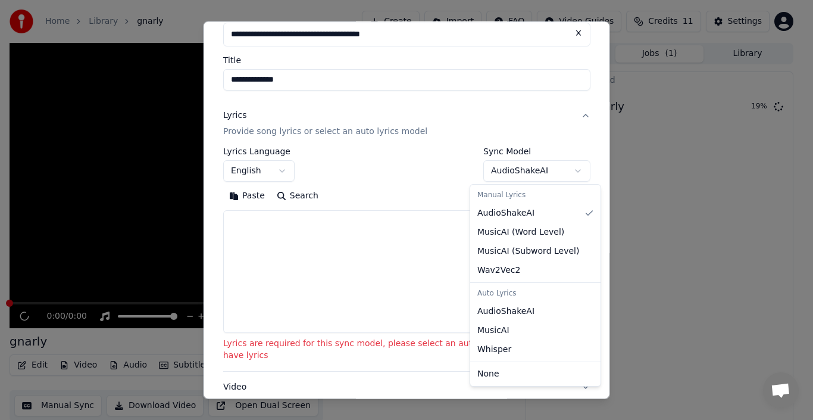
click at [525, 171] on button "AudioShakeAI" at bounding box center [536, 170] width 107 height 21
click at [515, 162] on body "**********" at bounding box center [401, 210] width 803 height 420
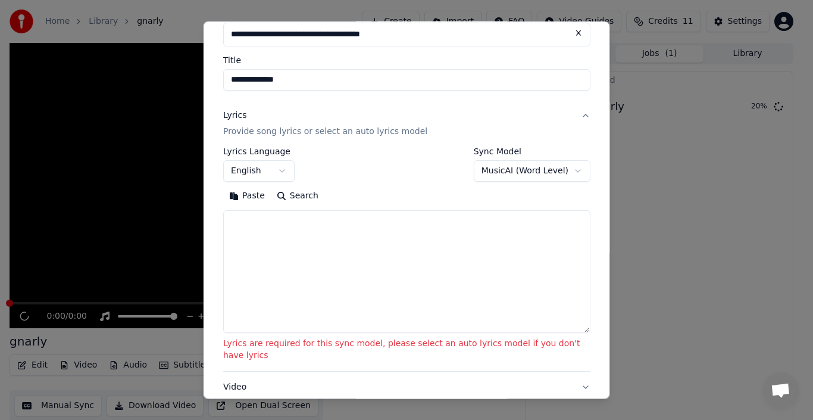
click at [544, 168] on body "**********" at bounding box center [401, 210] width 803 height 420
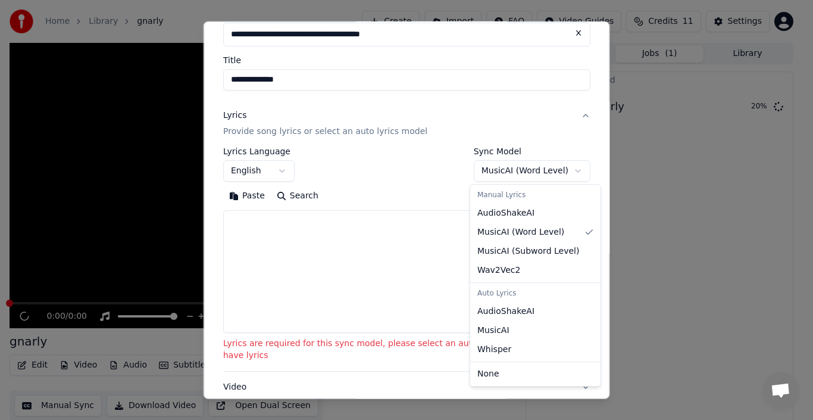
select select "**********"
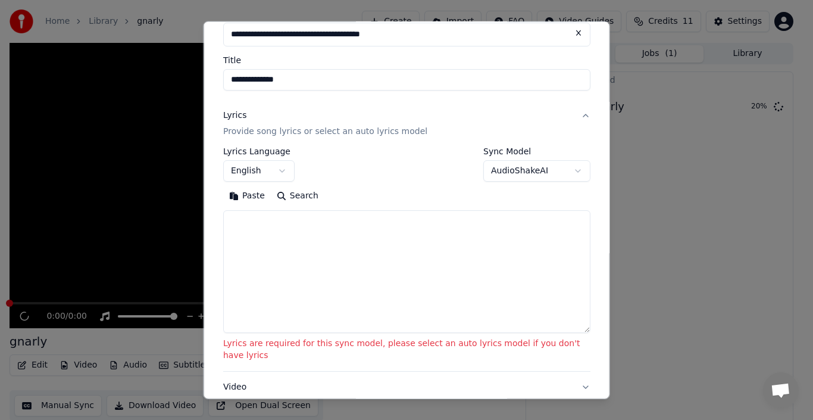
select select
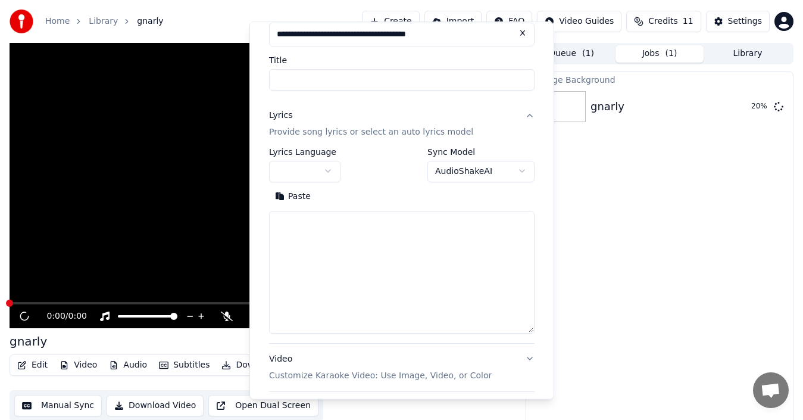
drag, startPoint x: 617, startPoint y: 170, endPoint x: 601, endPoint y: 140, distance: 34.1
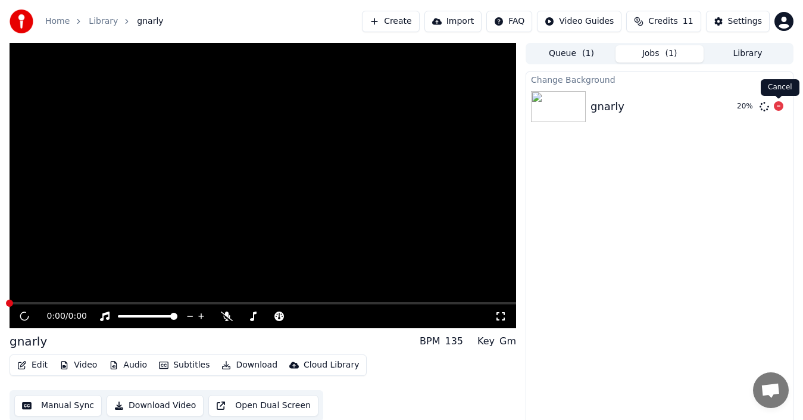
click at [778, 103] on icon at bounding box center [779, 106] width 10 height 10
click at [778, 105] on icon at bounding box center [779, 106] width 10 height 10
click at [569, 90] on div "gnarly" at bounding box center [659, 106] width 267 height 40
click at [585, 60] on button "Queue ( 1 )" at bounding box center [572, 53] width 88 height 17
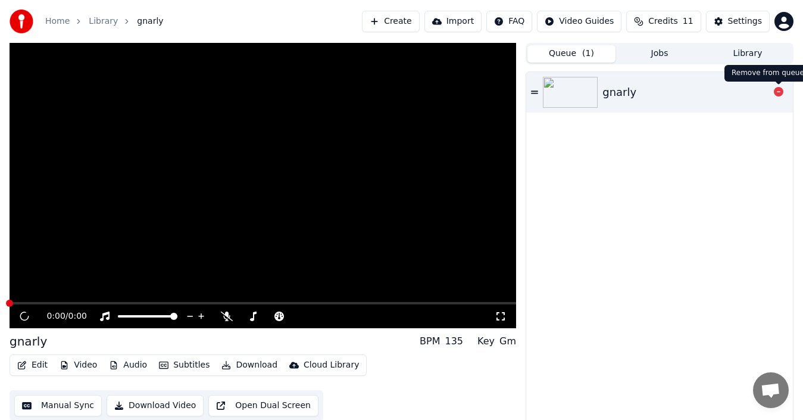
click at [780, 93] on icon at bounding box center [779, 92] width 10 height 10
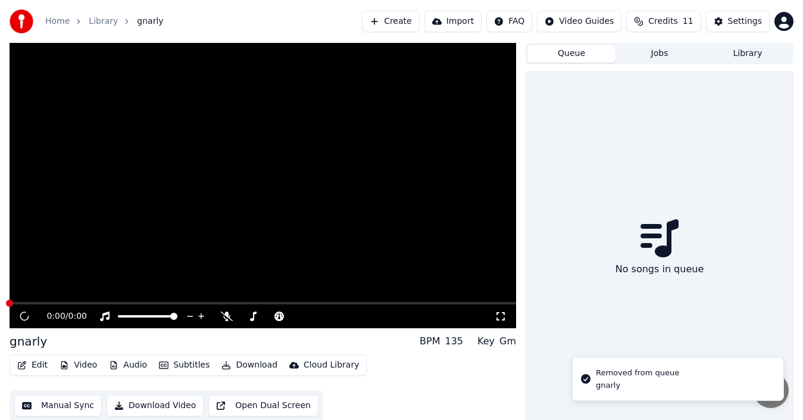
click at [697, 204] on div "No songs in queue" at bounding box center [659, 249] width 267 height 355
click at [653, 46] on button "Jobs" at bounding box center [660, 53] width 88 height 17
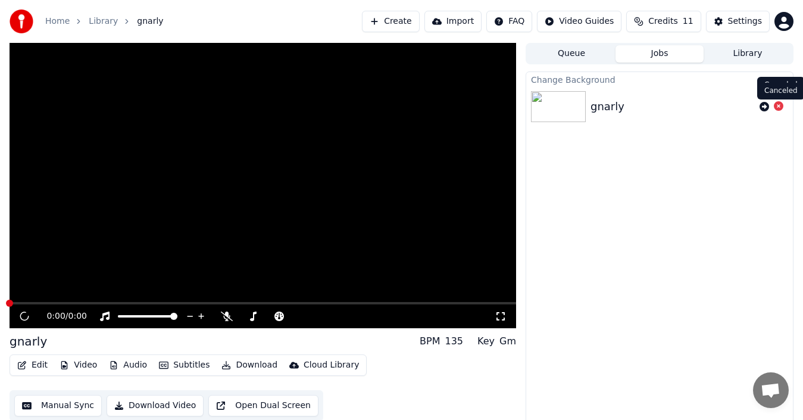
click at [781, 107] on icon at bounding box center [779, 106] width 10 height 10
click at [779, 107] on icon at bounding box center [779, 106] width 10 height 10
click at [742, 59] on button "Library" at bounding box center [748, 53] width 88 height 17
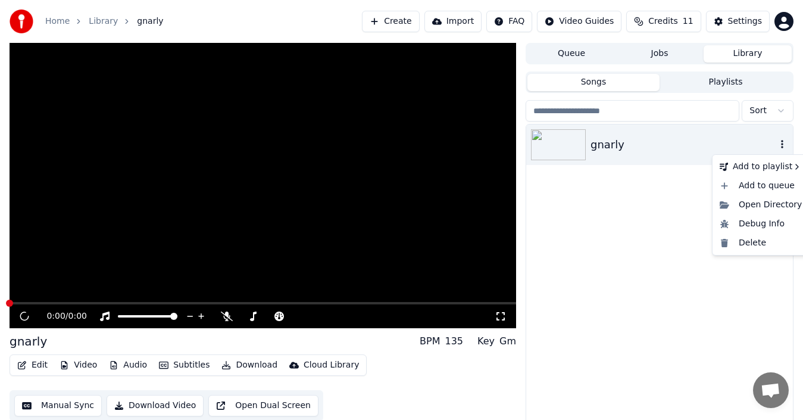
click at [782, 143] on icon "button" at bounding box center [782, 144] width 12 height 10
click at [741, 248] on div "Delete" at bounding box center [761, 242] width 92 height 19
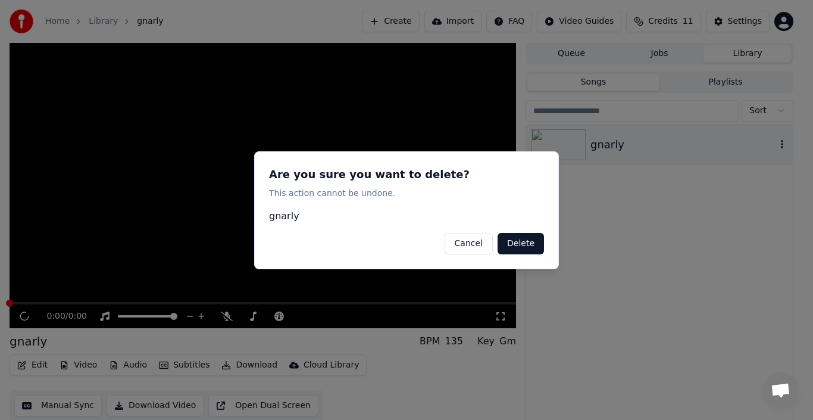
click at [518, 233] on button "Delete" at bounding box center [521, 242] width 46 height 21
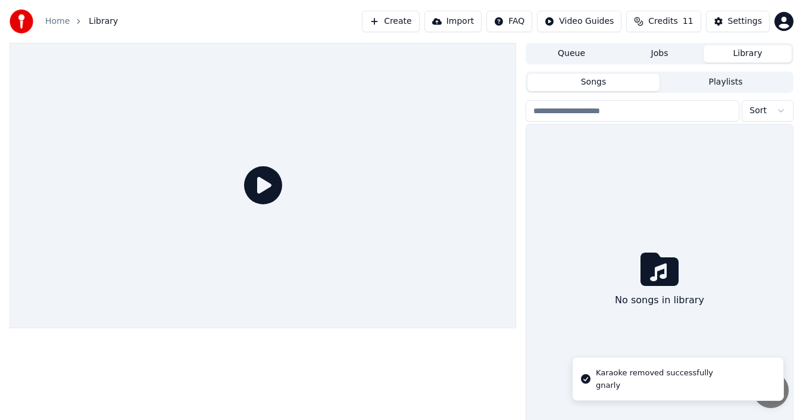
click at [400, 24] on button "Create" at bounding box center [391, 21] width 58 height 21
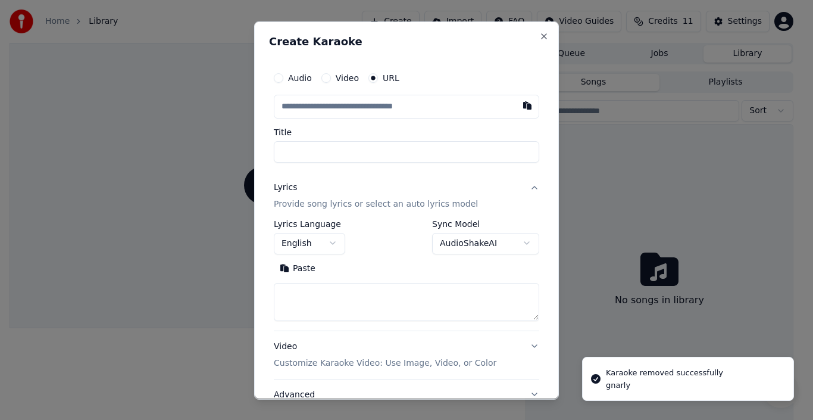
click at [343, 114] on input "text" at bounding box center [407, 106] width 266 height 24
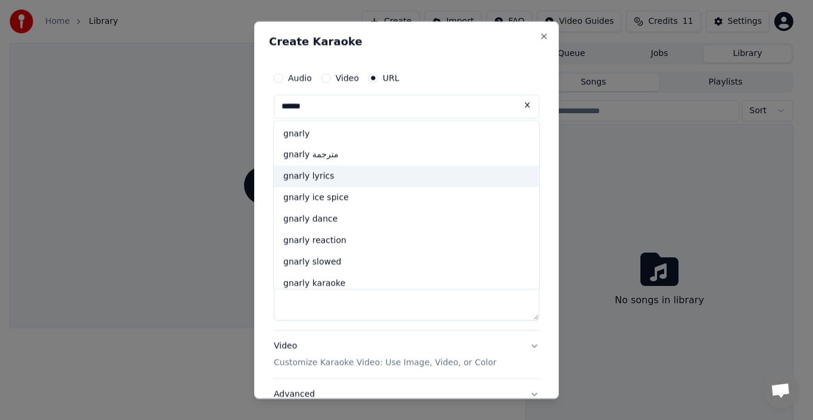
click at [320, 174] on div "gnarly lyrics" at bounding box center [407, 176] width 266 height 21
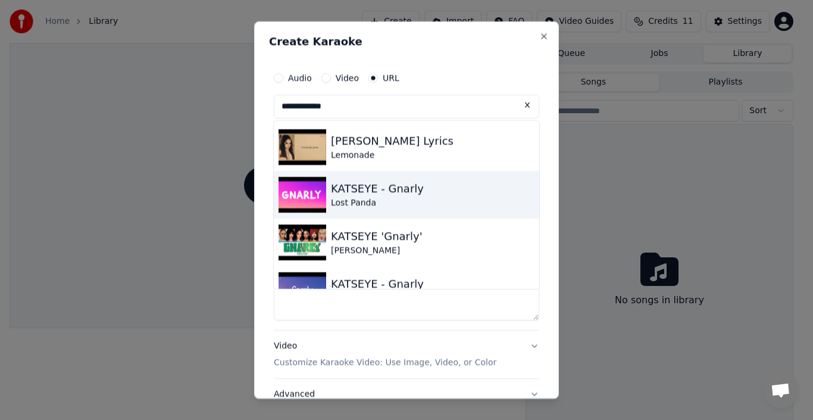
click at [382, 200] on div "Lost Panda" at bounding box center [377, 202] width 93 height 12
type input "**********"
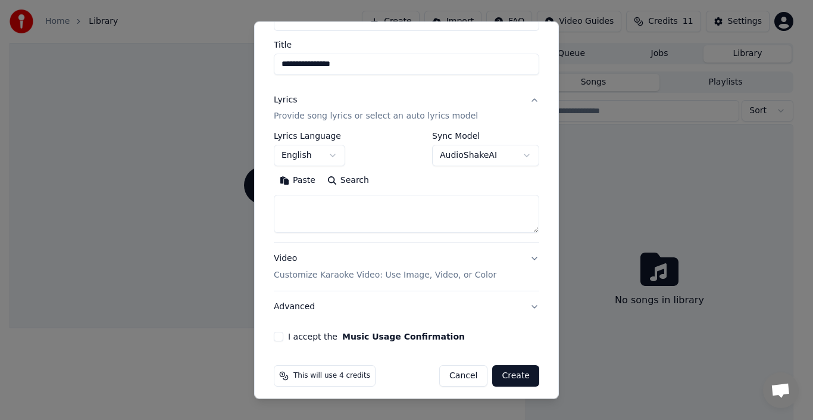
scroll to position [90, 0]
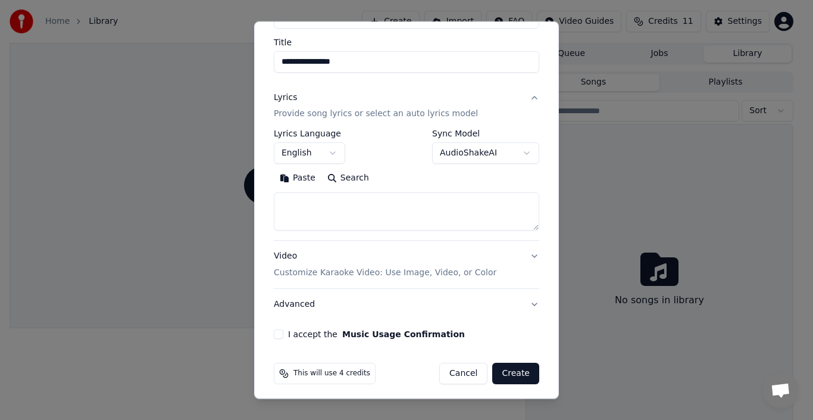
click at [334, 182] on button "Search" at bounding box center [349, 177] width 54 height 19
type textarea "**********"
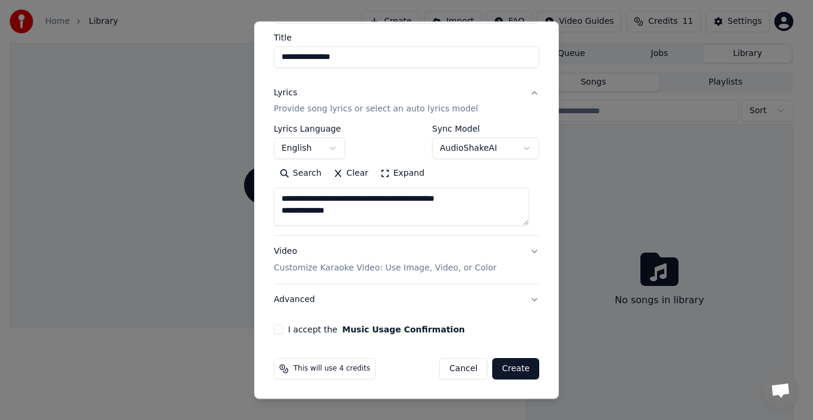
click at [519, 257] on button "Video Customize Karaoke Video: Use Image, Video, or Color" at bounding box center [407, 260] width 266 height 48
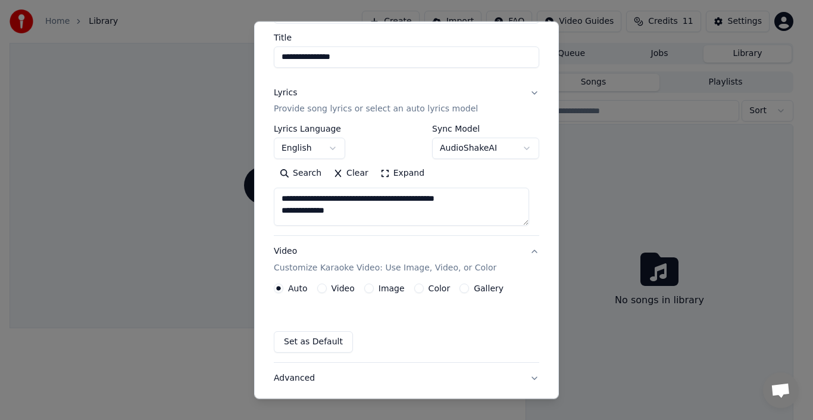
scroll to position [63, 0]
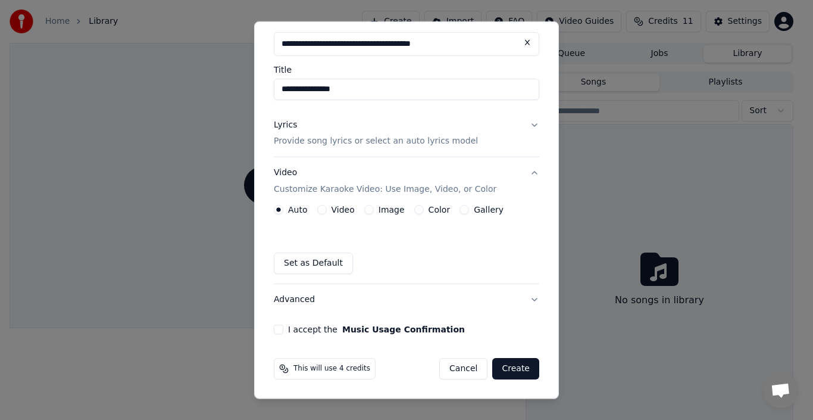
click at [463, 213] on div "Gallery" at bounding box center [482, 210] width 44 height 10
click at [452, 210] on div "Auto Video Image Color Gallery" at bounding box center [389, 210] width 230 height 10
click at [460, 211] on button "Gallery" at bounding box center [465, 210] width 10 height 10
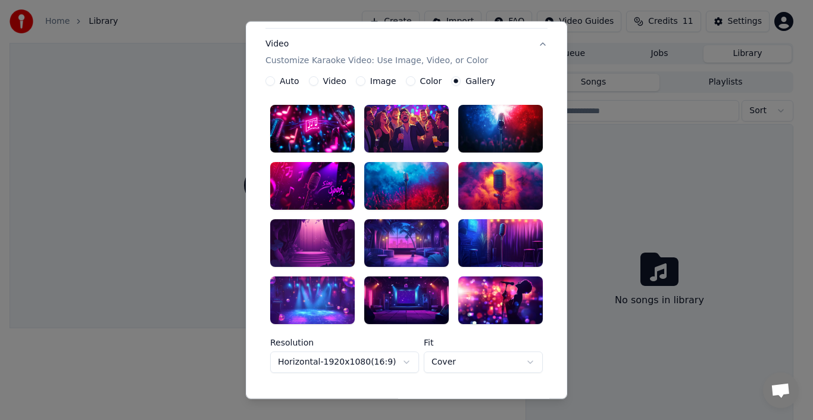
scroll to position [210, 0]
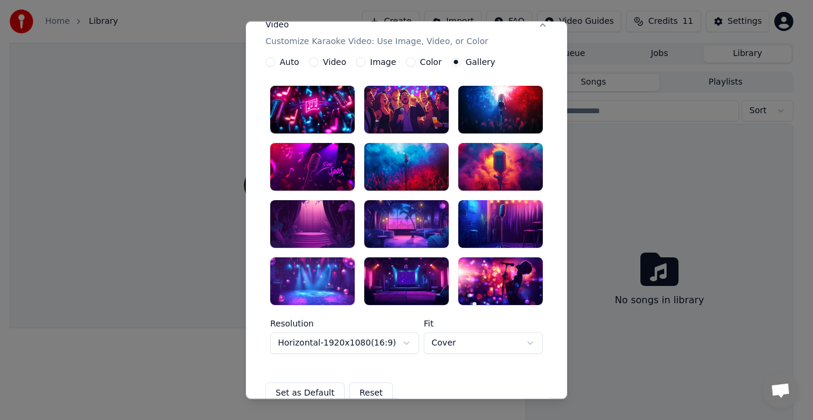
click at [333, 229] on div at bounding box center [312, 224] width 85 height 48
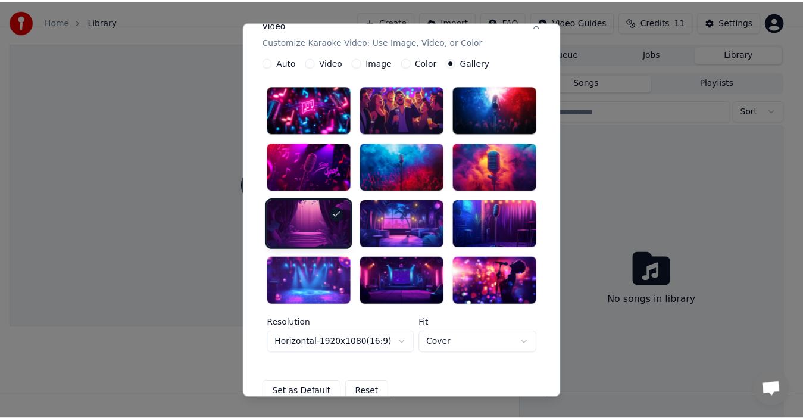
scroll to position [339, 0]
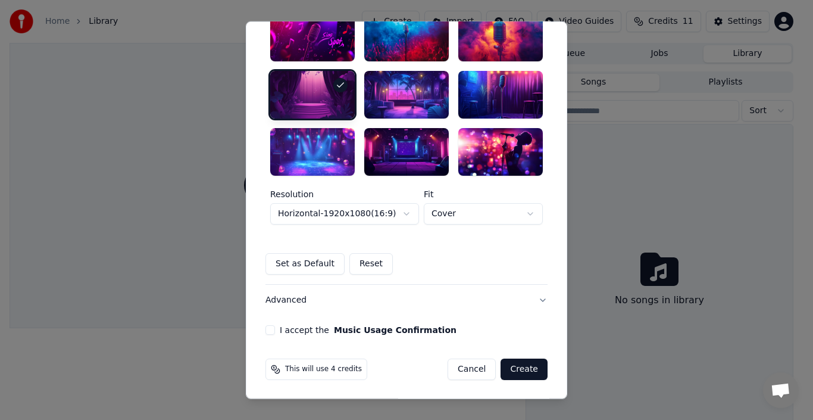
click at [269, 326] on button "I accept the Music Usage Confirmation" at bounding box center [271, 330] width 10 height 10
click at [513, 366] on button "Create" at bounding box center [524, 368] width 47 height 21
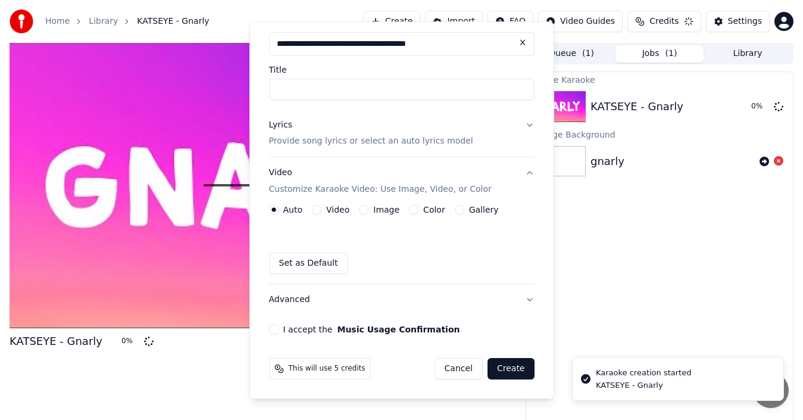
scroll to position [0, 0]
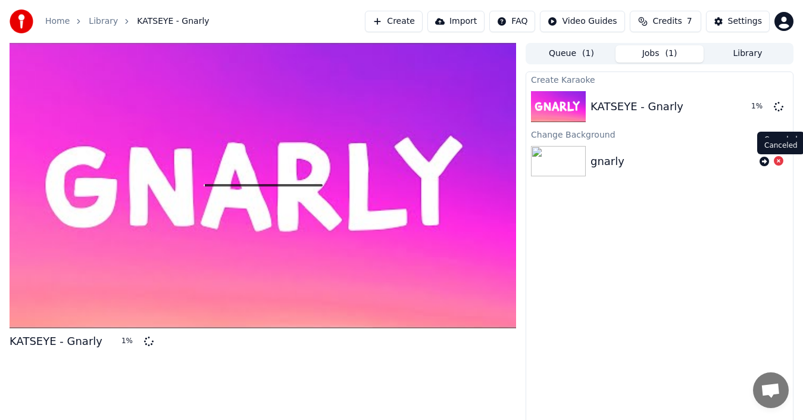
click at [778, 160] on icon at bounding box center [779, 161] width 10 height 10
click at [778, 161] on icon at bounding box center [779, 161] width 10 height 10
click at [780, 164] on icon at bounding box center [779, 161] width 10 height 10
click at [784, 160] on div at bounding box center [771, 161] width 33 height 14
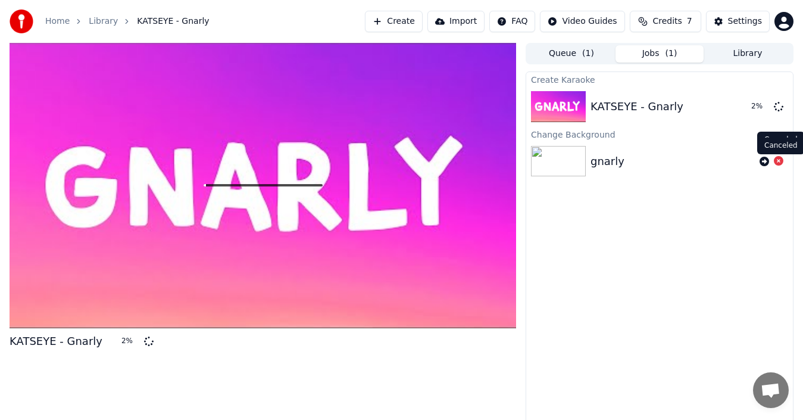
click at [775, 160] on icon at bounding box center [779, 161] width 10 height 10
click at [778, 162] on icon at bounding box center [779, 161] width 10 height 10
click at [766, 163] on icon at bounding box center [765, 162] width 10 height 10
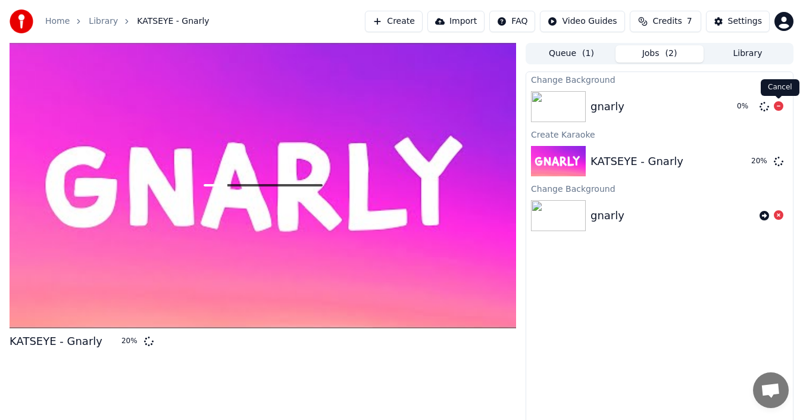
click at [779, 104] on icon at bounding box center [779, 106] width 10 height 10
click at [779, 215] on icon at bounding box center [779, 215] width 10 height 10
click at [643, 106] on div "gnarly" at bounding box center [673, 106] width 164 height 17
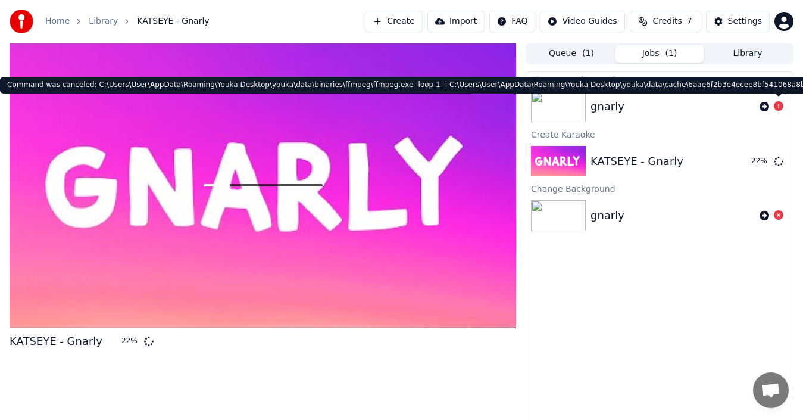
click at [778, 107] on icon at bounding box center [779, 106] width 10 height 10
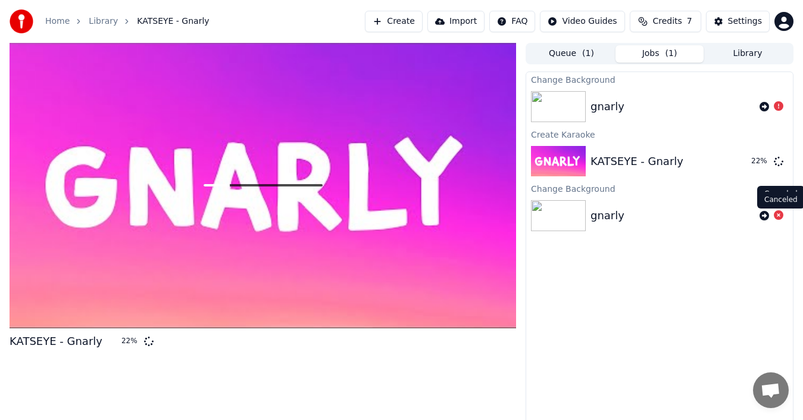
click at [778, 217] on icon at bounding box center [779, 215] width 10 height 10
click at [573, 52] on button "Queue ( 1 )" at bounding box center [572, 53] width 88 height 17
